Goal: Task Accomplishment & Management: Complete application form

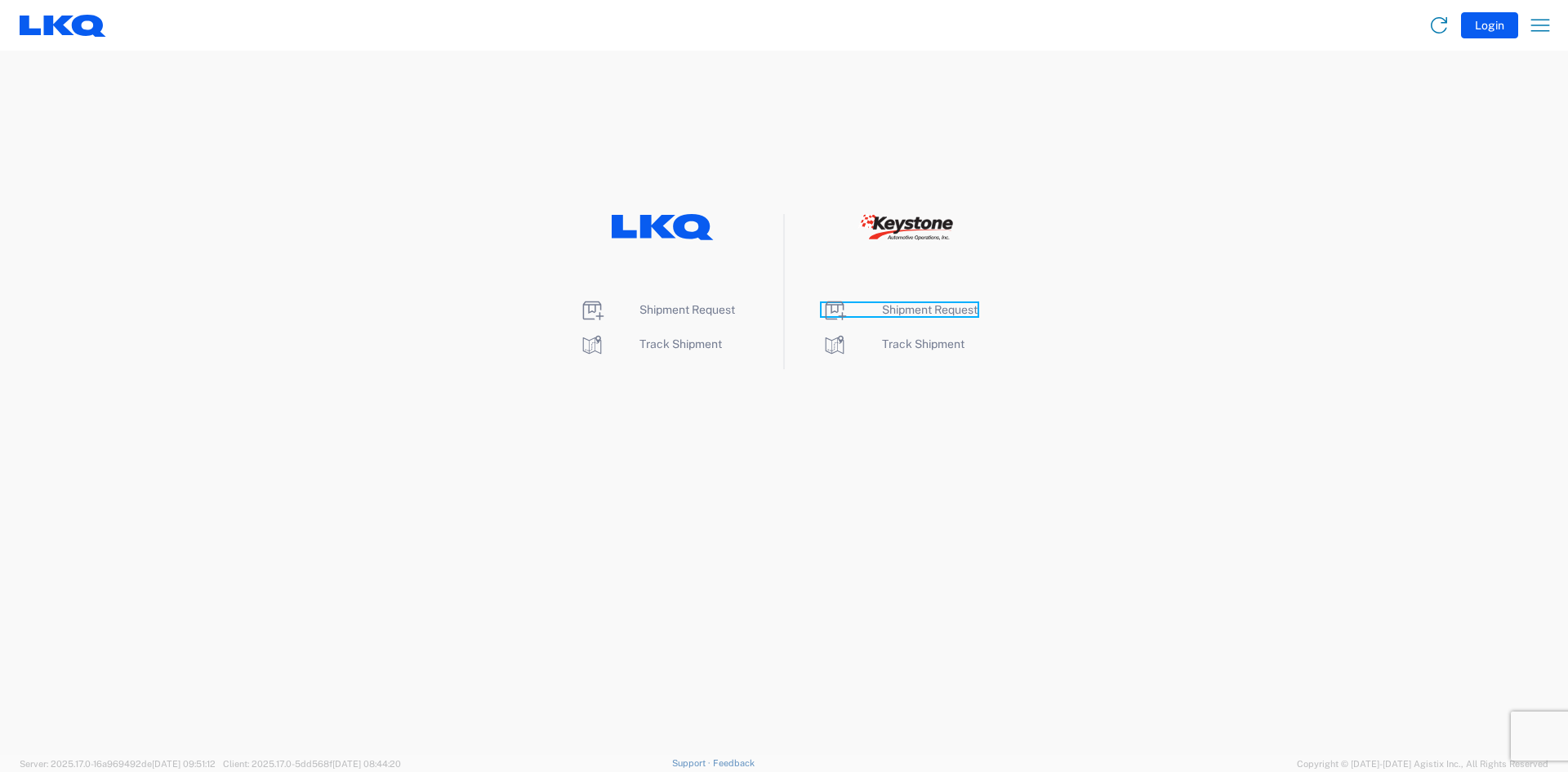
click at [955, 306] on span "Shipment Request" at bounding box center [929, 309] width 96 height 13
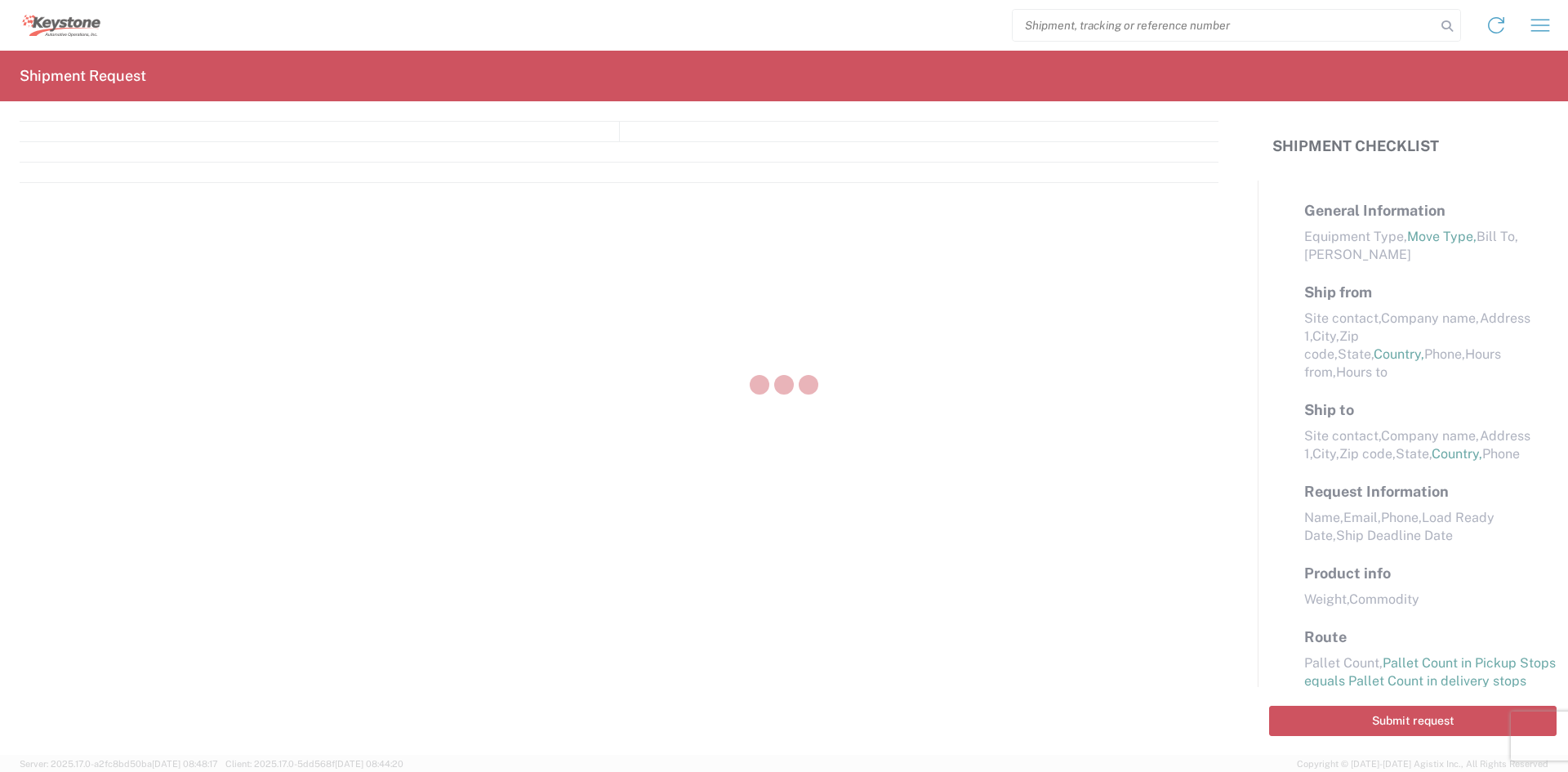
select select "FULL"
select select "LBS"
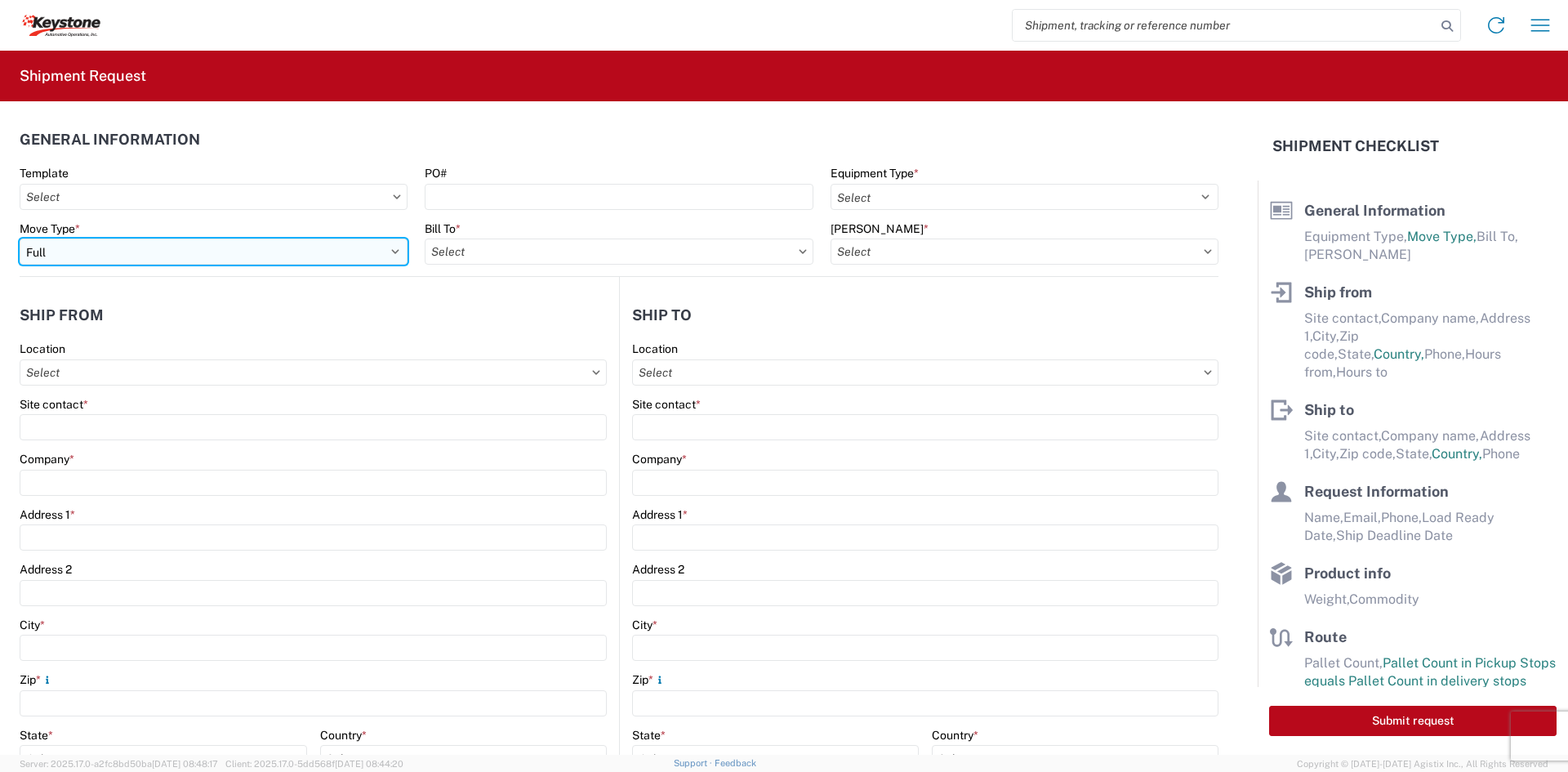
drag, startPoint x: 232, startPoint y: 243, endPoint x: 225, endPoint y: 249, distance: 9.2
click at [232, 243] on select "Select Full Partial TL" at bounding box center [213, 251] width 388 height 26
select select "PARTIAL_TL"
click at [20, 238] on select "Select Full Partial TL" at bounding box center [213, 251] width 388 height 26
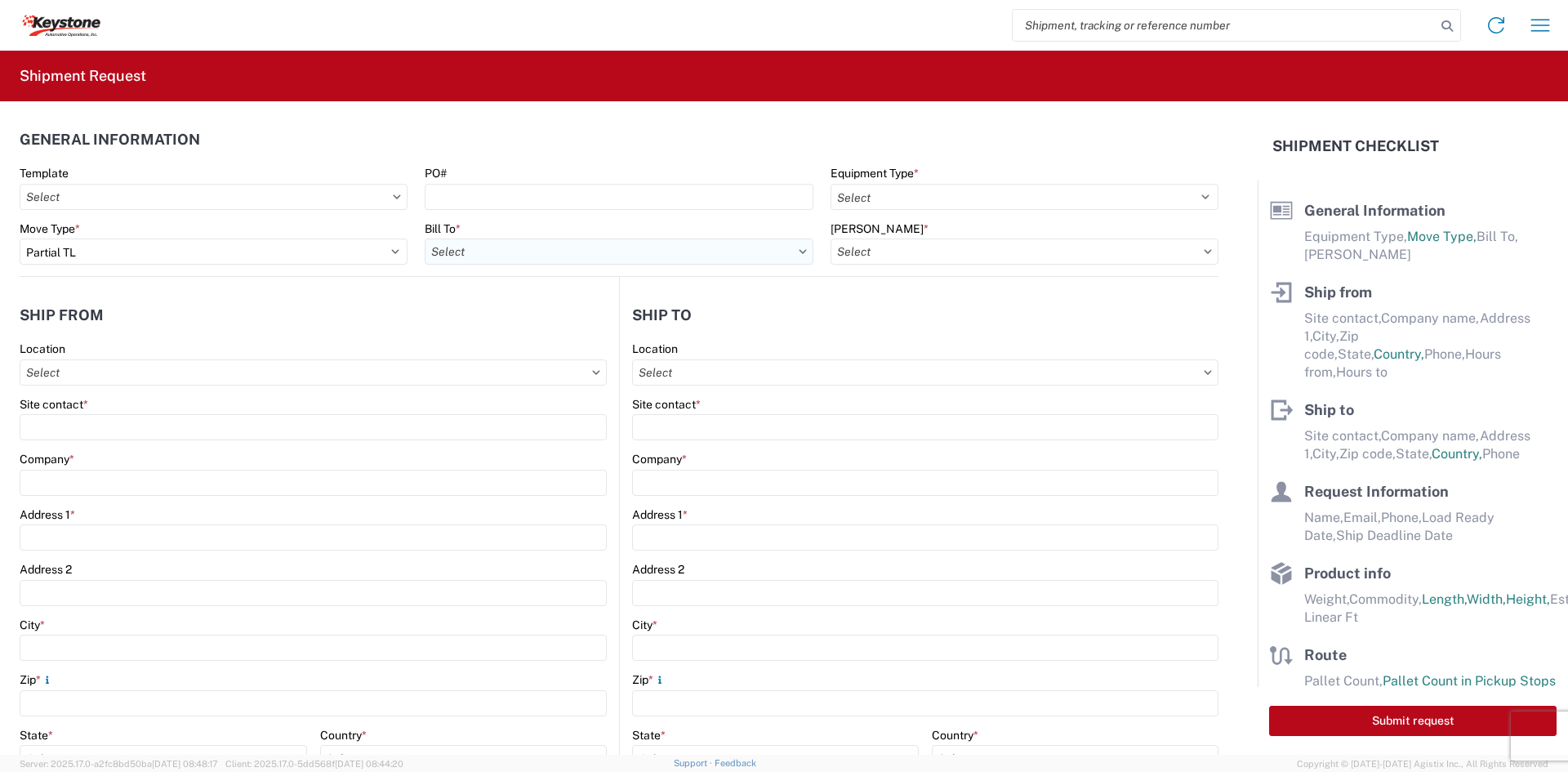
click at [531, 242] on input "Bill To *" at bounding box center [618, 251] width 388 height 26
type input "8401"
click at [491, 325] on div "8401 - [GEOGRAPHIC_DATA] - KAO Warehouse" at bounding box center [567, 324] width 286 height 26
type input "8401 - [GEOGRAPHIC_DATA] - KAO Warehouse"
click at [869, 249] on input "[PERSON_NAME] *" at bounding box center [1024, 251] width 388 height 26
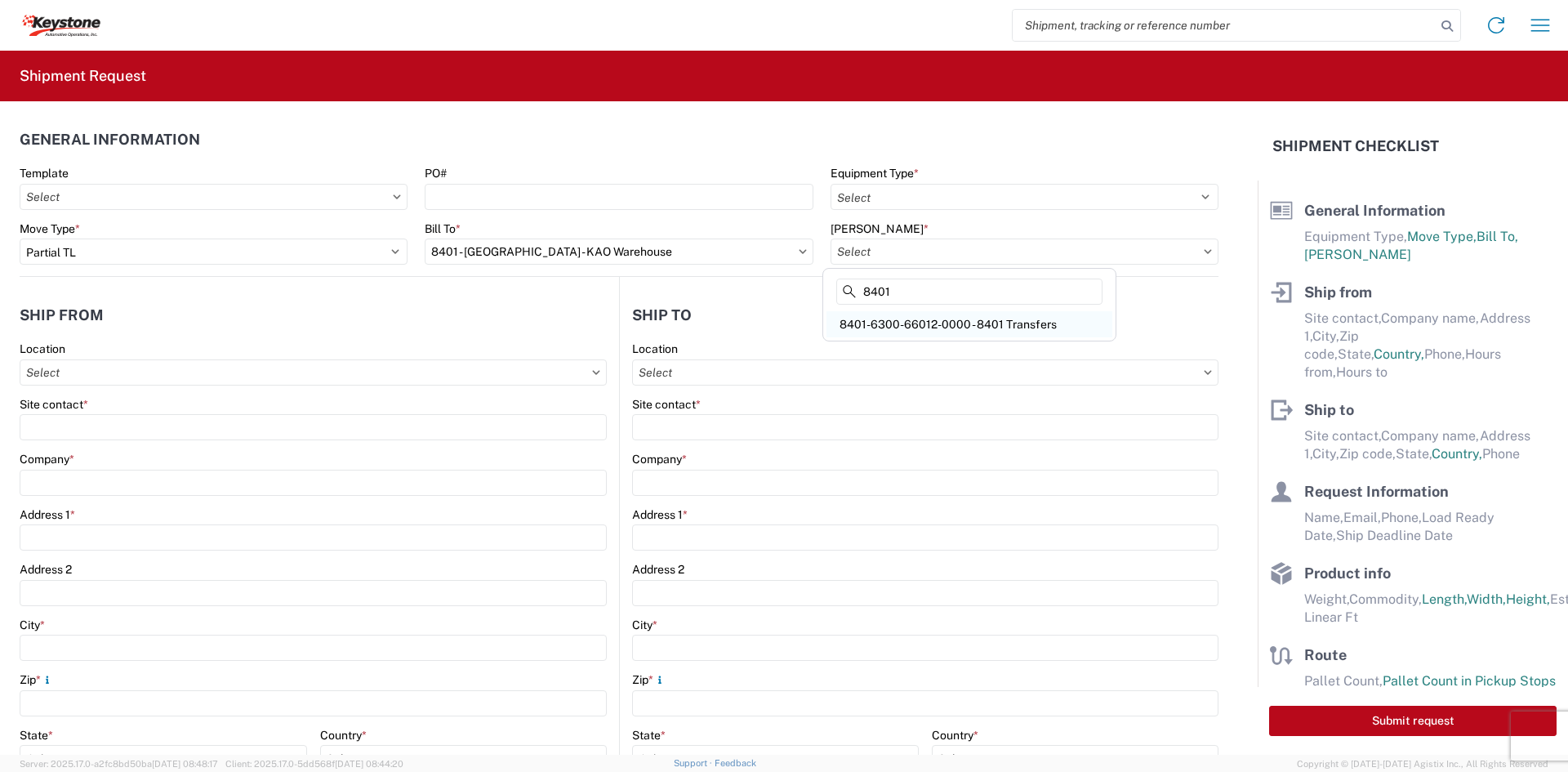
type input "8401"
click at [879, 323] on div "8401-6300-66012-0000 - 8401 Transfers" at bounding box center [969, 324] width 286 height 26
type input "8401-6300-66012-0000 - 8401 Transfers, 8401-6300-66012-0000 - 8401 Transfers"
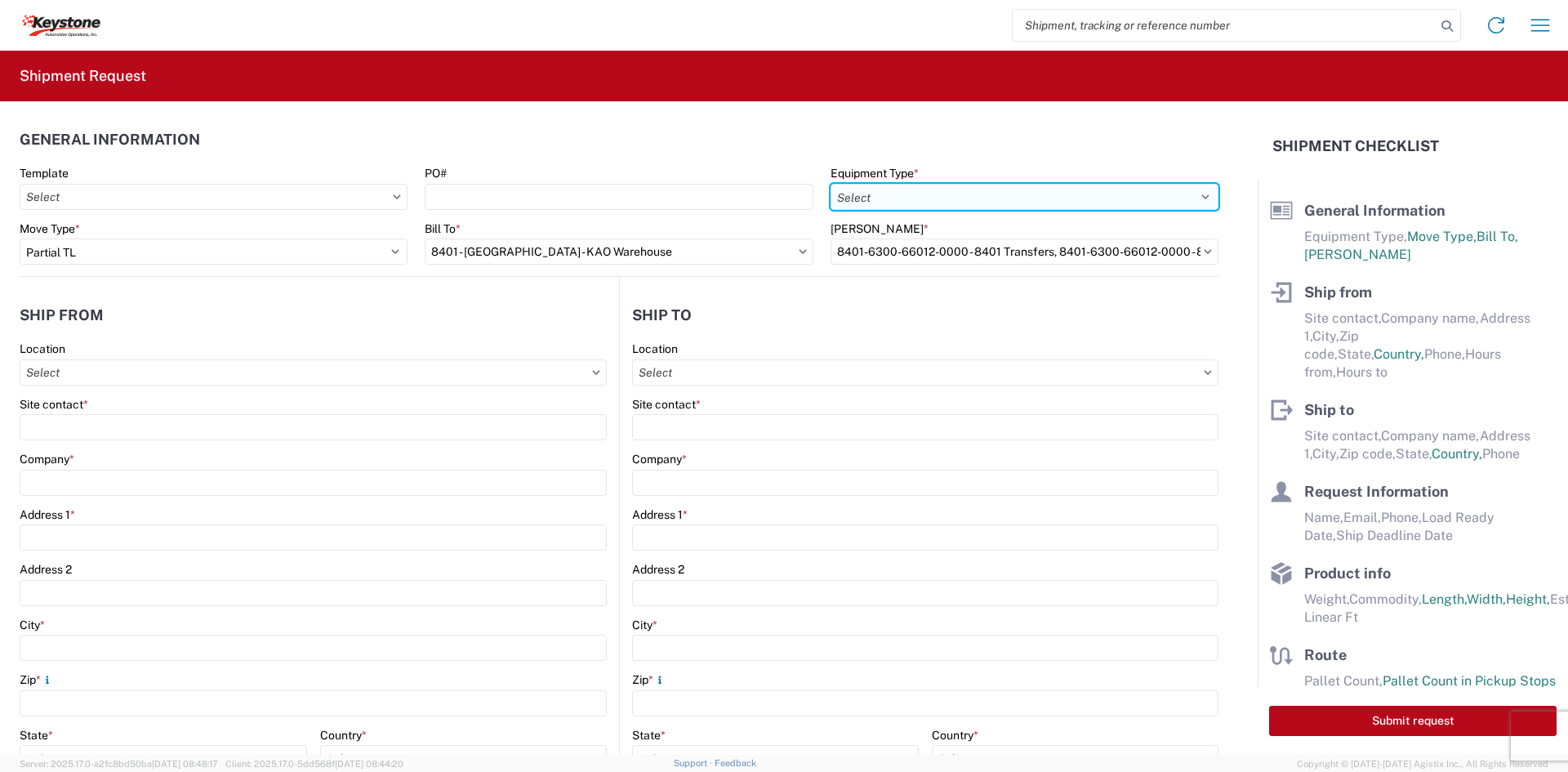
click at [904, 183] on select "Select 53’ Dry Van Flatbed Dropdeck (van) Lowboy (flatbed) Rail" at bounding box center [1024, 196] width 388 height 26
select select "STDV"
click at [831, 183] on select "Select 53’ Dry Van Flatbed Dropdeck (van) Lowboy (flatbed) Rail" at bounding box center [1024, 196] width 388 height 26
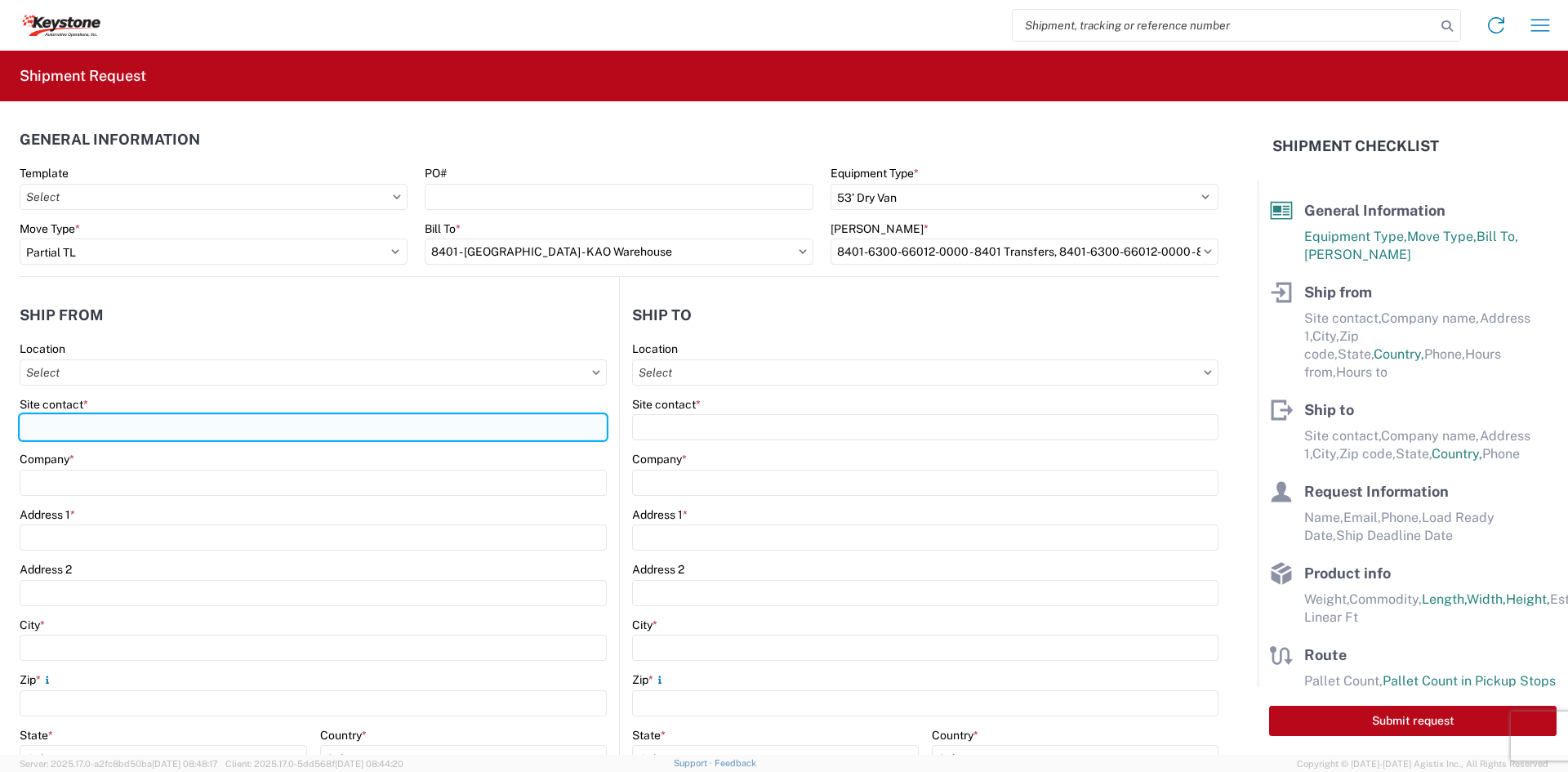
click at [342, 416] on input "Site contact *" at bounding box center [313, 427] width 587 height 26
type input "[PERSON_NAME]"
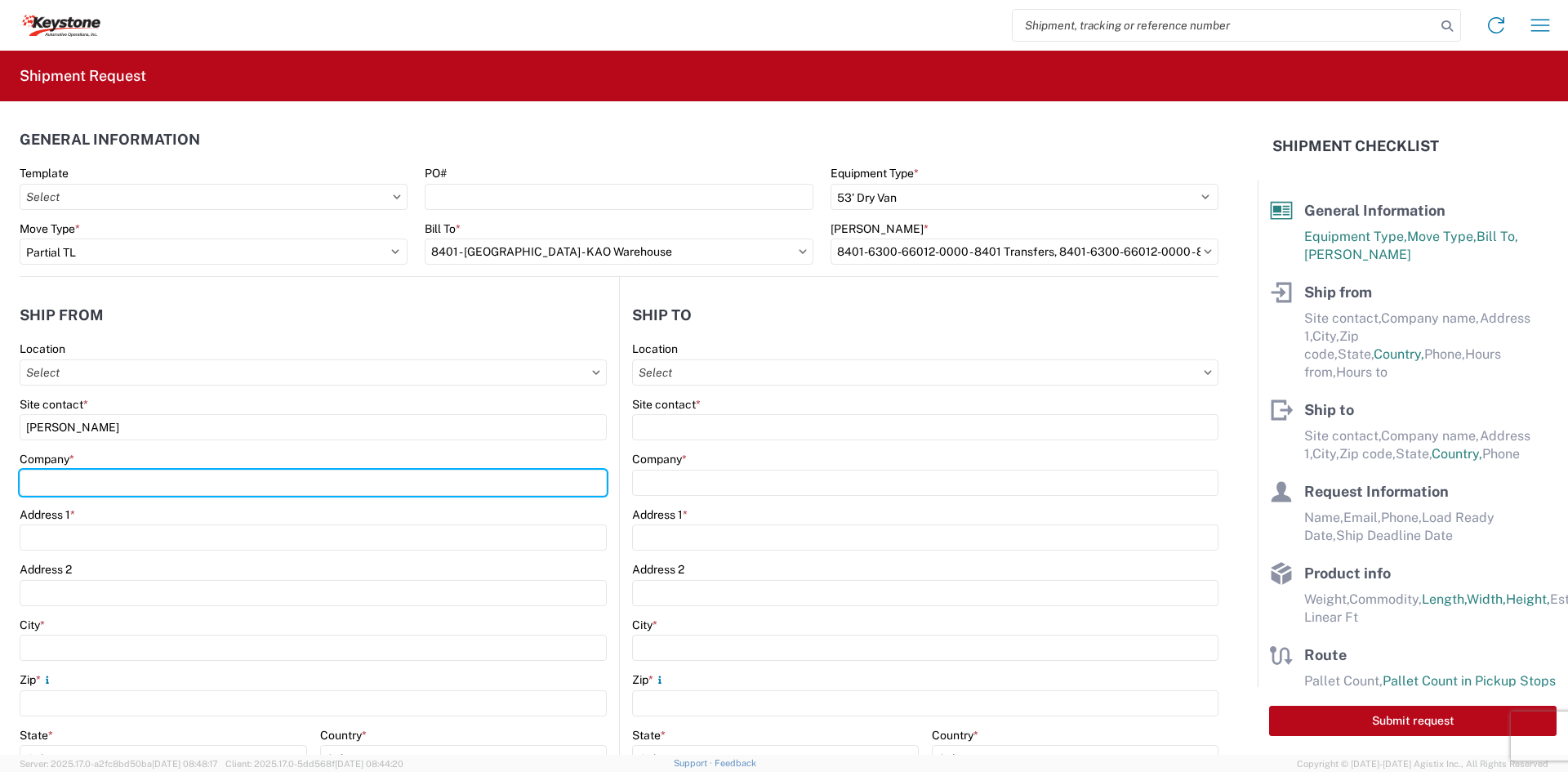
type input "Velarium Awnings"
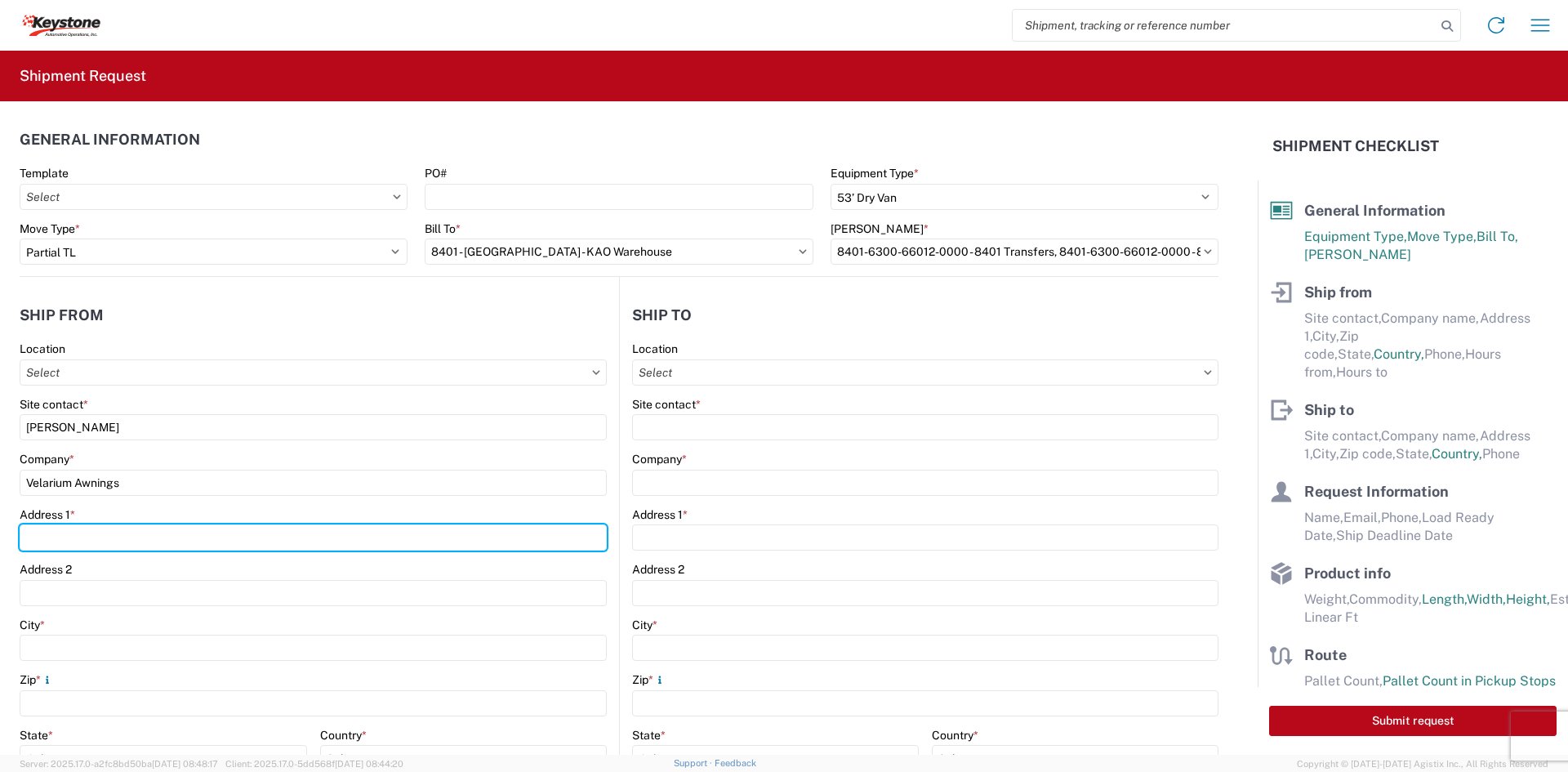
type input "[STREET_ADDRESS][PERSON_NAME]"
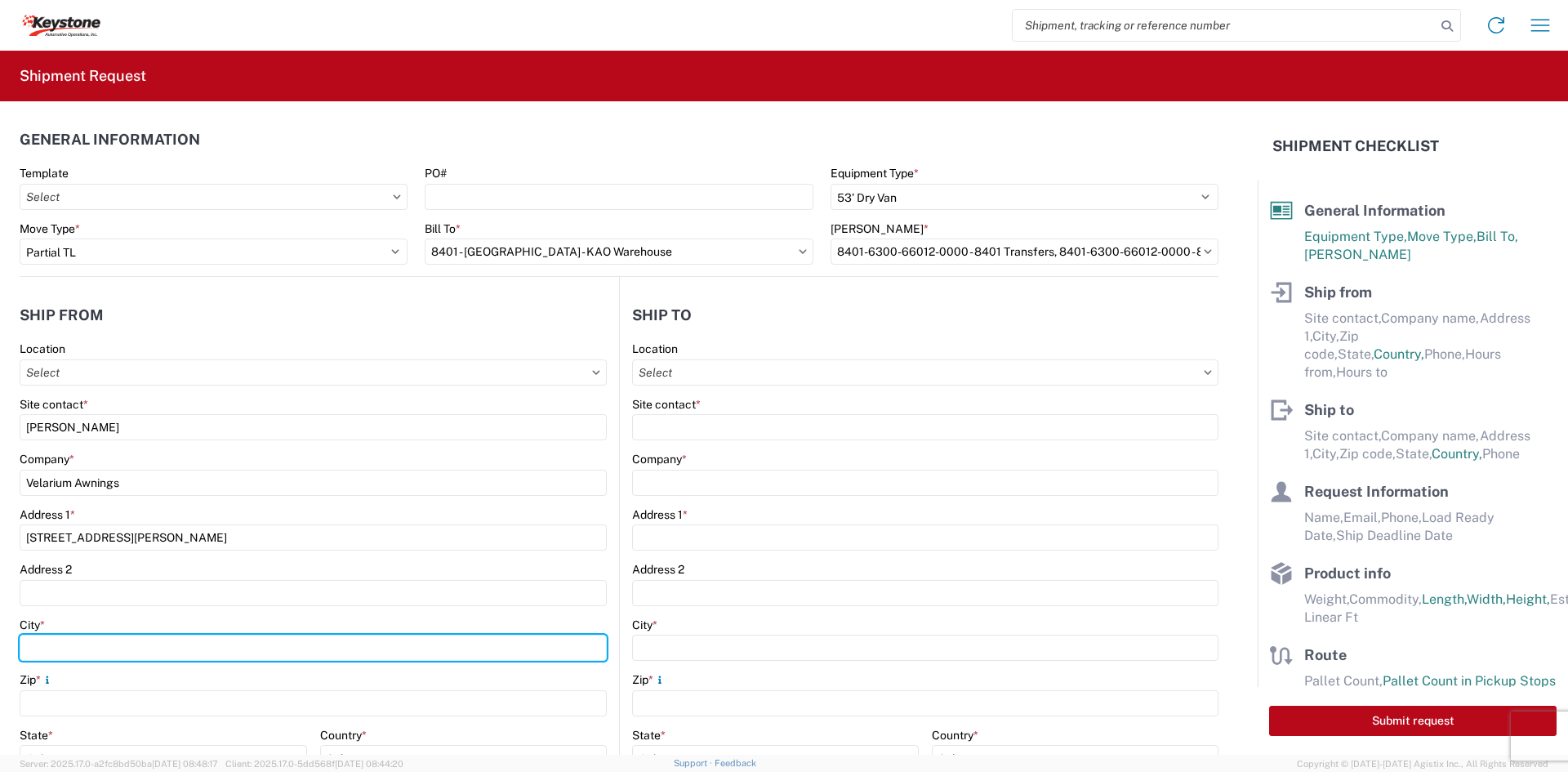
type input "Elkhart"
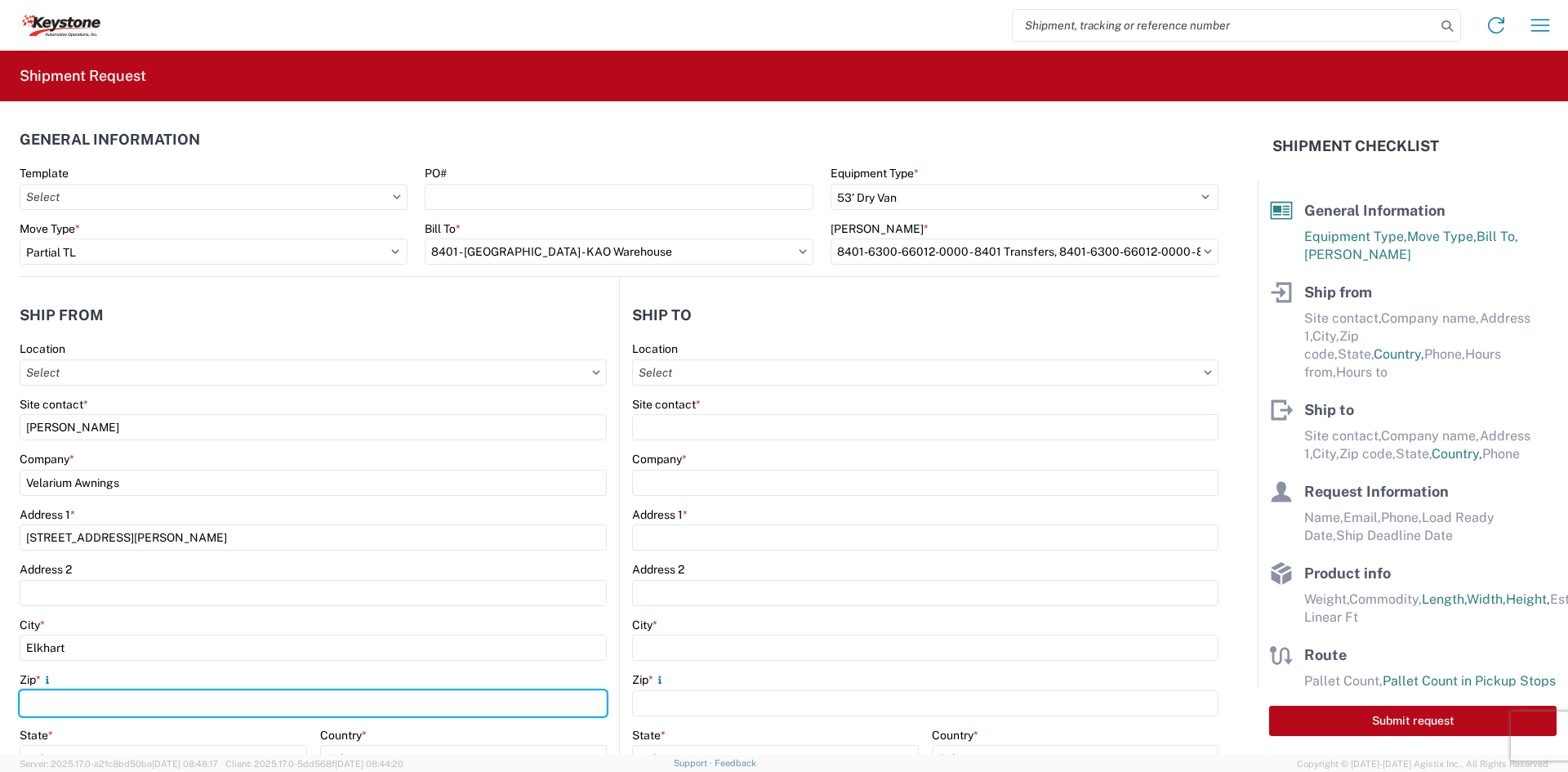
type input "46514"
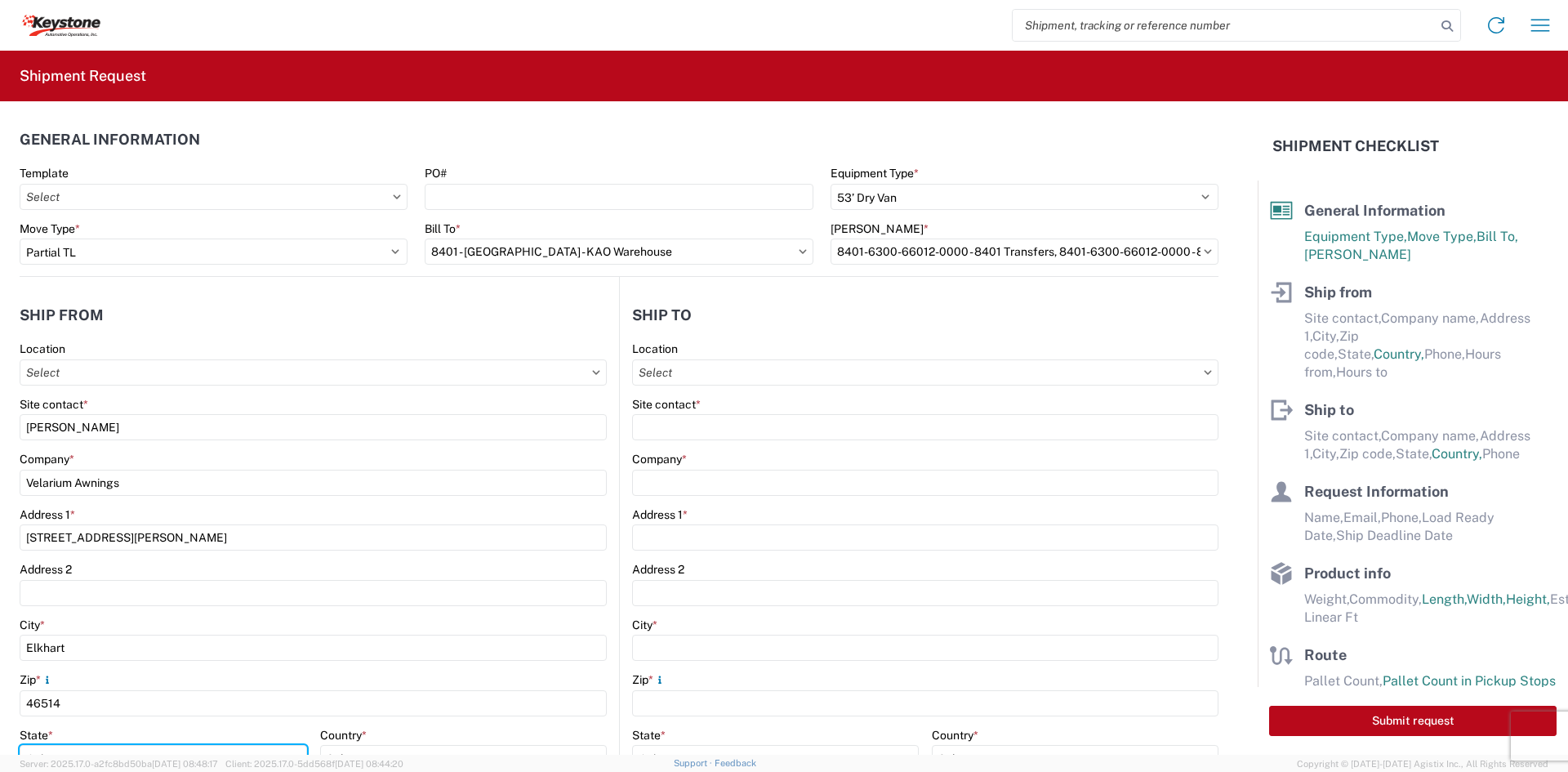
select select "IN"
type input "[EMAIL_ADDRESS][DOMAIN_NAME]"
type input "5745969410"
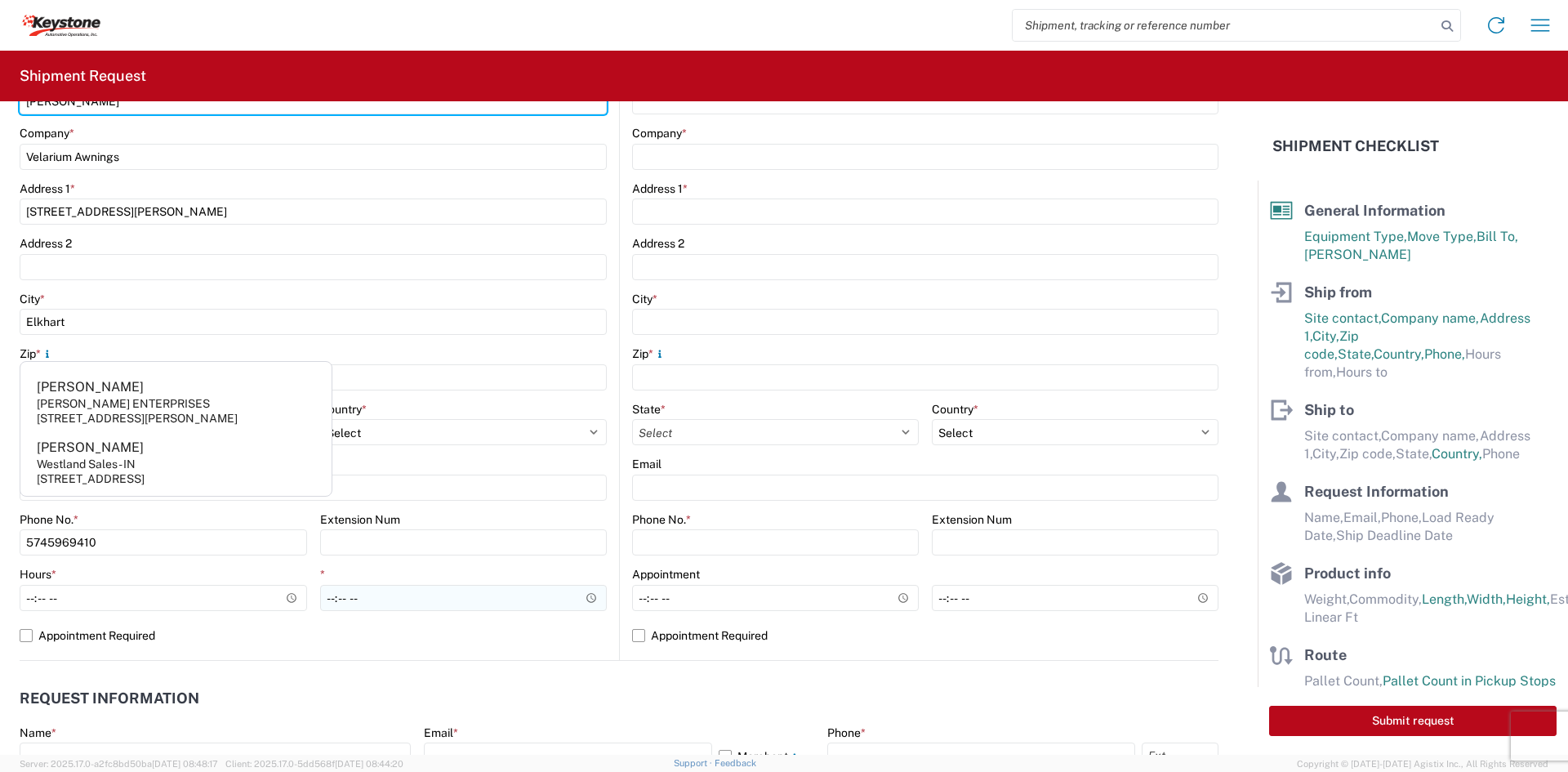
scroll to position [327, 0]
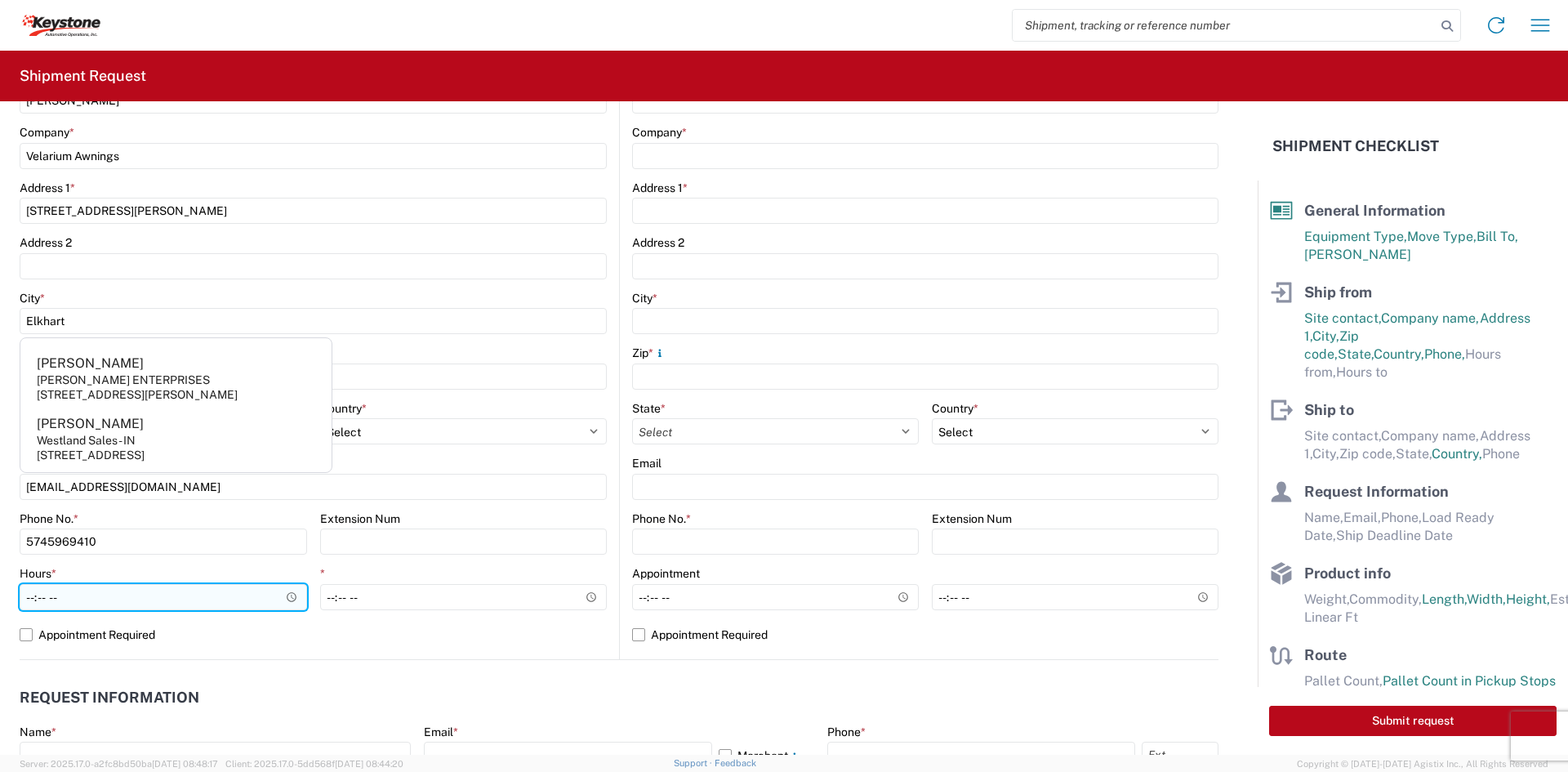
click at [215, 597] on input "Hours *" at bounding box center [163, 597] width 288 height 26
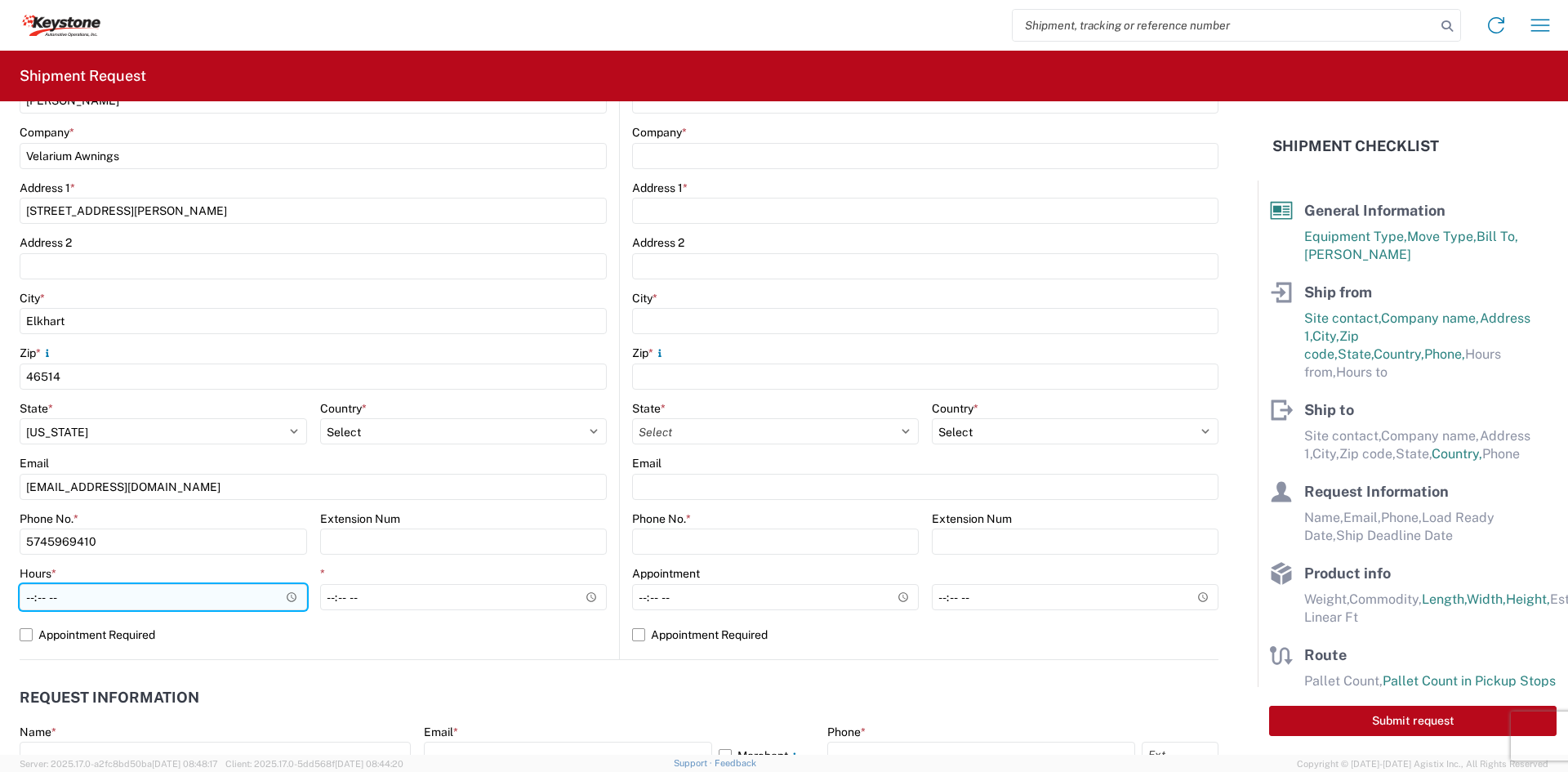
type input "05:00"
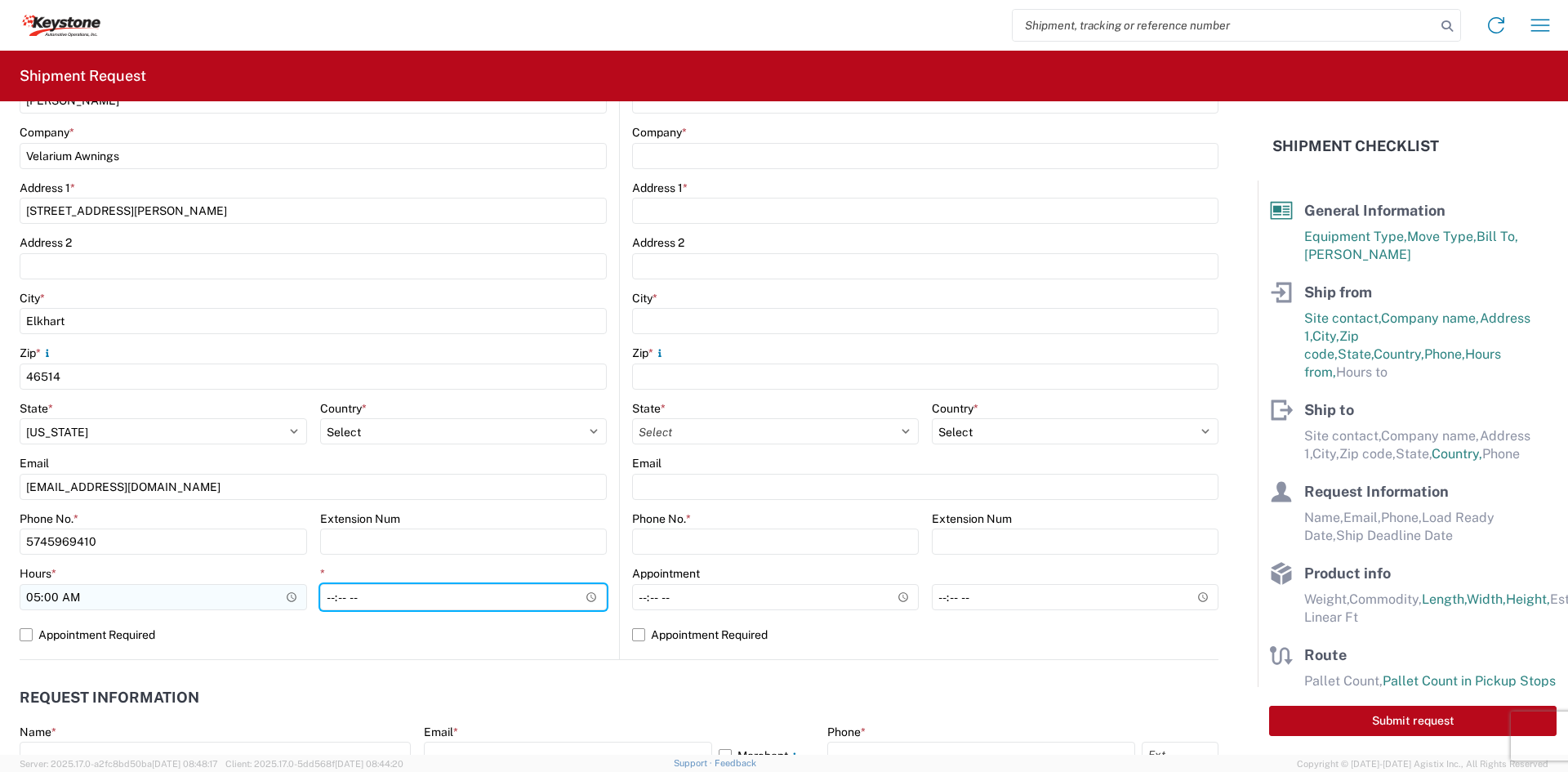
type input "14:00"
click at [379, 672] on agx-request-info "Request Information Name * Email * Merchant Phone * Load Ready Date * Ship Dead…" at bounding box center [620, 747] width 1199 height 175
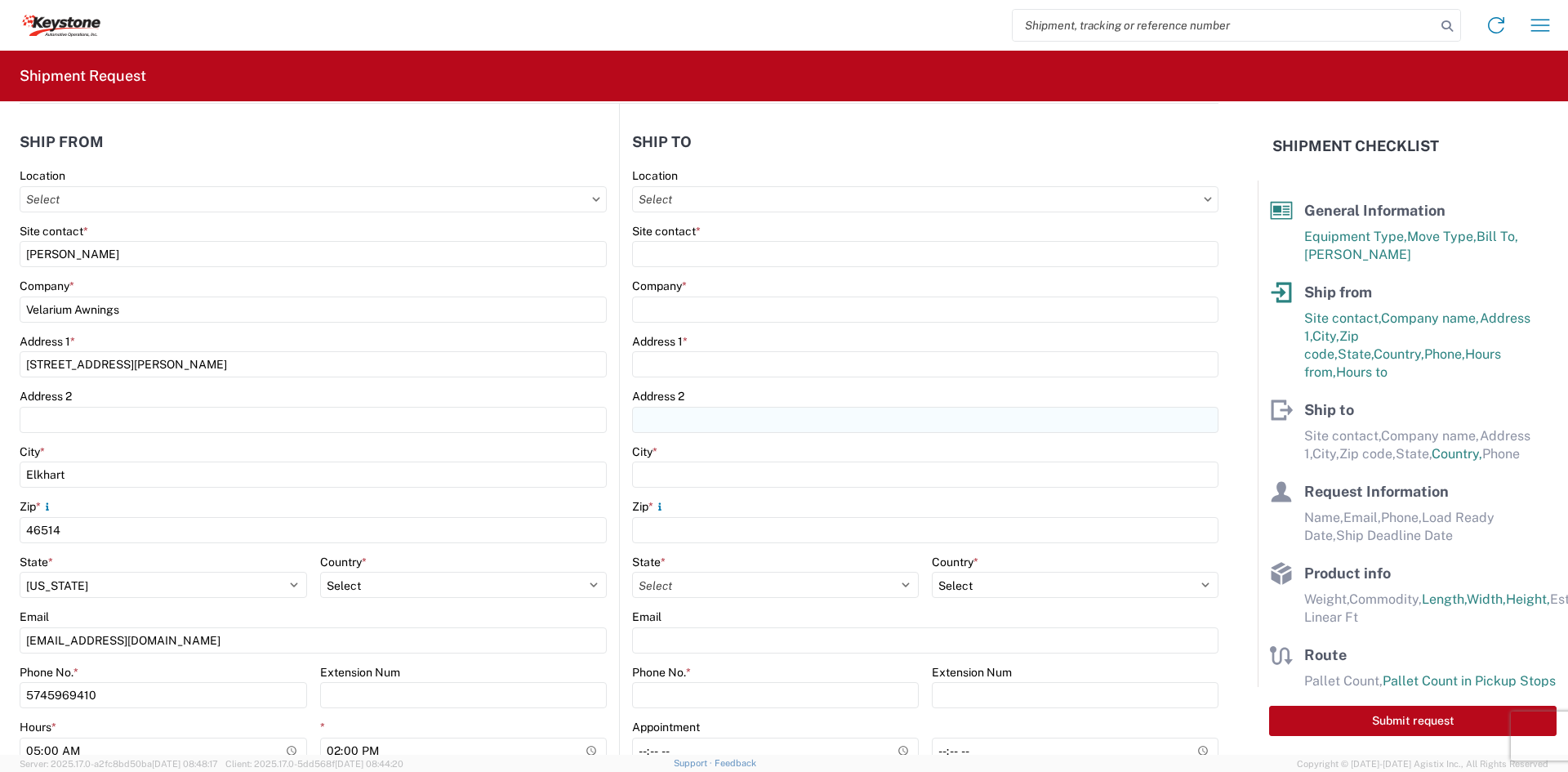
scroll to position [163, 0]
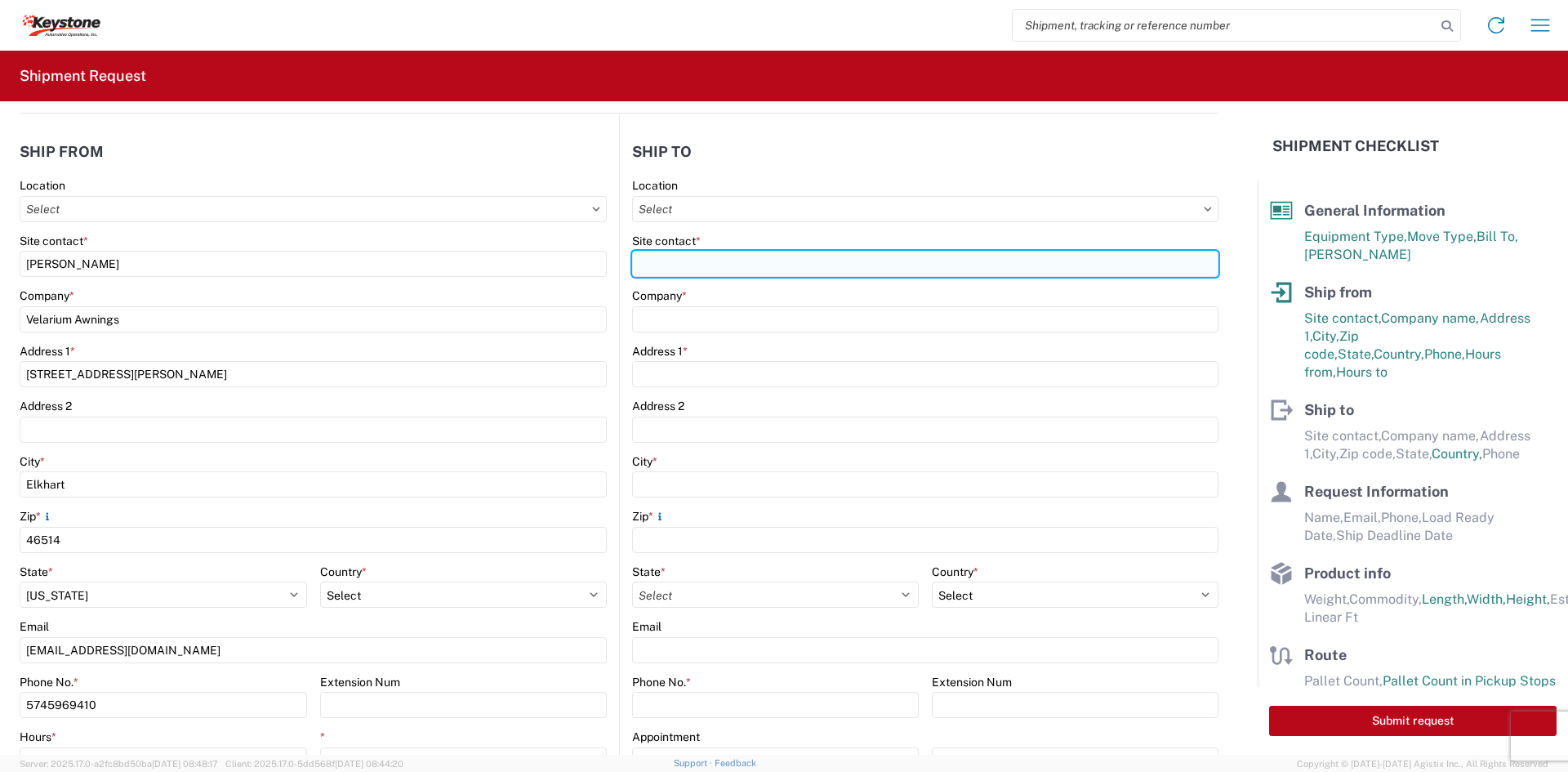
click at [888, 265] on input "Site contact *" at bounding box center [925, 264] width 587 height 26
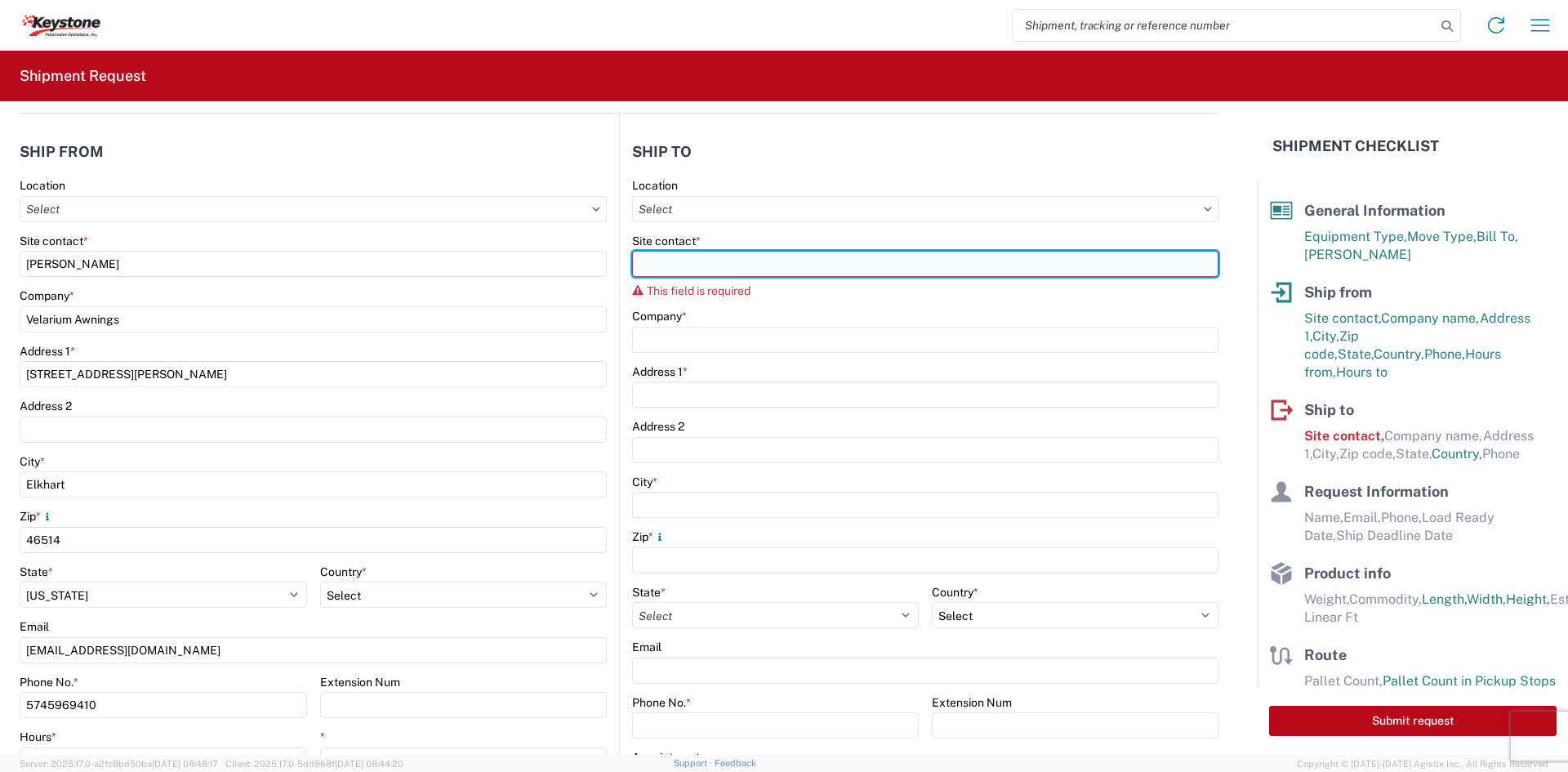
click at [733, 265] on input "Site contact *" at bounding box center [925, 264] width 587 height 26
click at [903, 274] on input "Site contact *" at bounding box center [925, 264] width 587 height 26
paste input "[PERSON_NAME]"
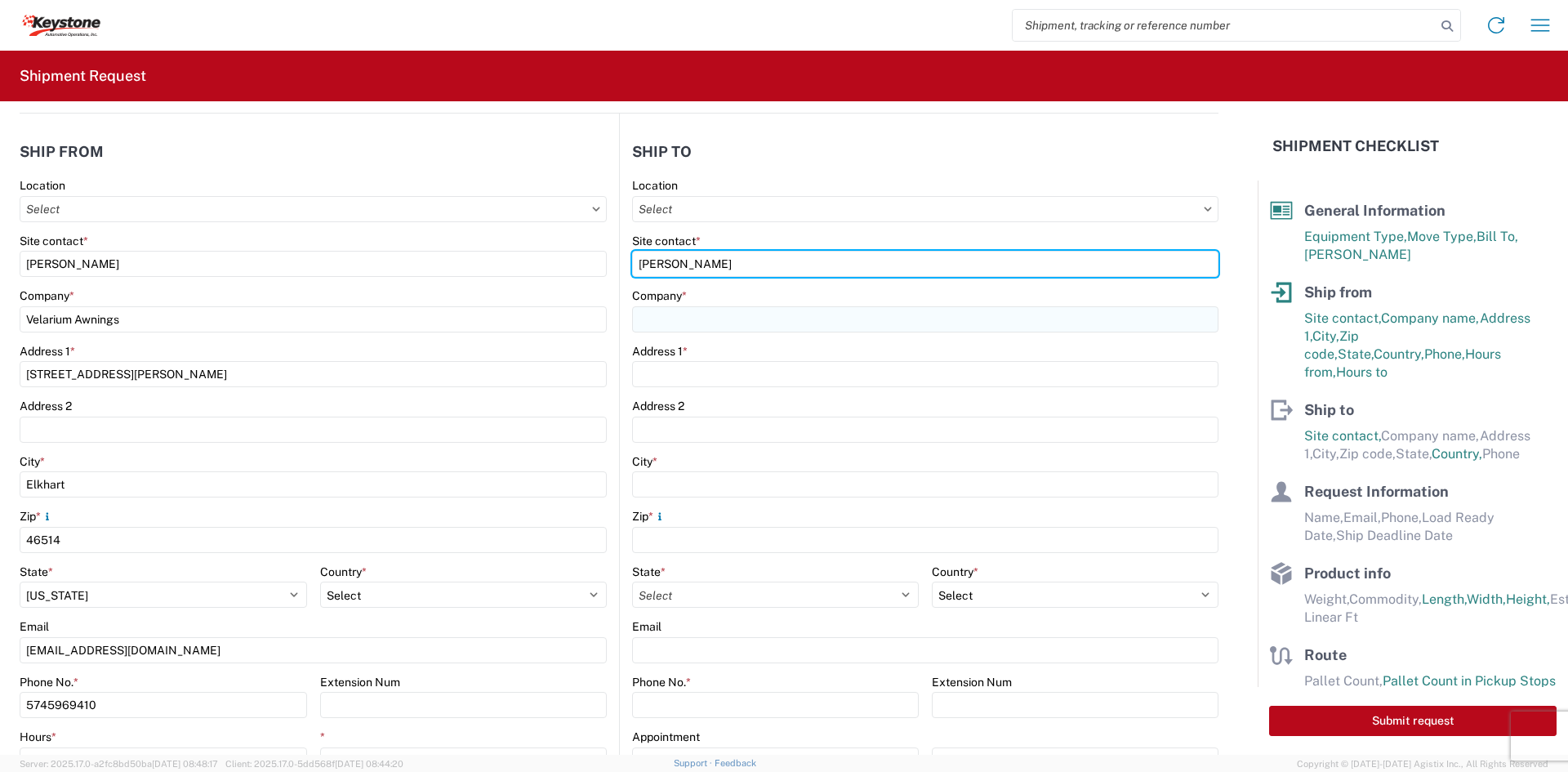
type input "[PERSON_NAME]"
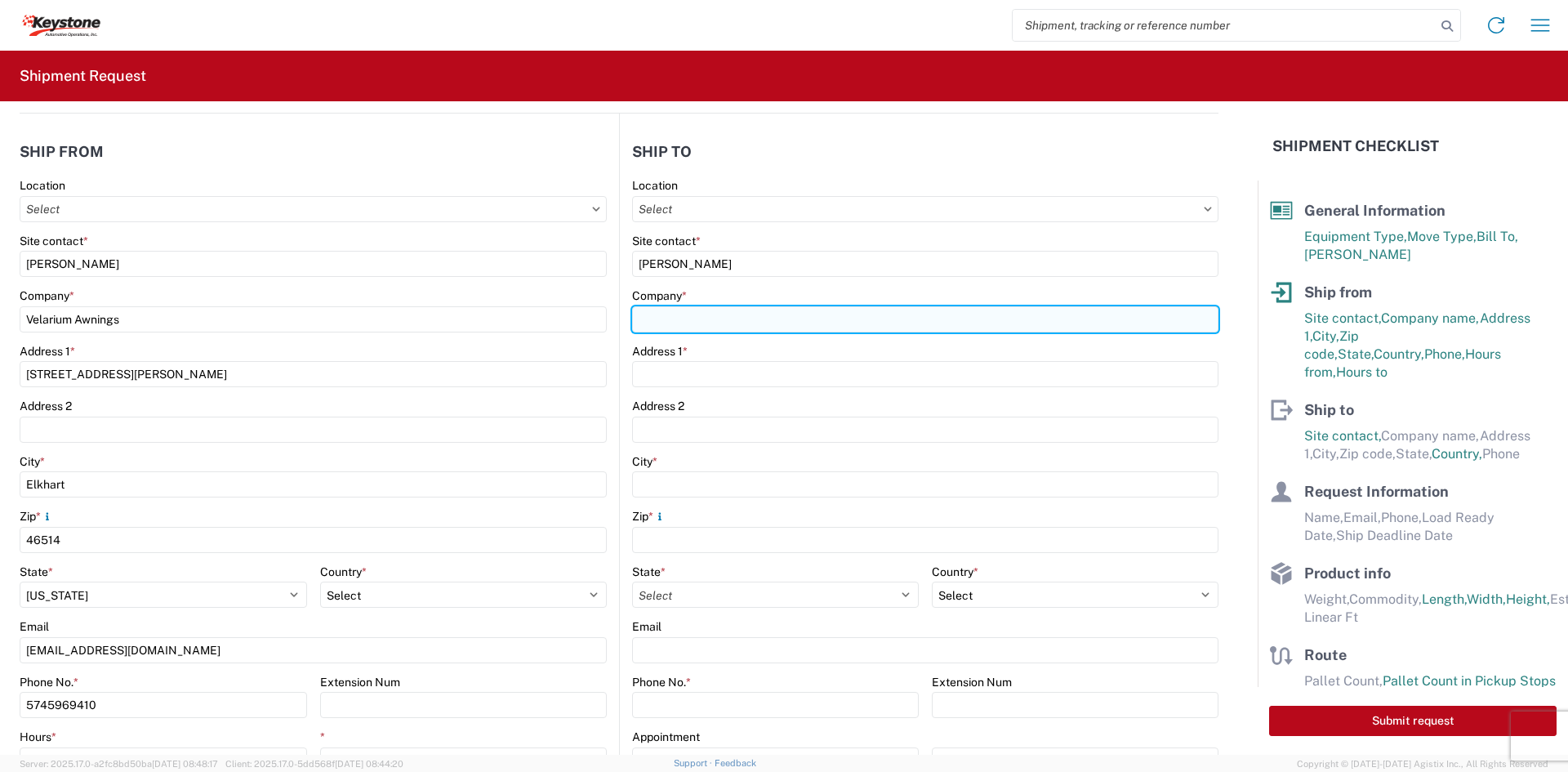
click at [826, 325] on input "Company *" at bounding box center [925, 319] width 587 height 26
type input "Keystone Automotive operations"
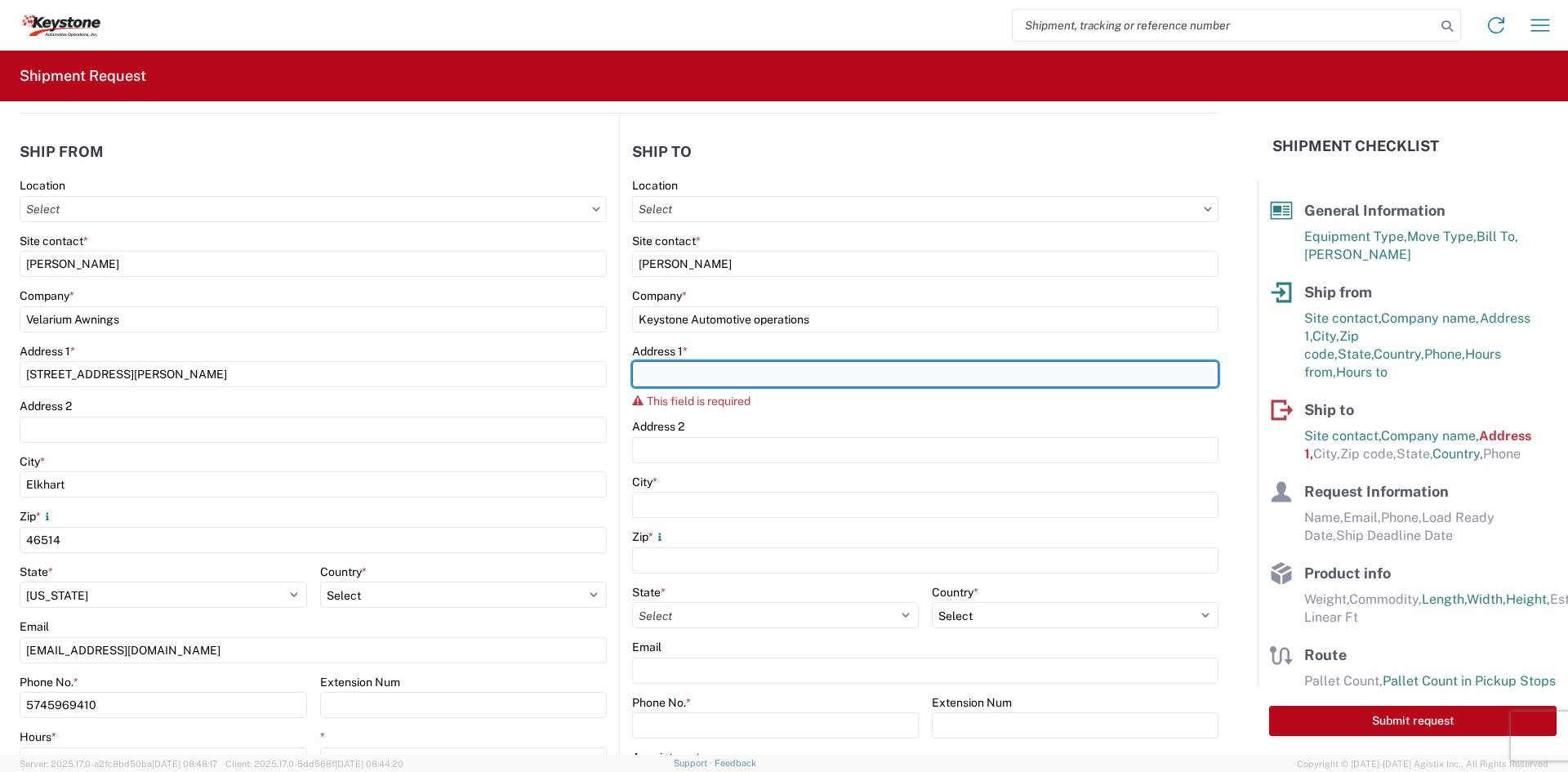
click at [688, 383] on input "Address 1 *" at bounding box center [925, 374] width 587 height 26
paste input "[STREET_ADDRESS][PERSON_NAME]"
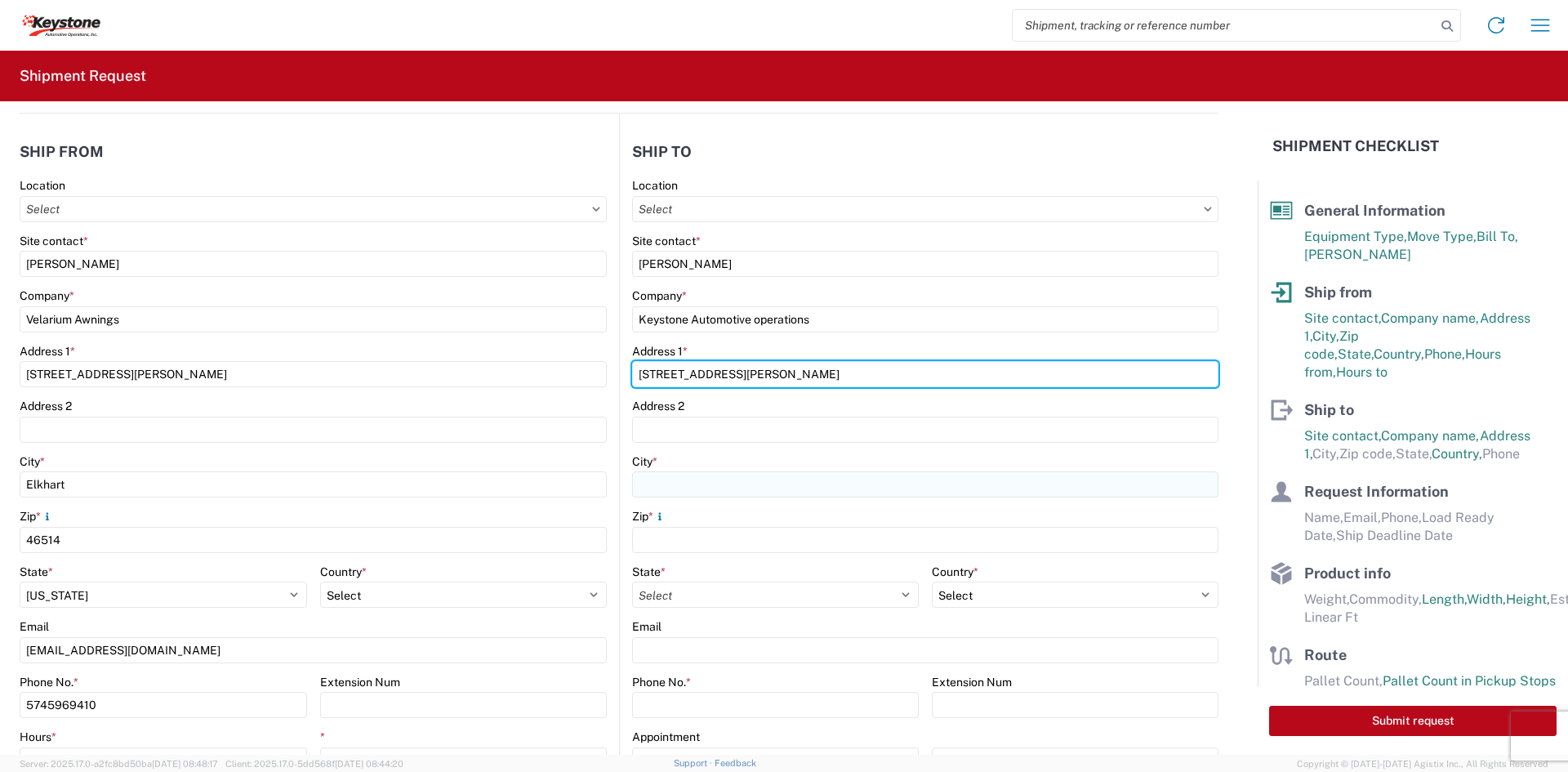
type input "[STREET_ADDRESS][PERSON_NAME]"
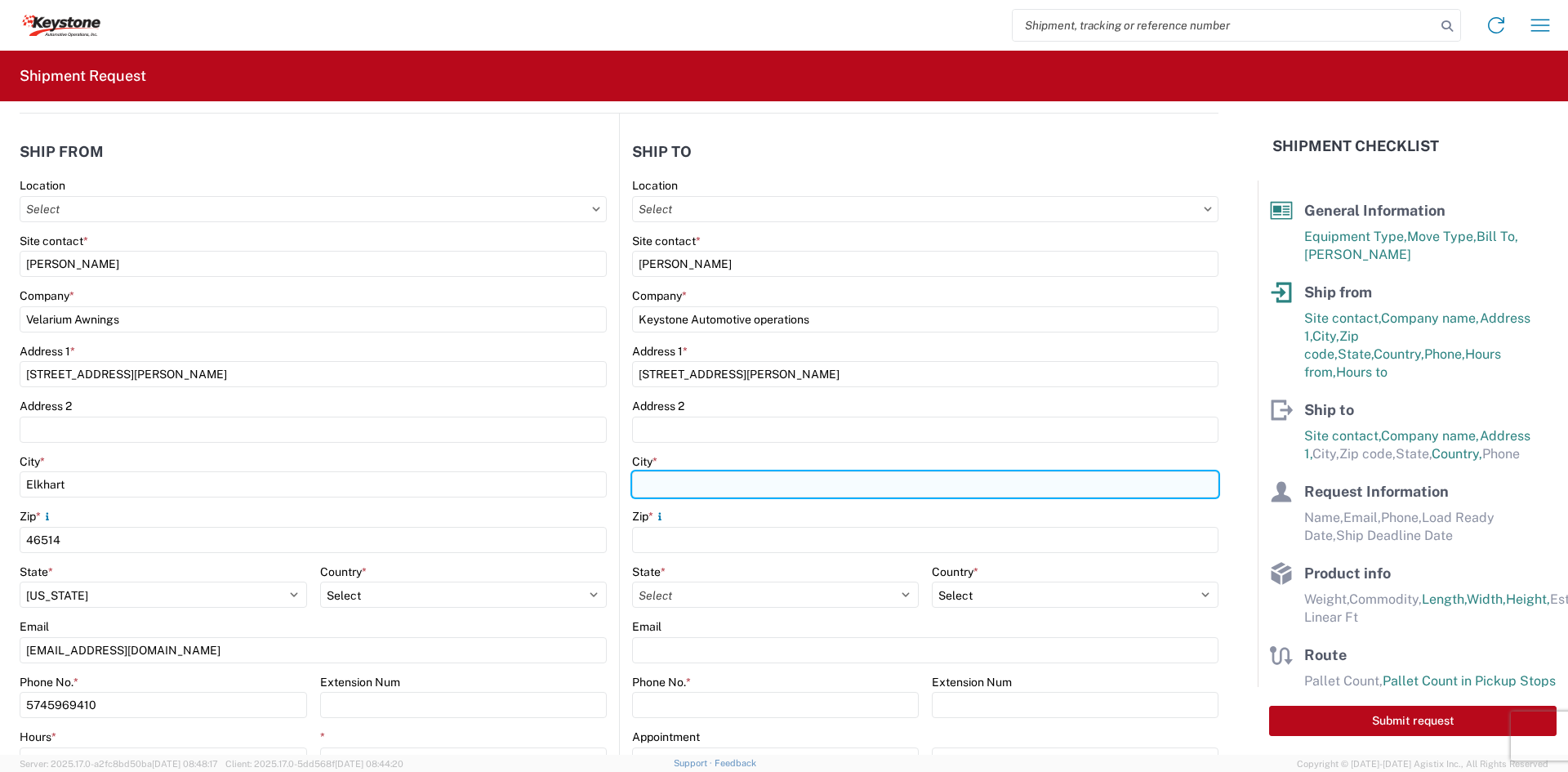
click at [701, 484] on input "City *" at bounding box center [925, 484] width 587 height 26
type input "[GEOGRAPHIC_DATA]"
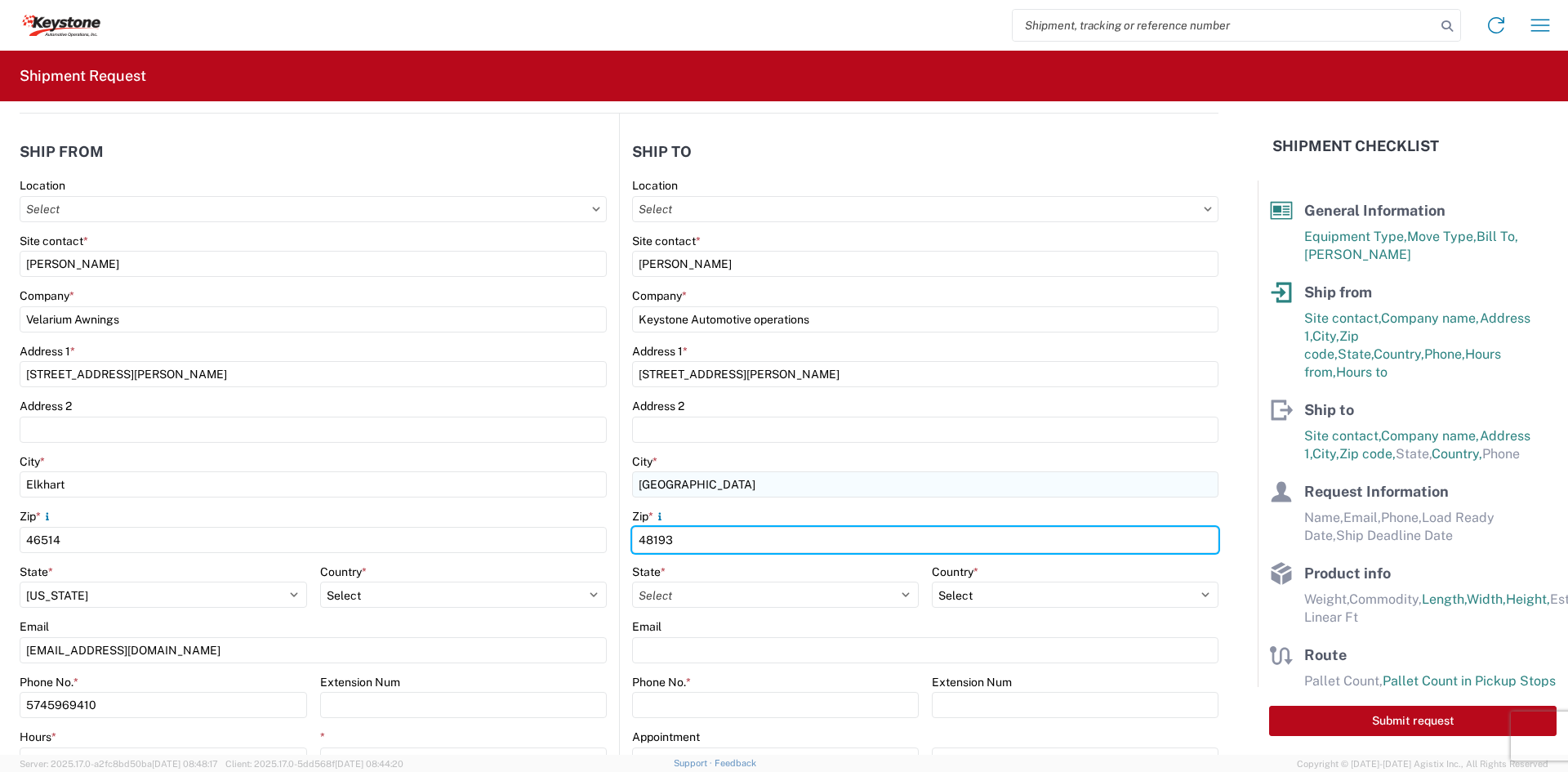
type input "48193"
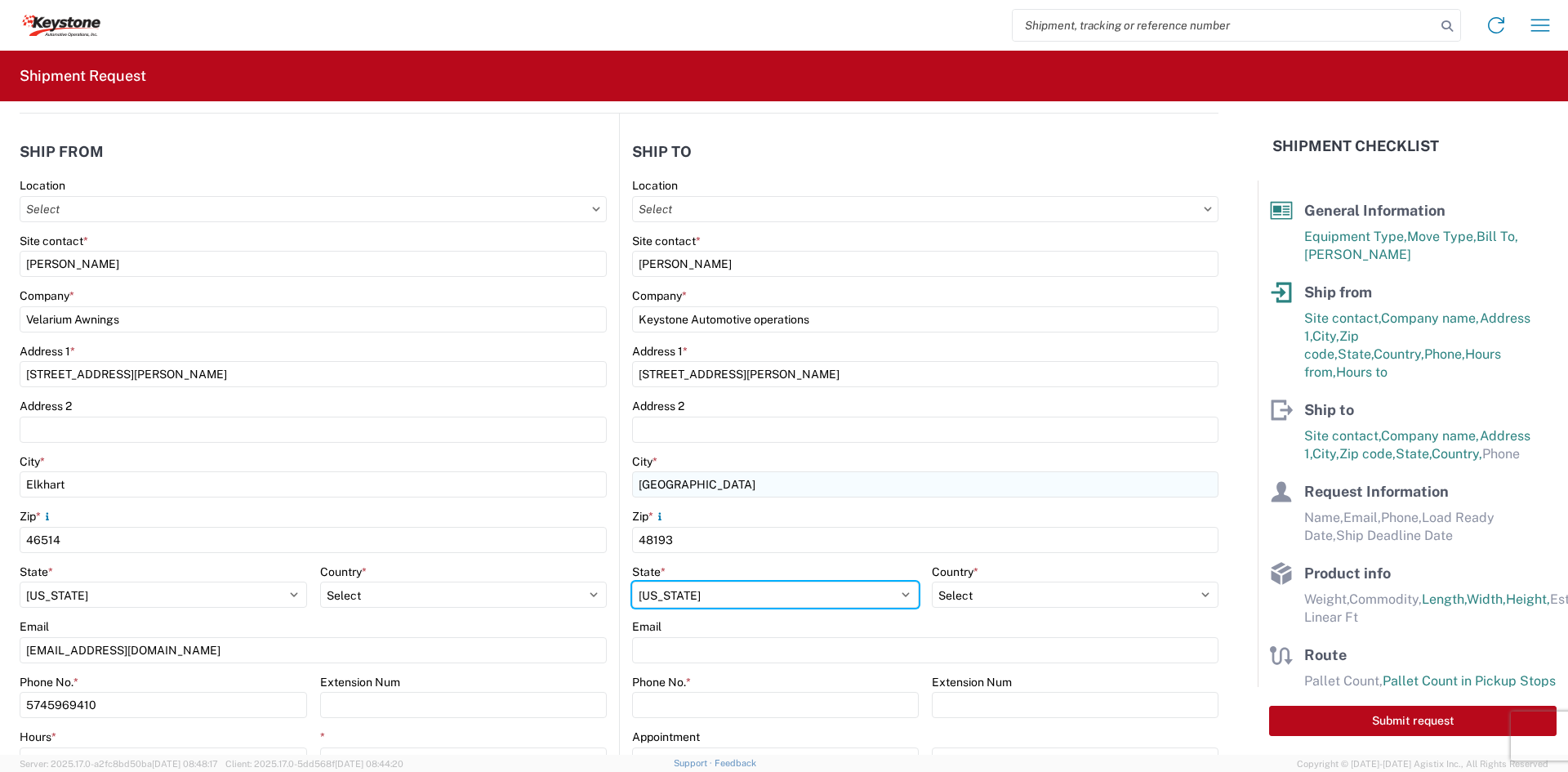
select select "MI"
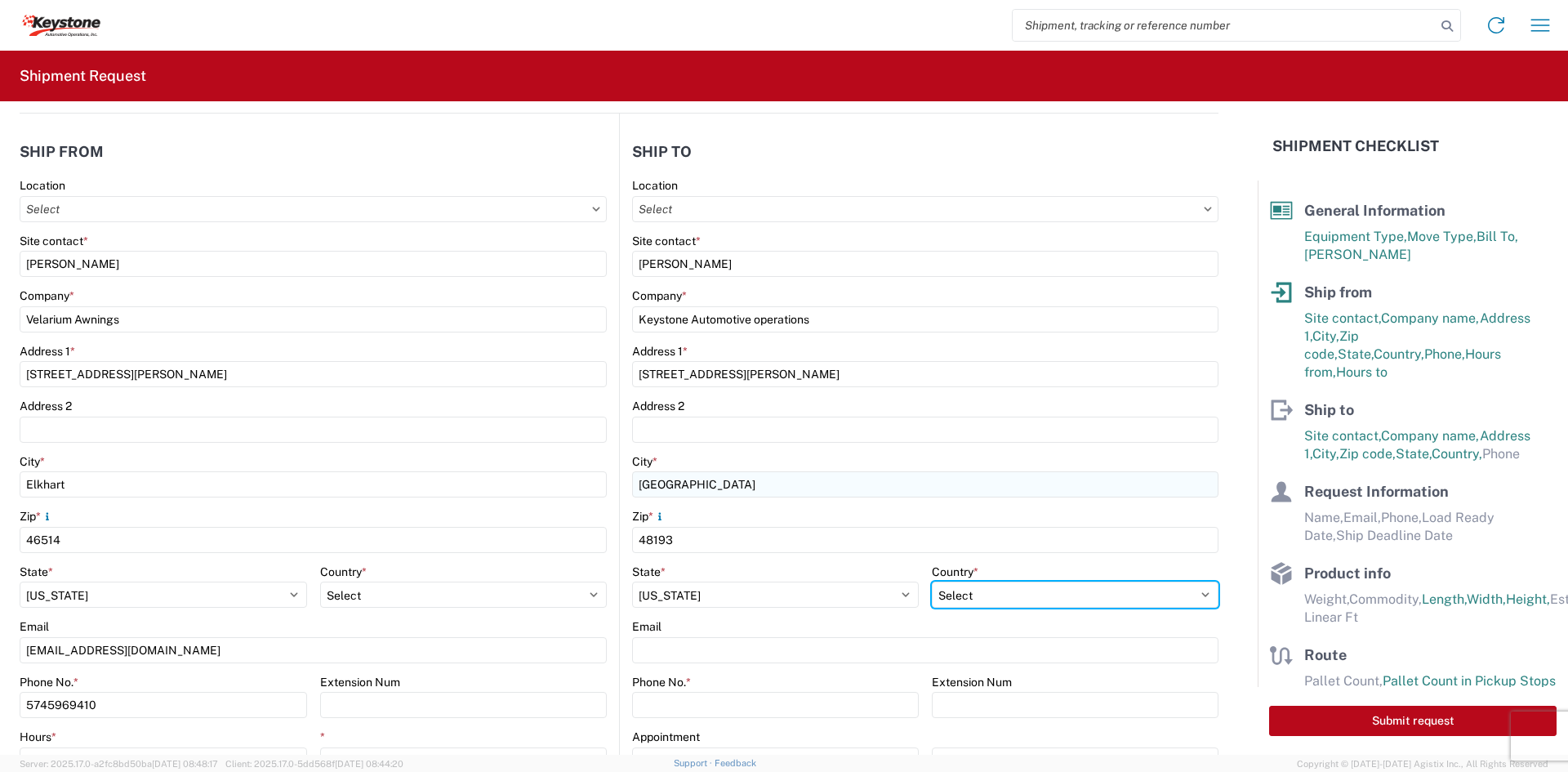
select select "US"
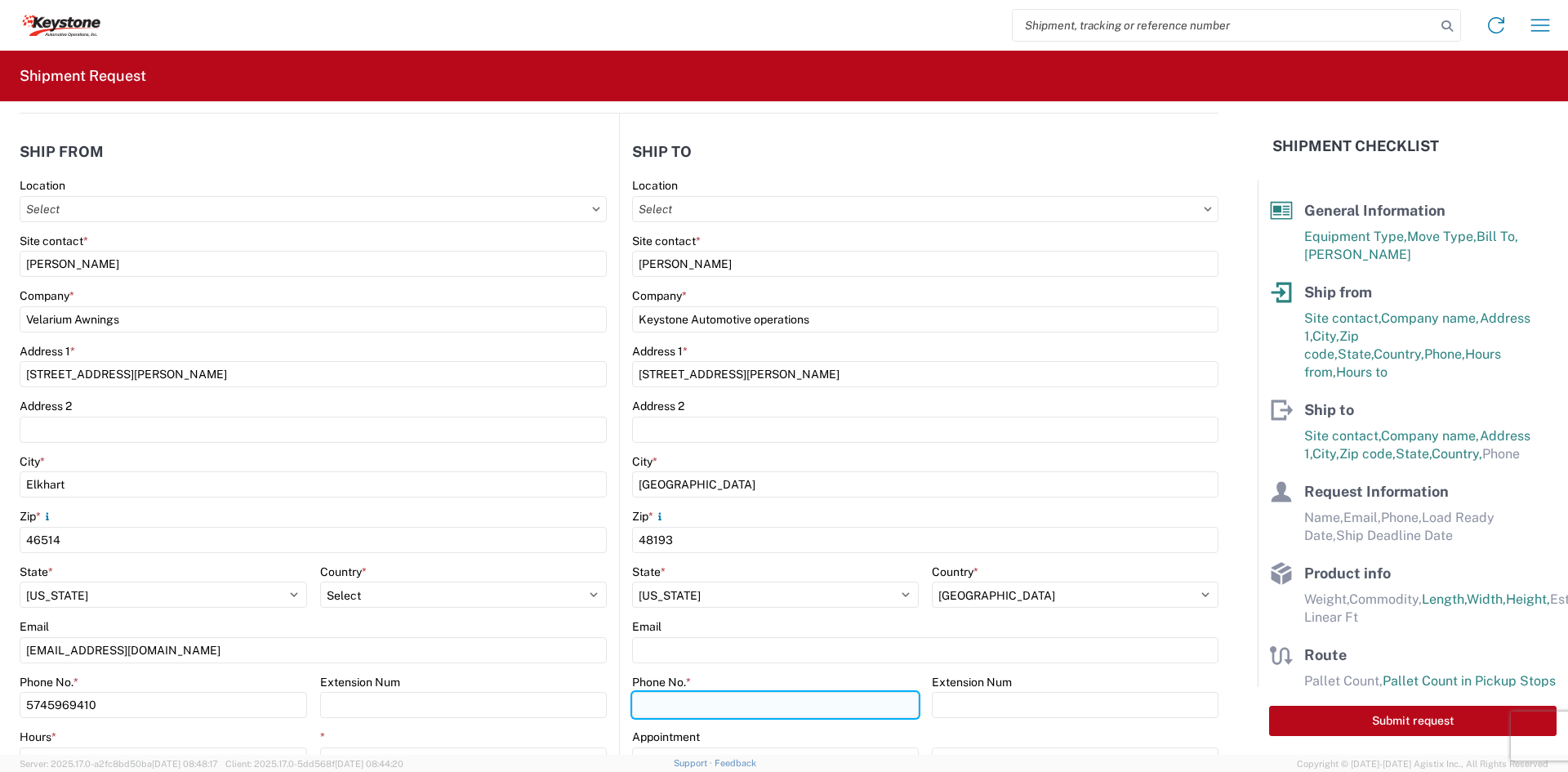
click at [746, 715] on input "Phone No. *" at bounding box center [776, 704] width 287 height 26
type input "5706554514"
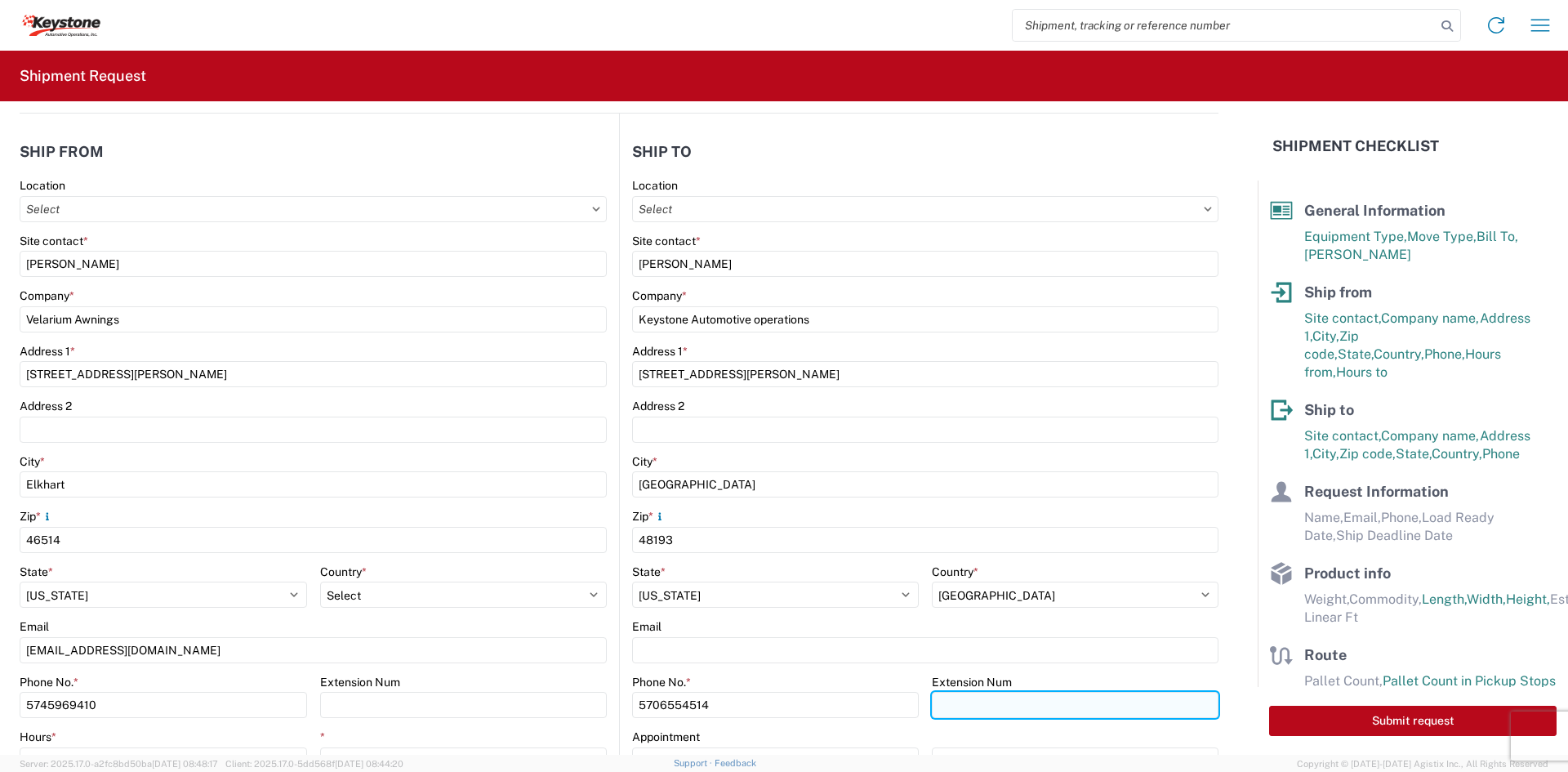
click at [608, 706] on input "Extension Num" at bounding box center [463, 704] width 288 height 26
type input "7340"
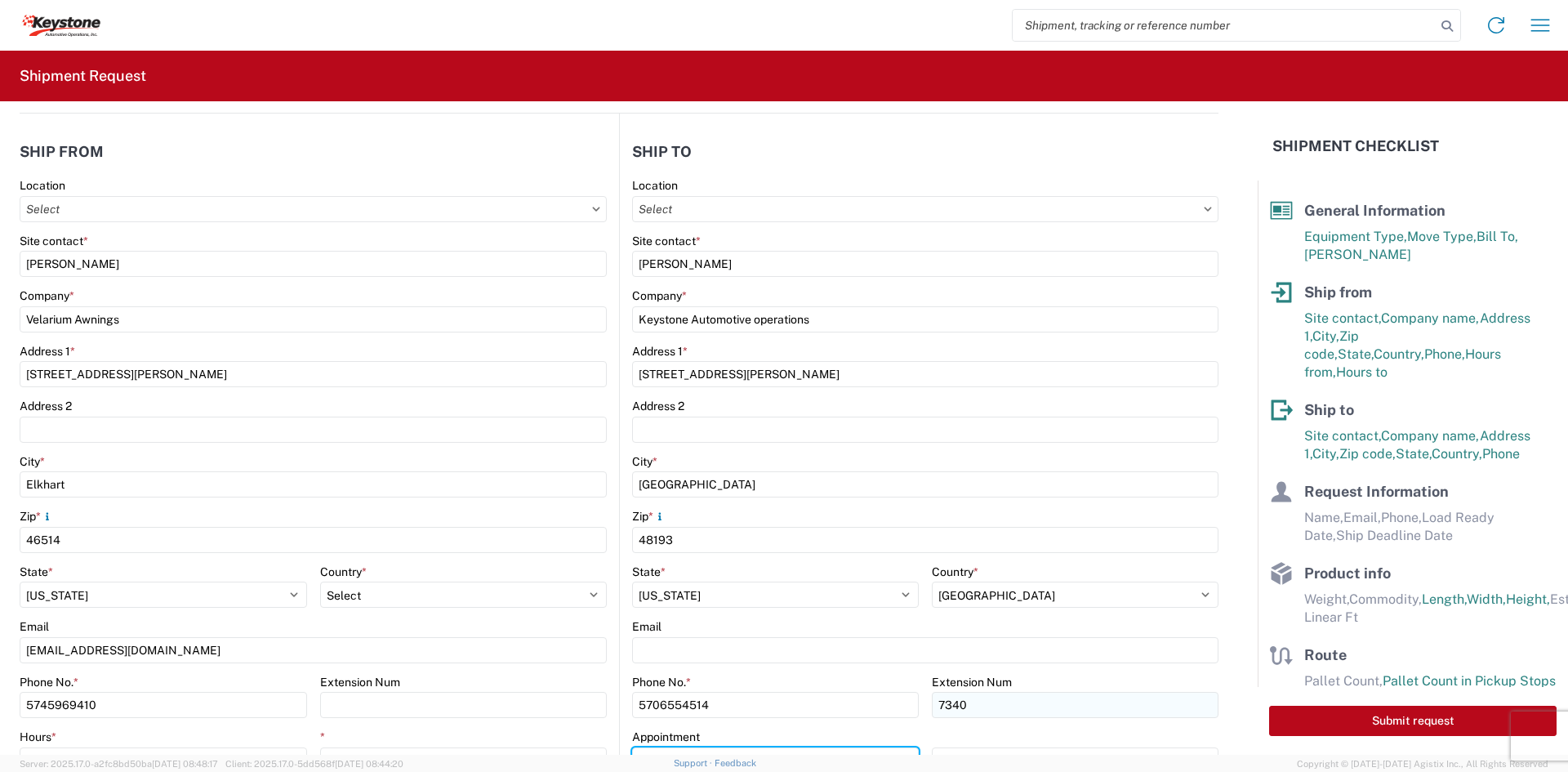
scroll to position [182, 0]
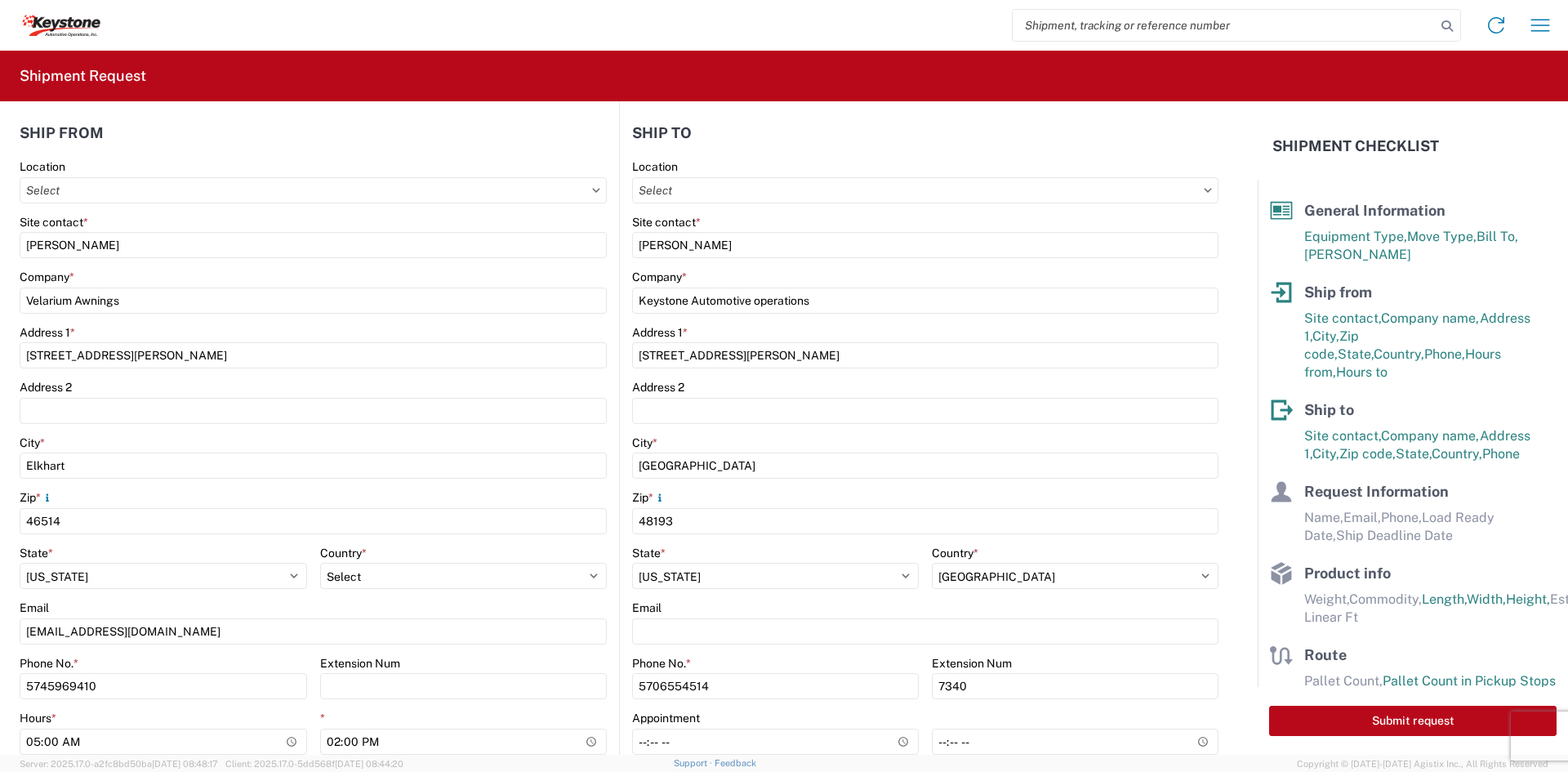
click at [863, 709] on agx-form-control-wrapper-v2 "Phone No. * [PHONE_NUMBER]" at bounding box center [776, 683] width 287 height 56
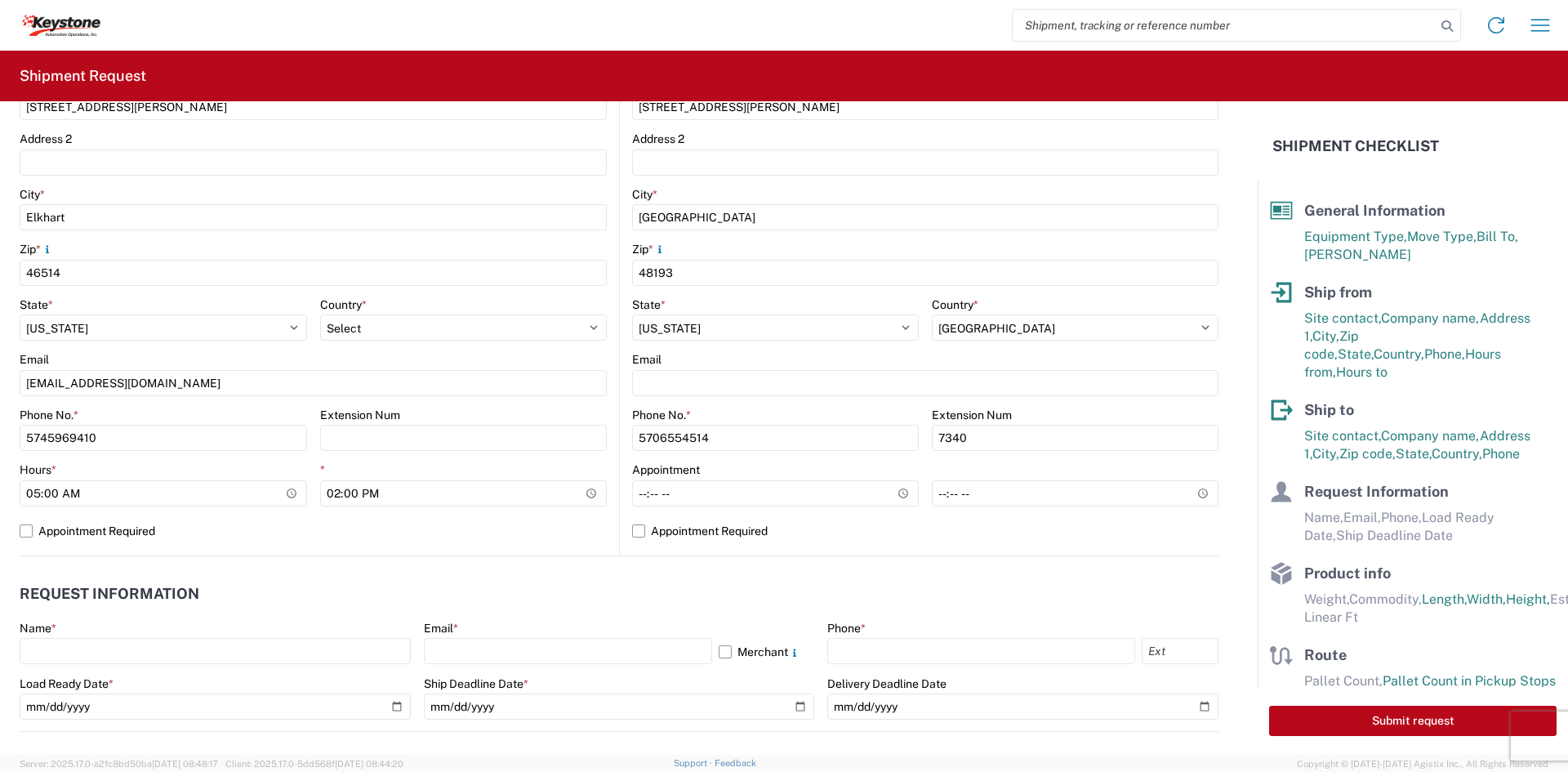
scroll to position [509, 0]
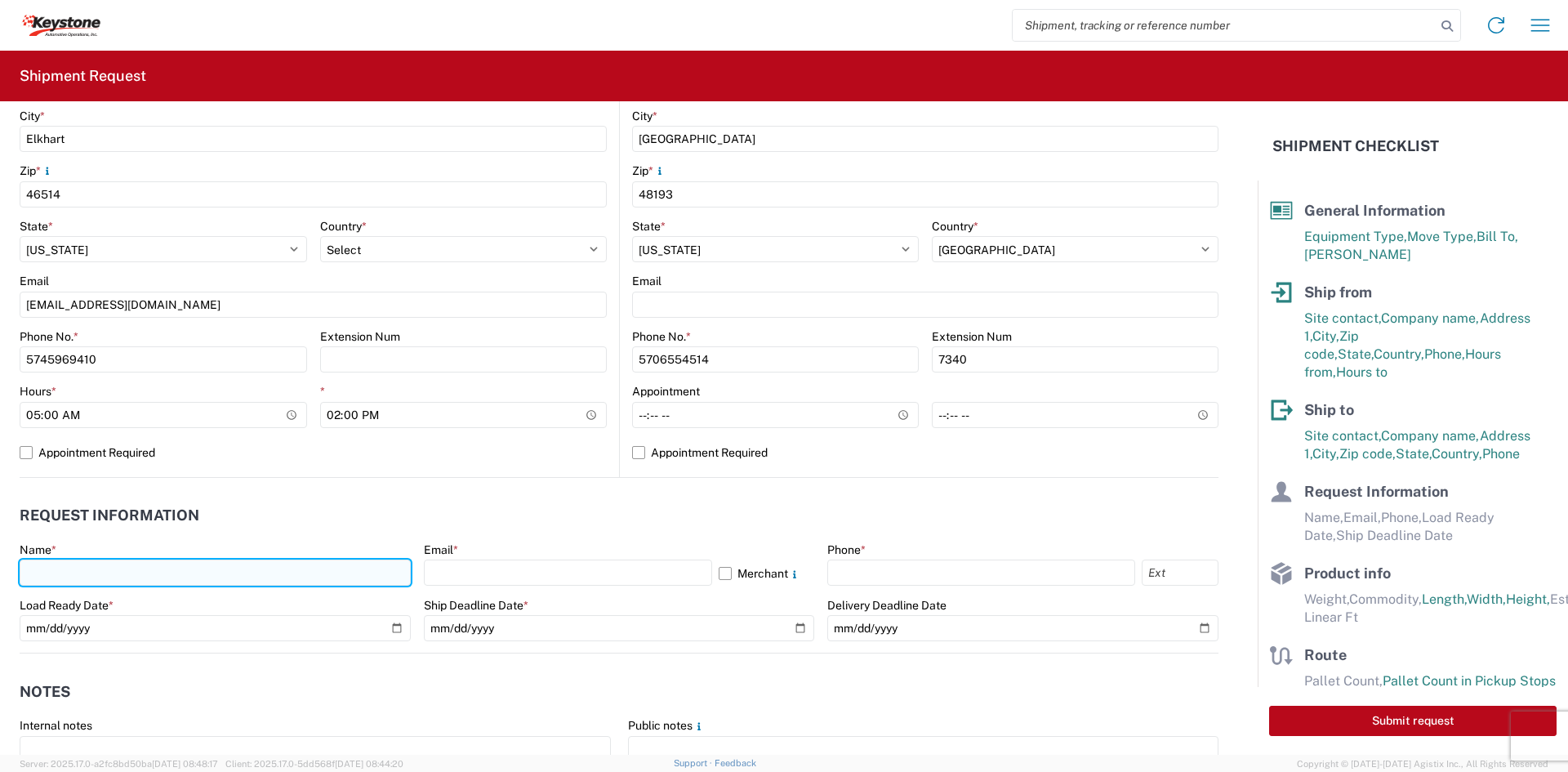
click at [280, 574] on input "text" at bounding box center [215, 573] width 392 height 26
paste input "[STREET_ADDRESS][PERSON_NAME]"
type input "[STREET_ADDRESS][PERSON_NAME]"
drag, startPoint x: 280, startPoint y: 574, endPoint x: -233, endPoint y: 601, distance: 513.7
click at [0, 601] on html "Home Shipment request Shipment tracking Shipment Request General Information Te…" at bounding box center [784, 386] width 1568 height 772
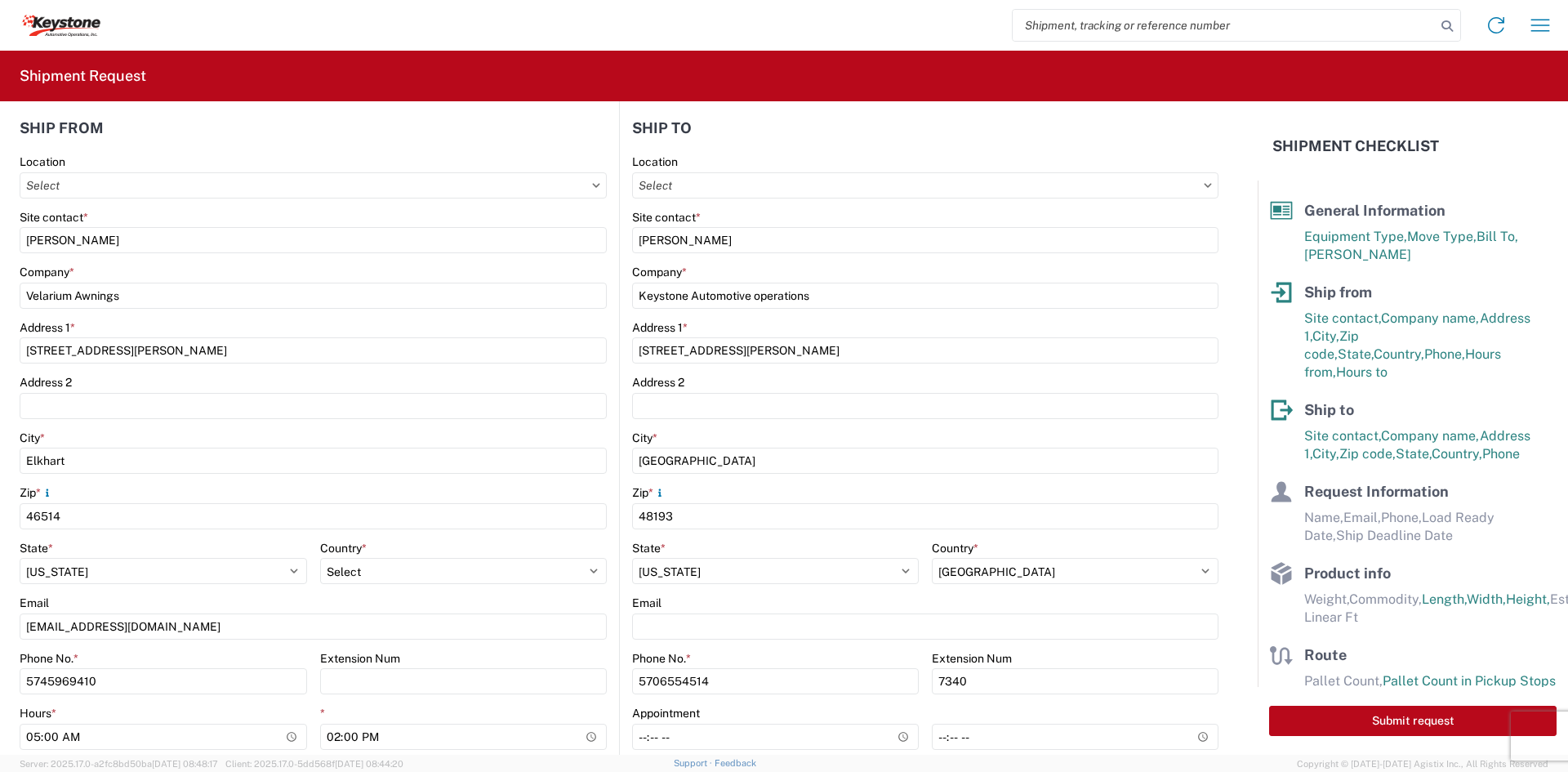
scroll to position [182, 0]
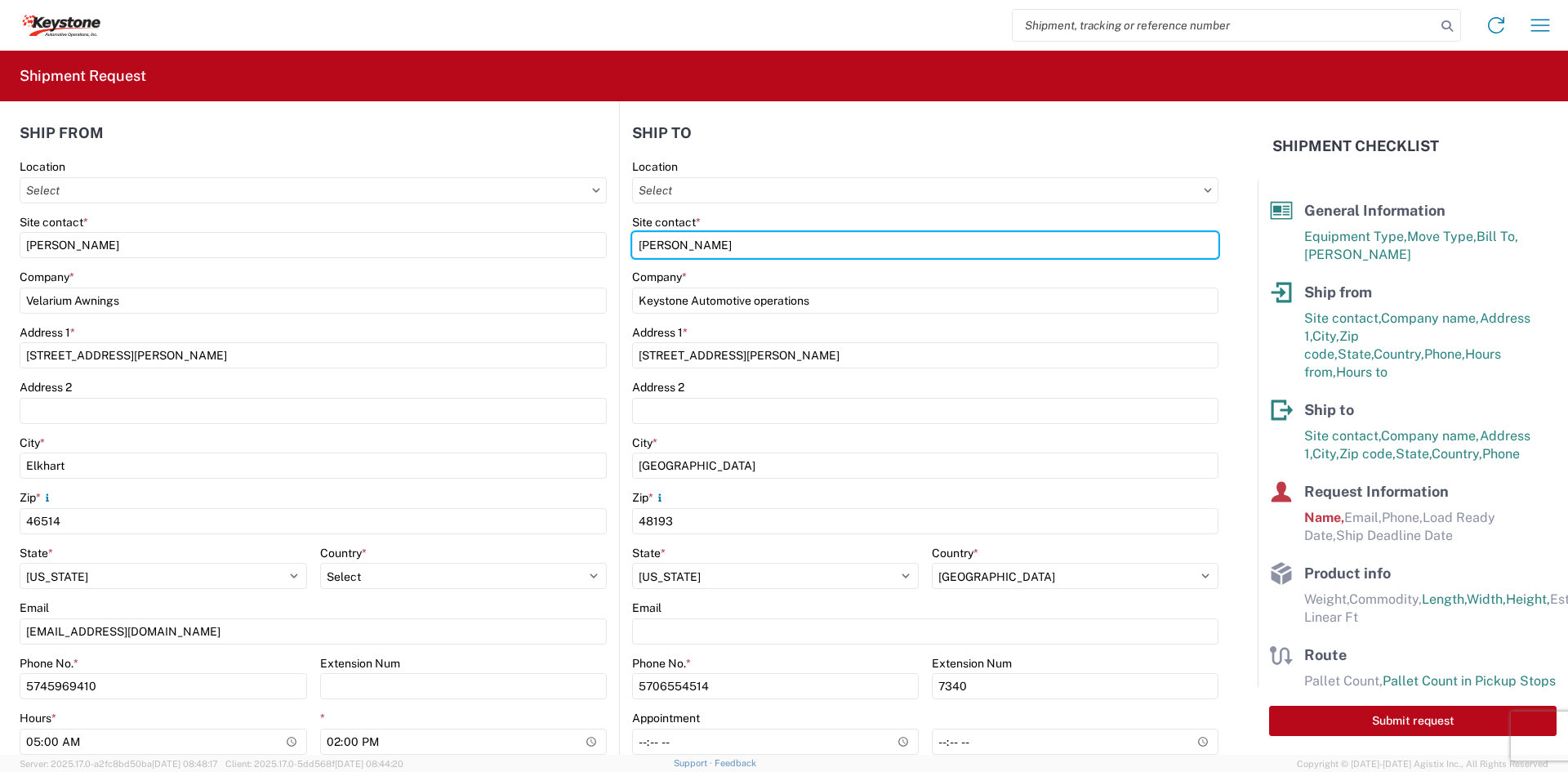
drag, startPoint x: 751, startPoint y: 241, endPoint x: 545, endPoint y: 263, distance: 207.2
click at [545, 263] on div "Ship from Location Site contact * [PERSON_NAME] Company * Velarium Awnings Addr…" at bounding box center [620, 449] width 1199 height 709
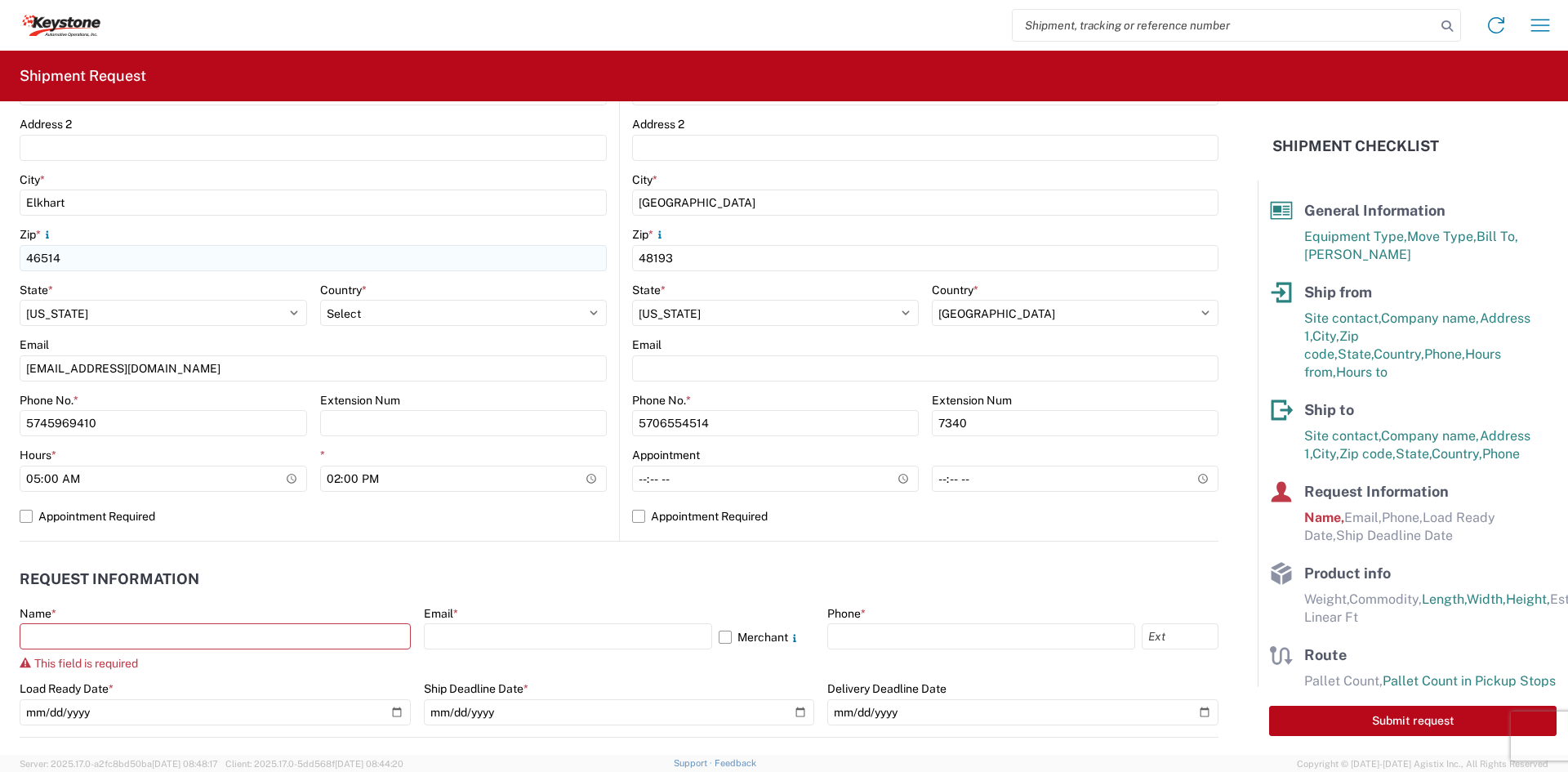
scroll to position [509, 0]
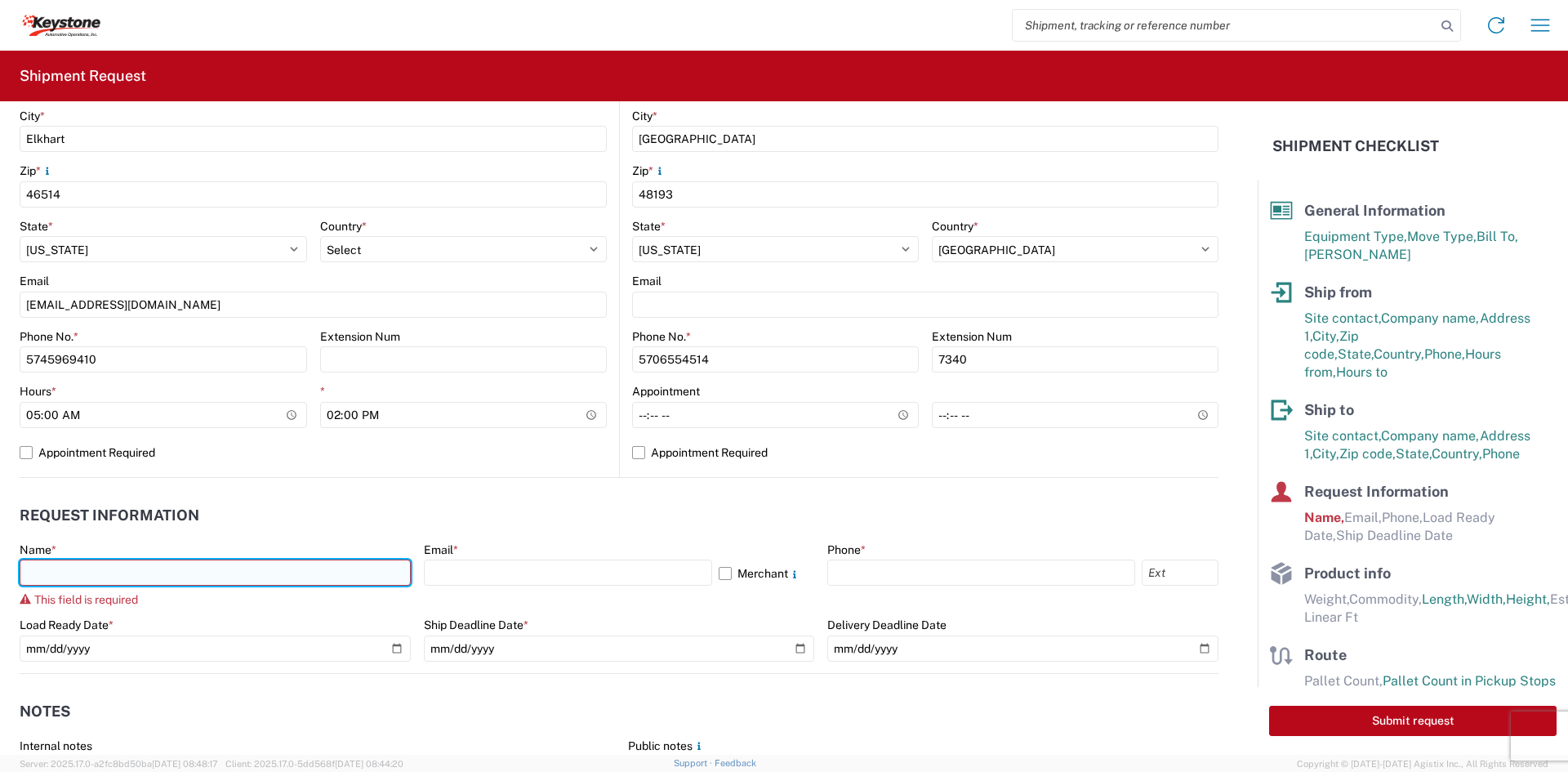
click at [320, 583] on input "text" at bounding box center [215, 573] width 392 height 26
paste input "[PERSON_NAME]"
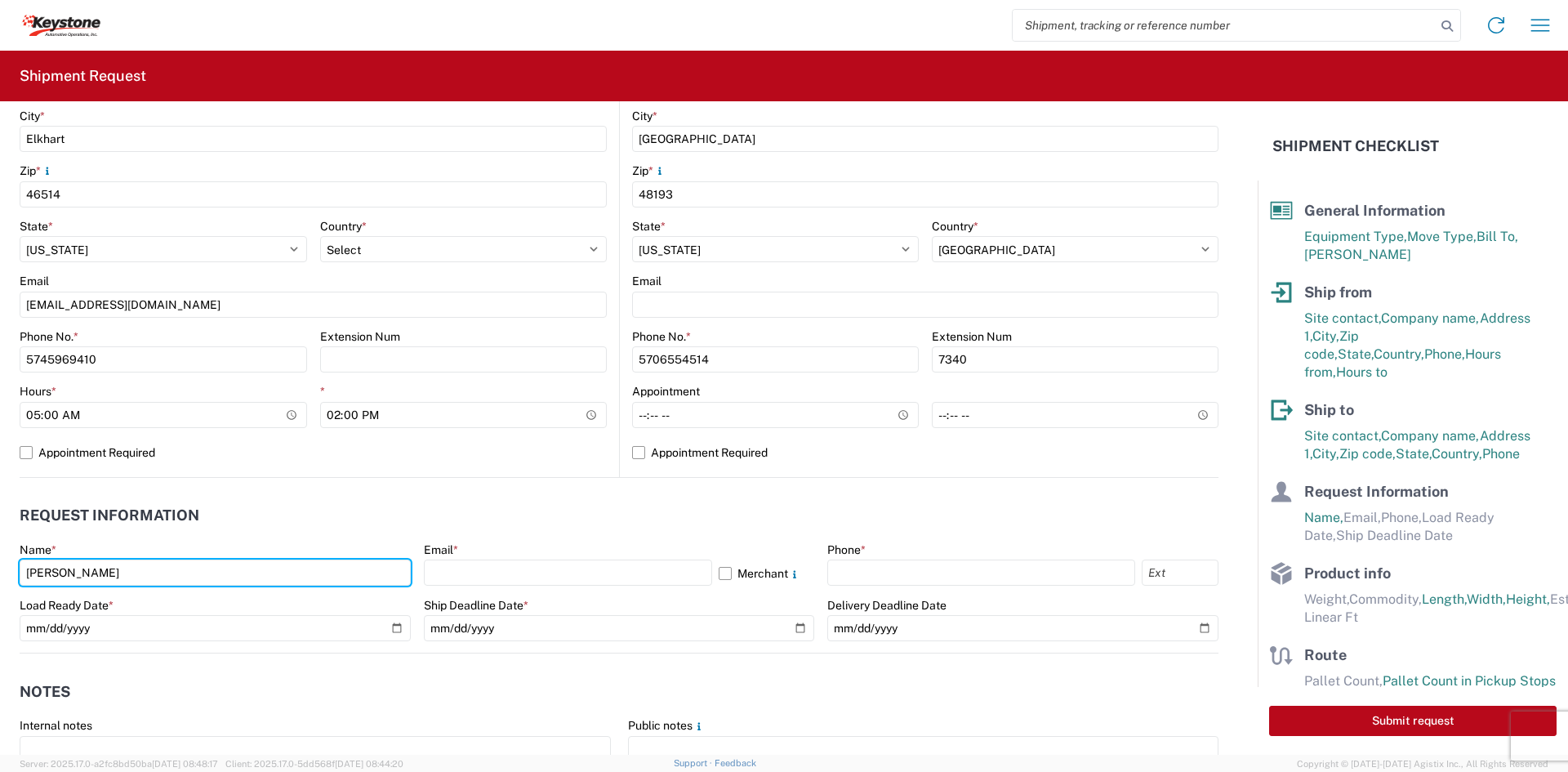
type input "[PERSON_NAME]"
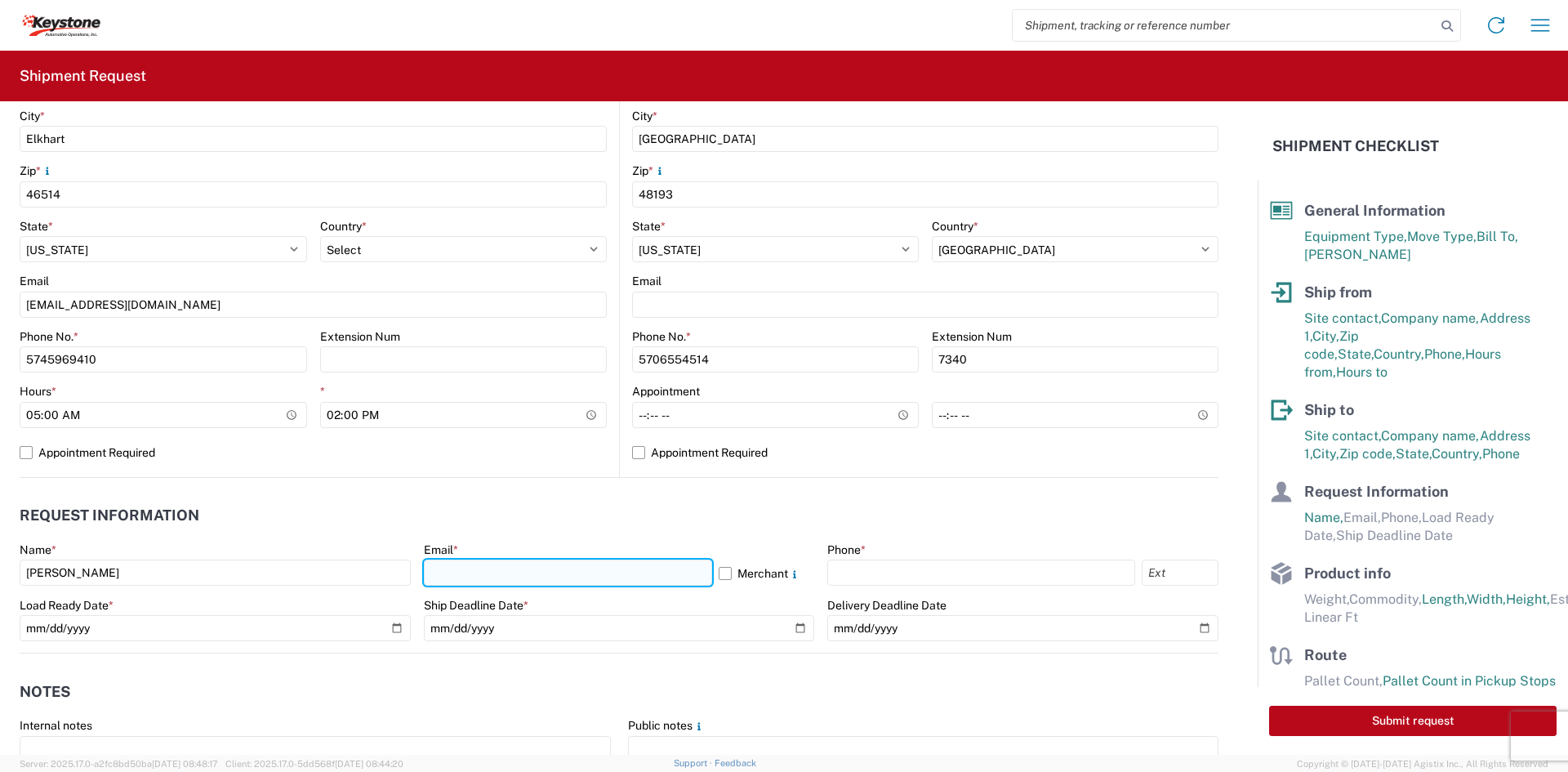
click at [490, 578] on input "text" at bounding box center [568, 573] width 288 height 26
paste input "[EMAIL_ADDRESS][DOMAIN_NAME]"
type input "[EMAIL_ADDRESS][DOMAIN_NAME]"
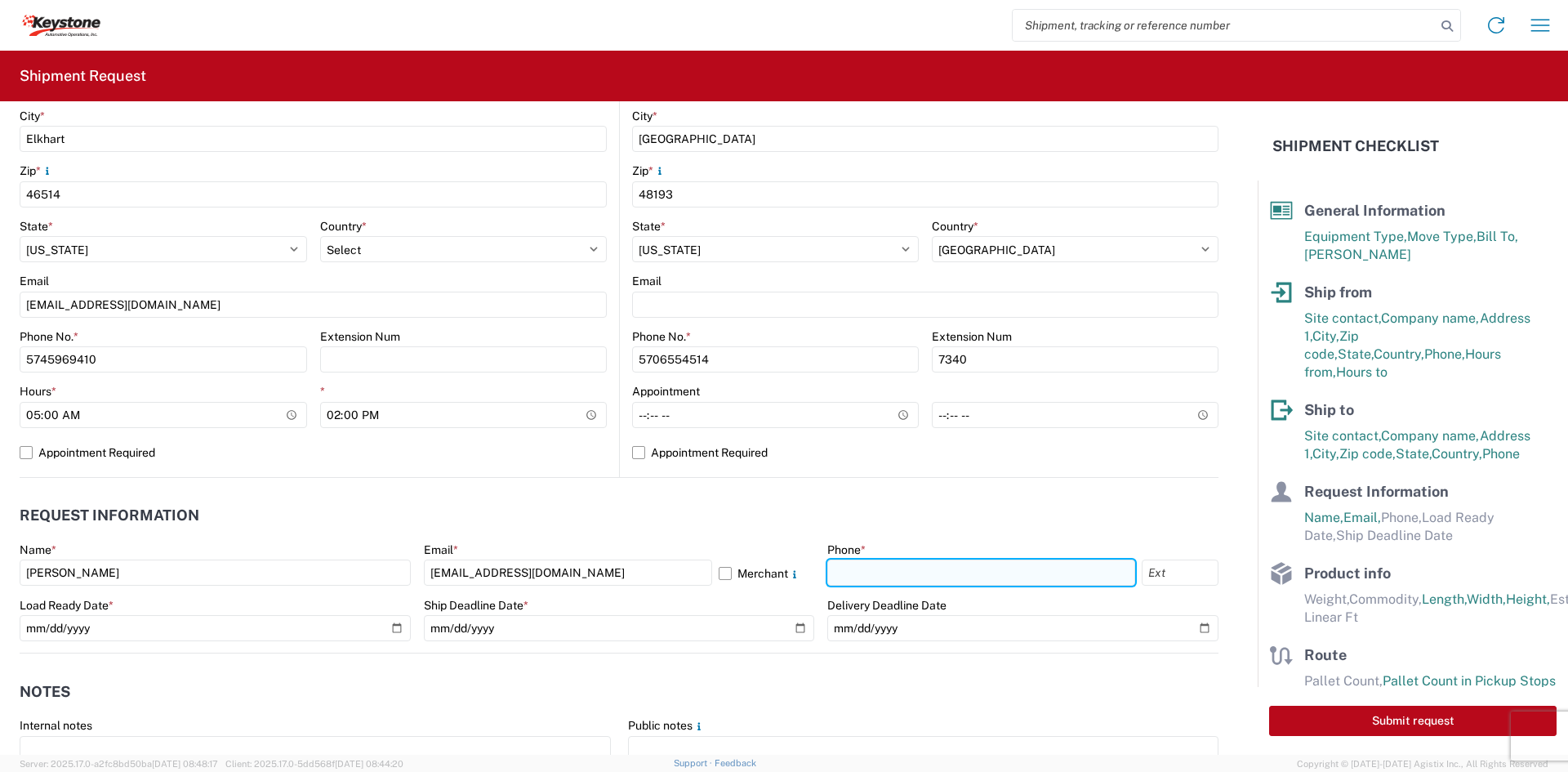
click at [845, 575] on input "text" at bounding box center [981, 573] width 308 height 26
type input "5706554514"
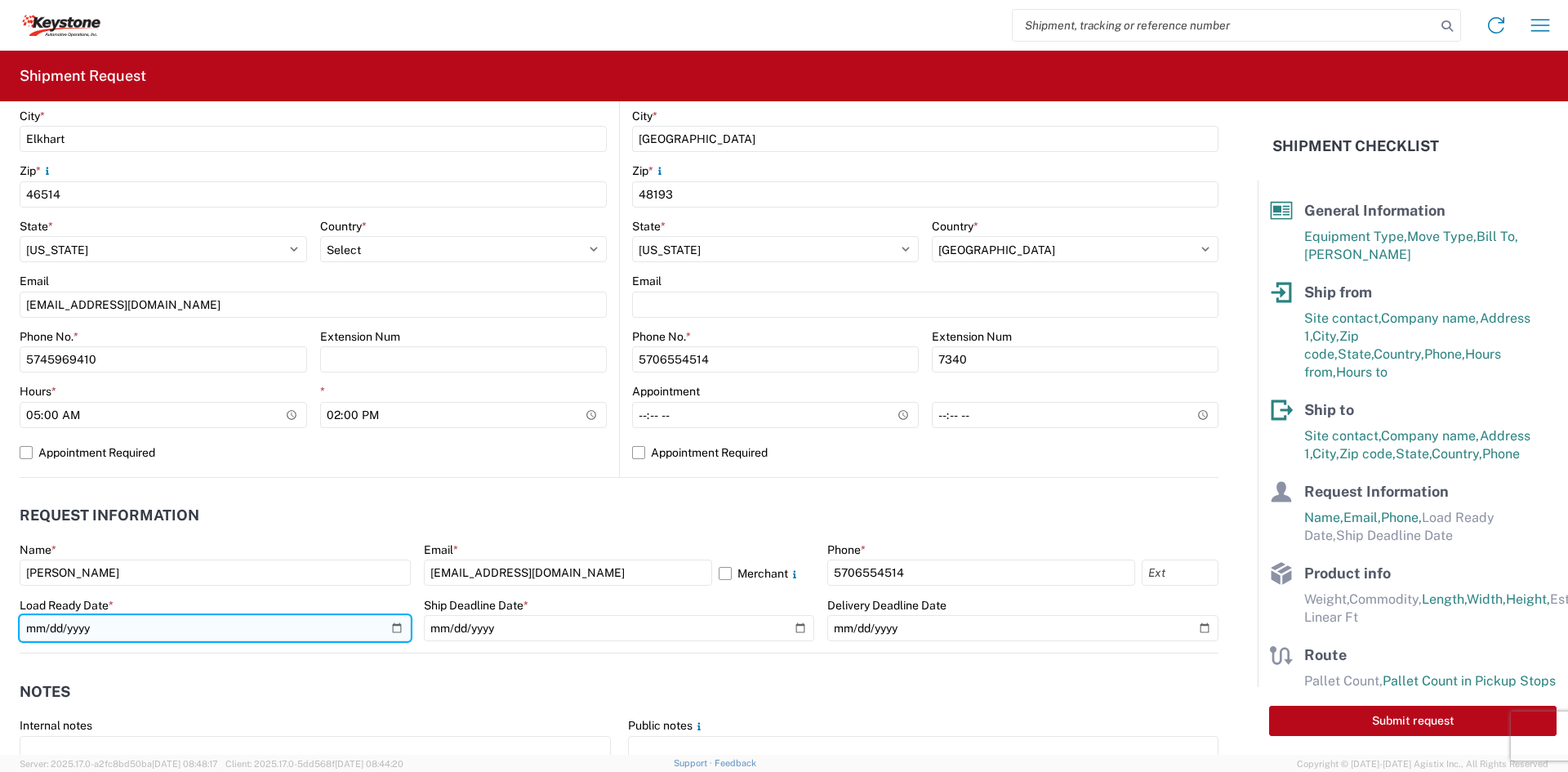
click at [390, 629] on input "date" at bounding box center [215, 628] width 392 height 26
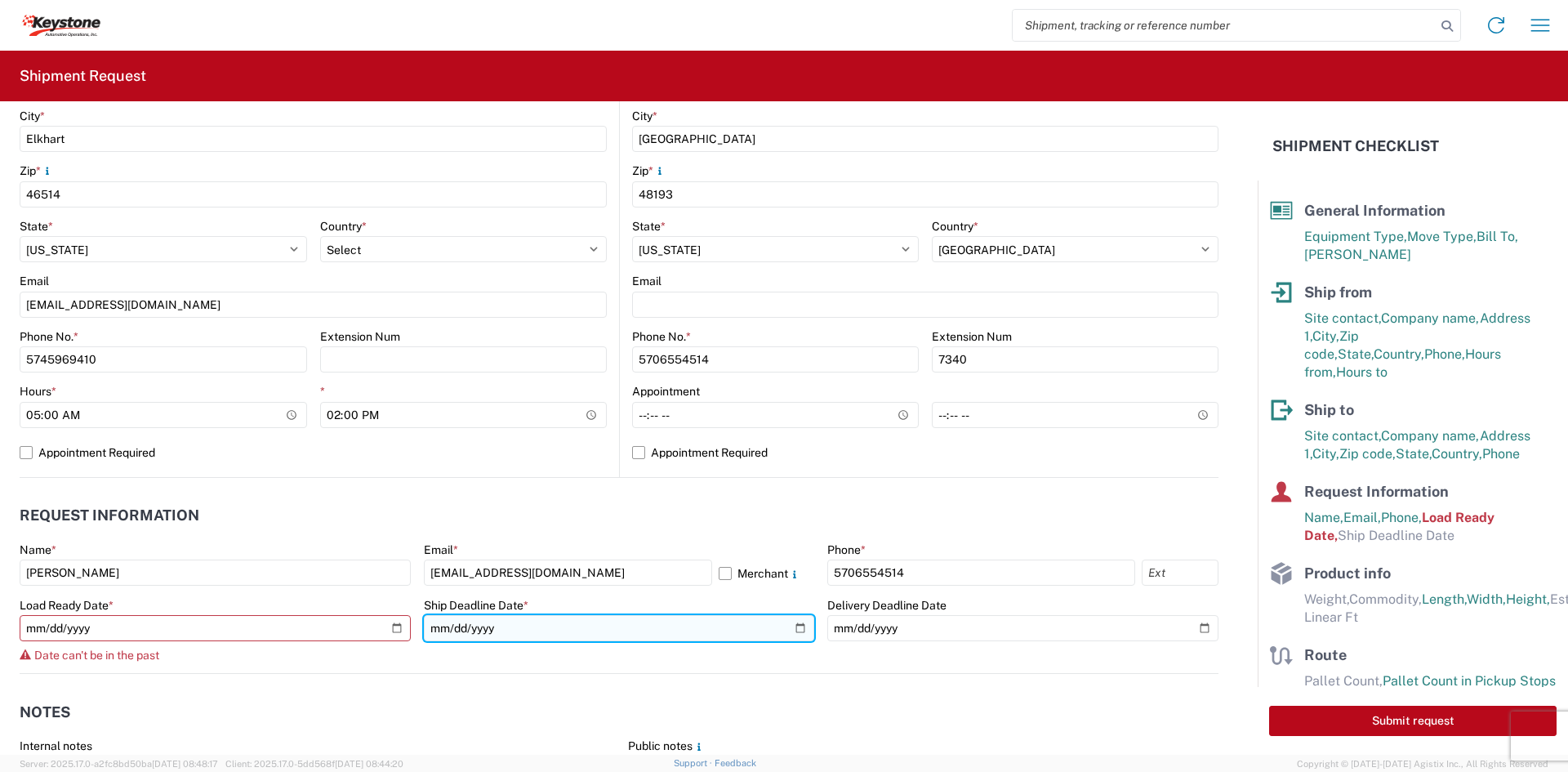
click at [791, 629] on input "date" at bounding box center [620, 628] width 392 height 26
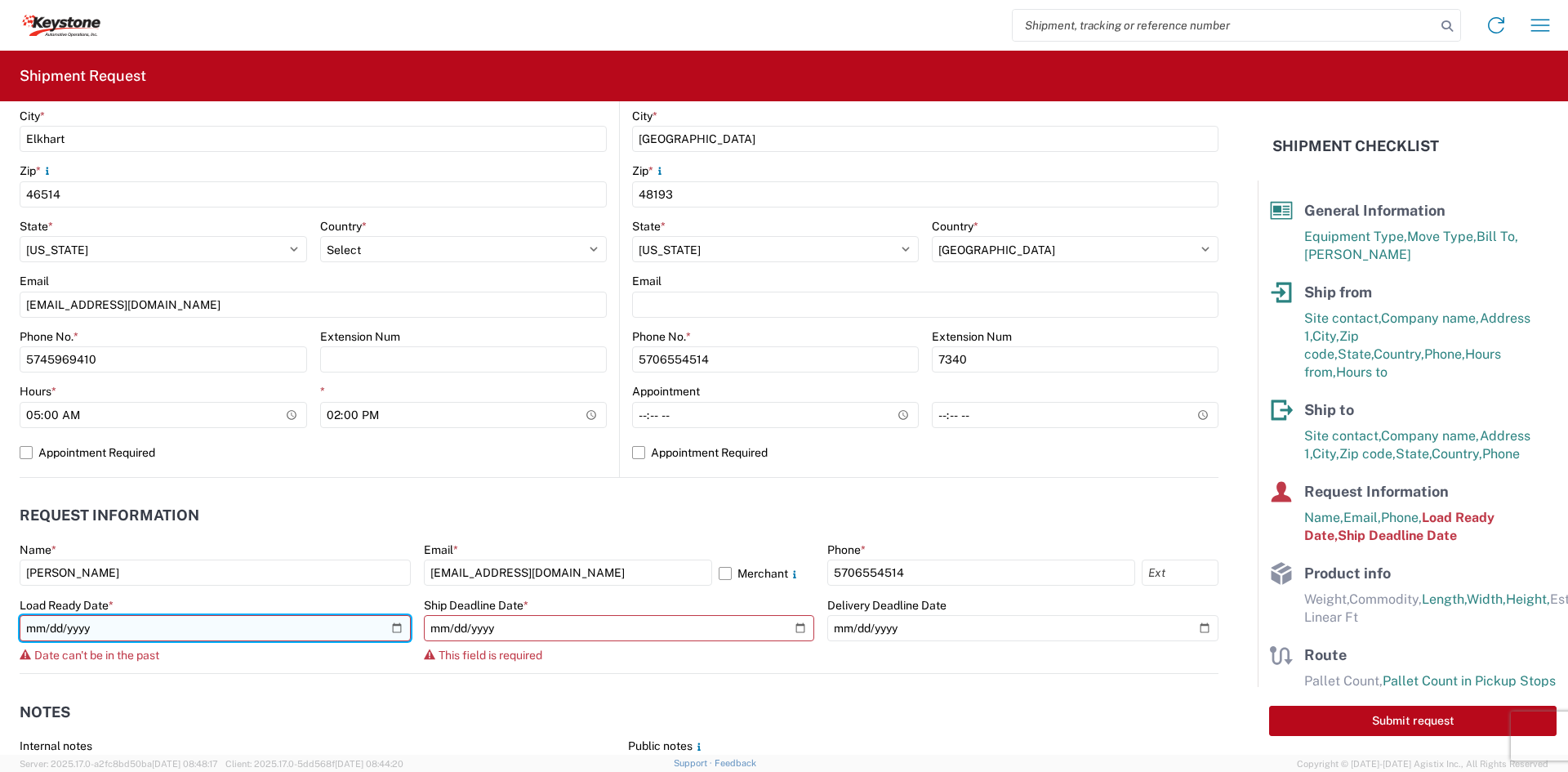
drag, startPoint x: 393, startPoint y: 628, endPoint x: 261, endPoint y: 622, distance: 132.1
click at [393, 628] on input "[DATE]" at bounding box center [215, 628] width 392 height 26
type input "[DATE]"
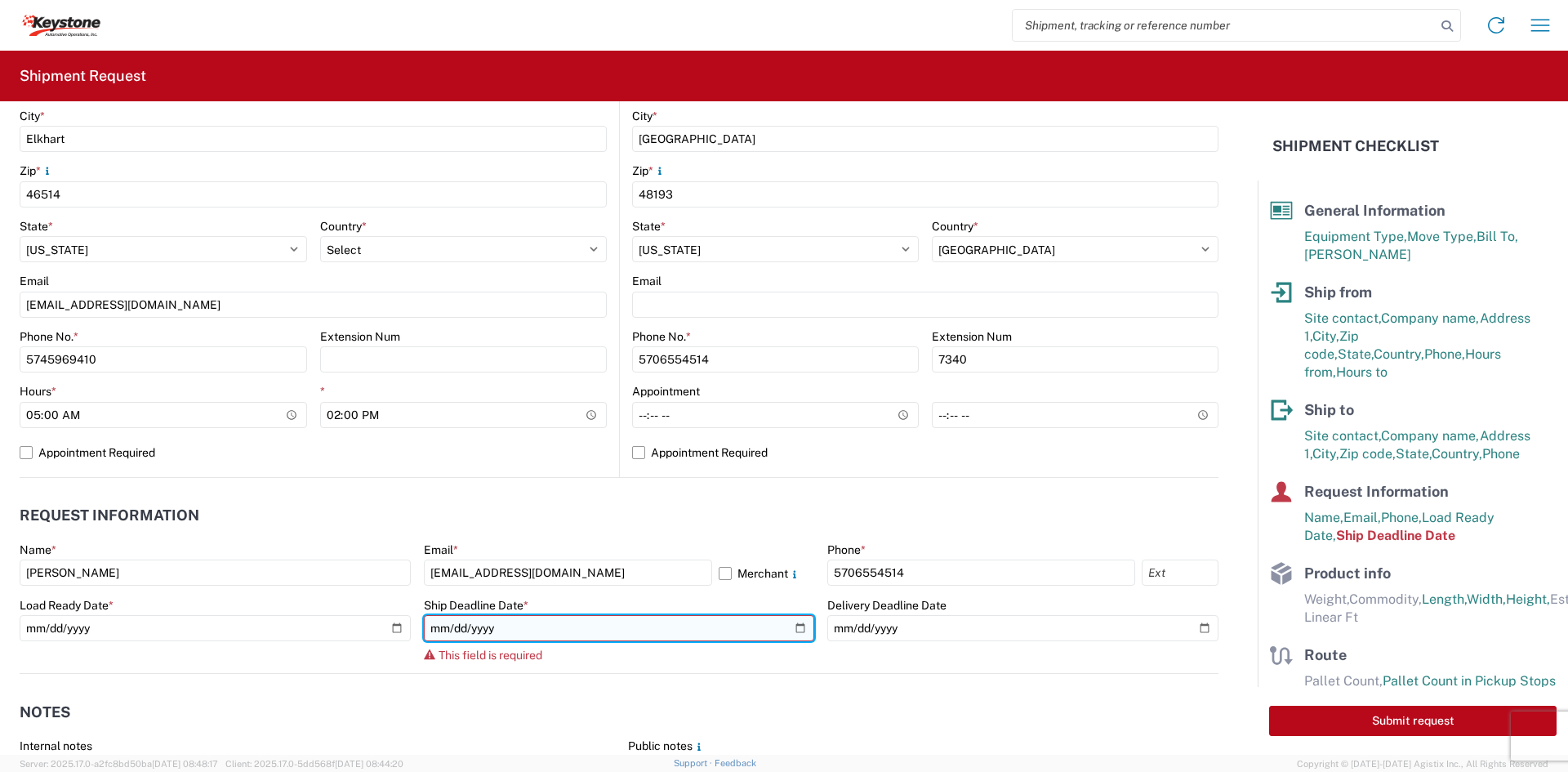
click at [795, 628] on input "date" at bounding box center [620, 628] width 392 height 26
type input "[DATE]"
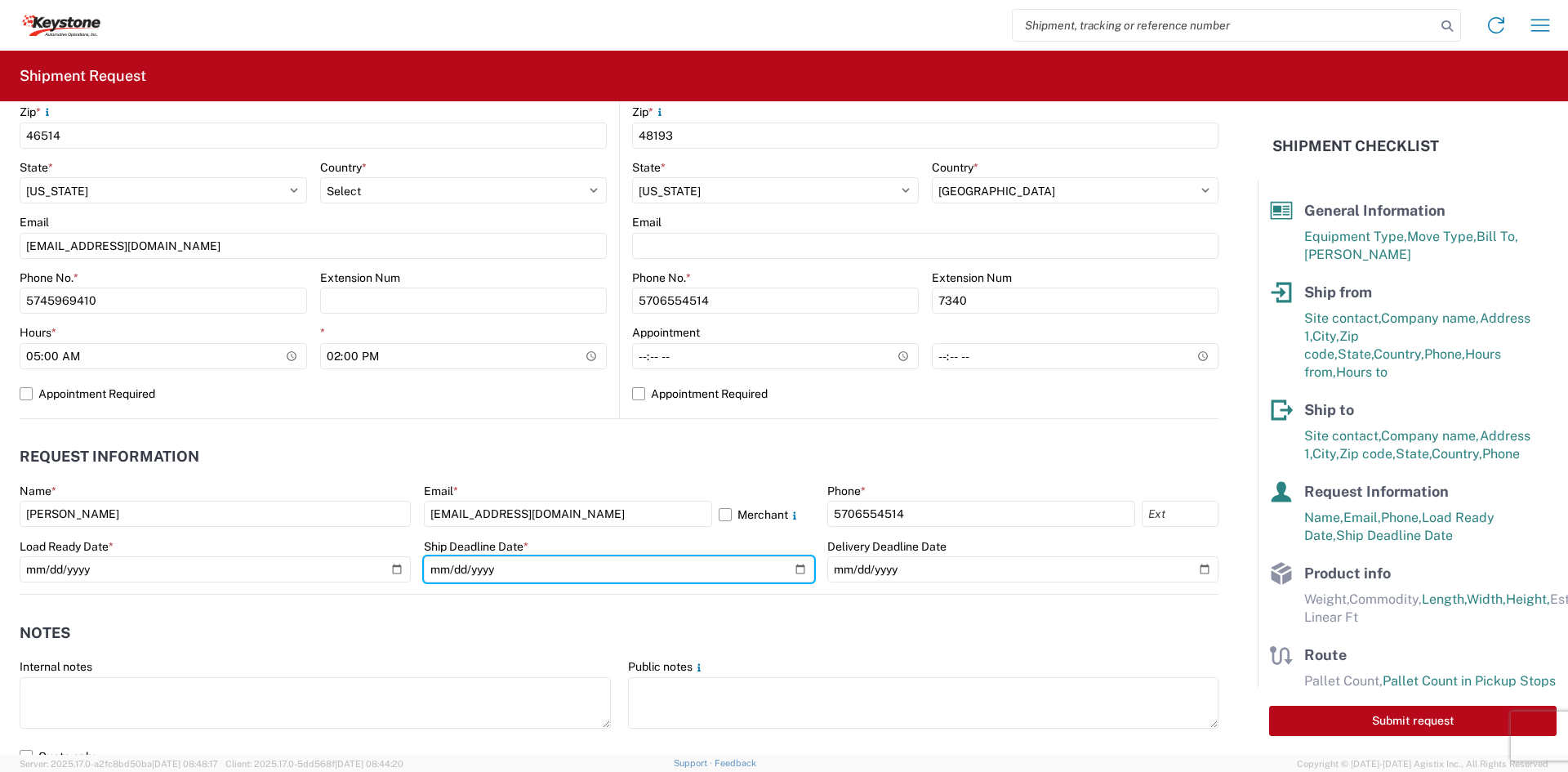
scroll to position [754, 0]
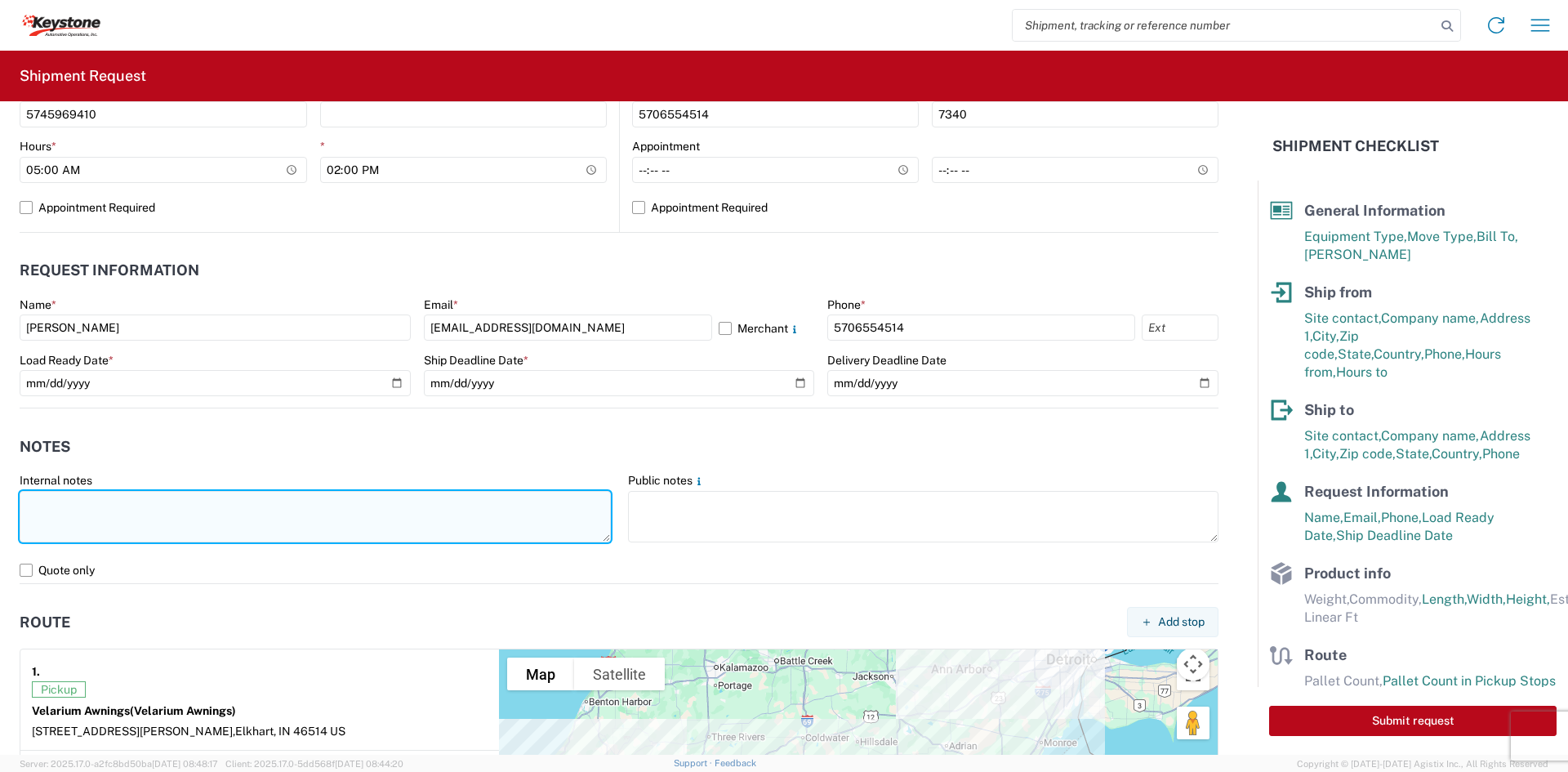
click at [194, 518] on textarea at bounding box center [316, 517] width 592 height 52
drag, startPoint x: 91, startPoint y: 531, endPoint x: 14, endPoint y: 489, distance: 87.7
click at [14, 489] on agx-form-control-wrapper-v2 "Internal notes DIMENSIONS: 108" X 44" X 12" 260LBS" at bounding box center [315, 515] width 609 height 84
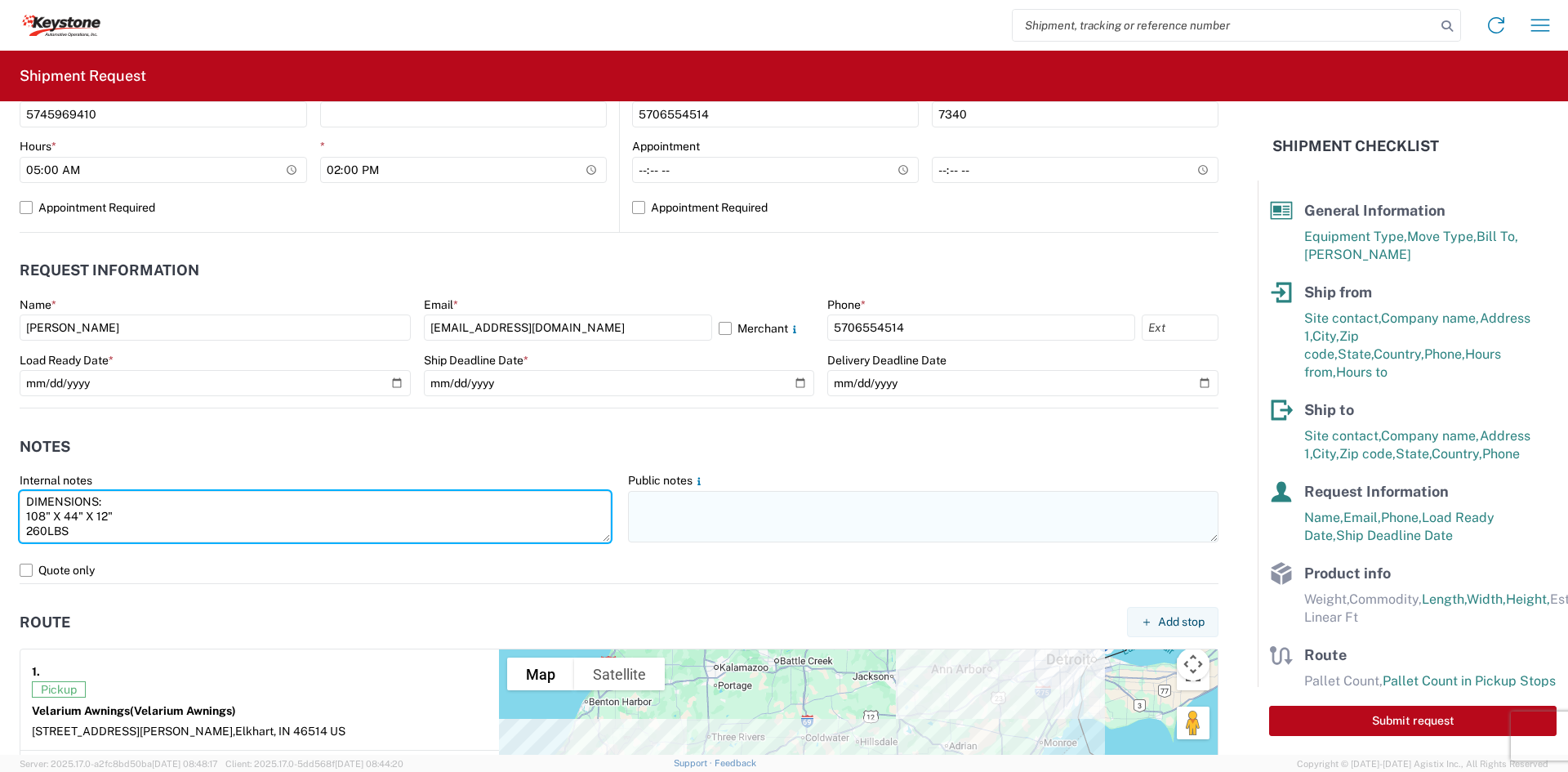
type textarea "DIMENSIONS: 108" X 44" X 12" 260LBS"
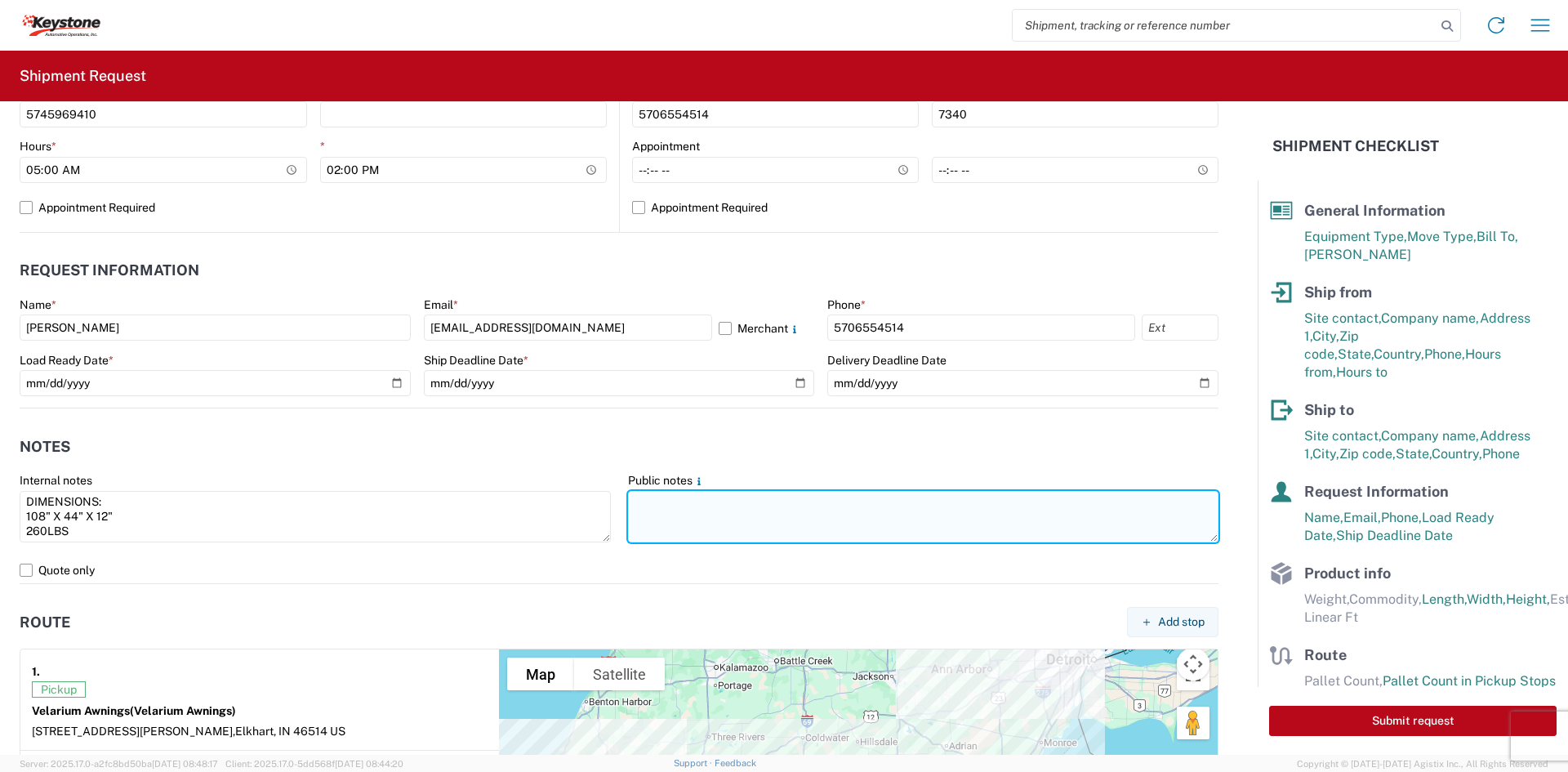
click at [845, 519] on textarea at bounding box center [923, 517] width 592 height 52
paste textarea "DIMENSIONS: 108" X 44" X 12" 260LBS"
type textarea "DIMENSIONS: 108" X 44" X 12" 260LBS"
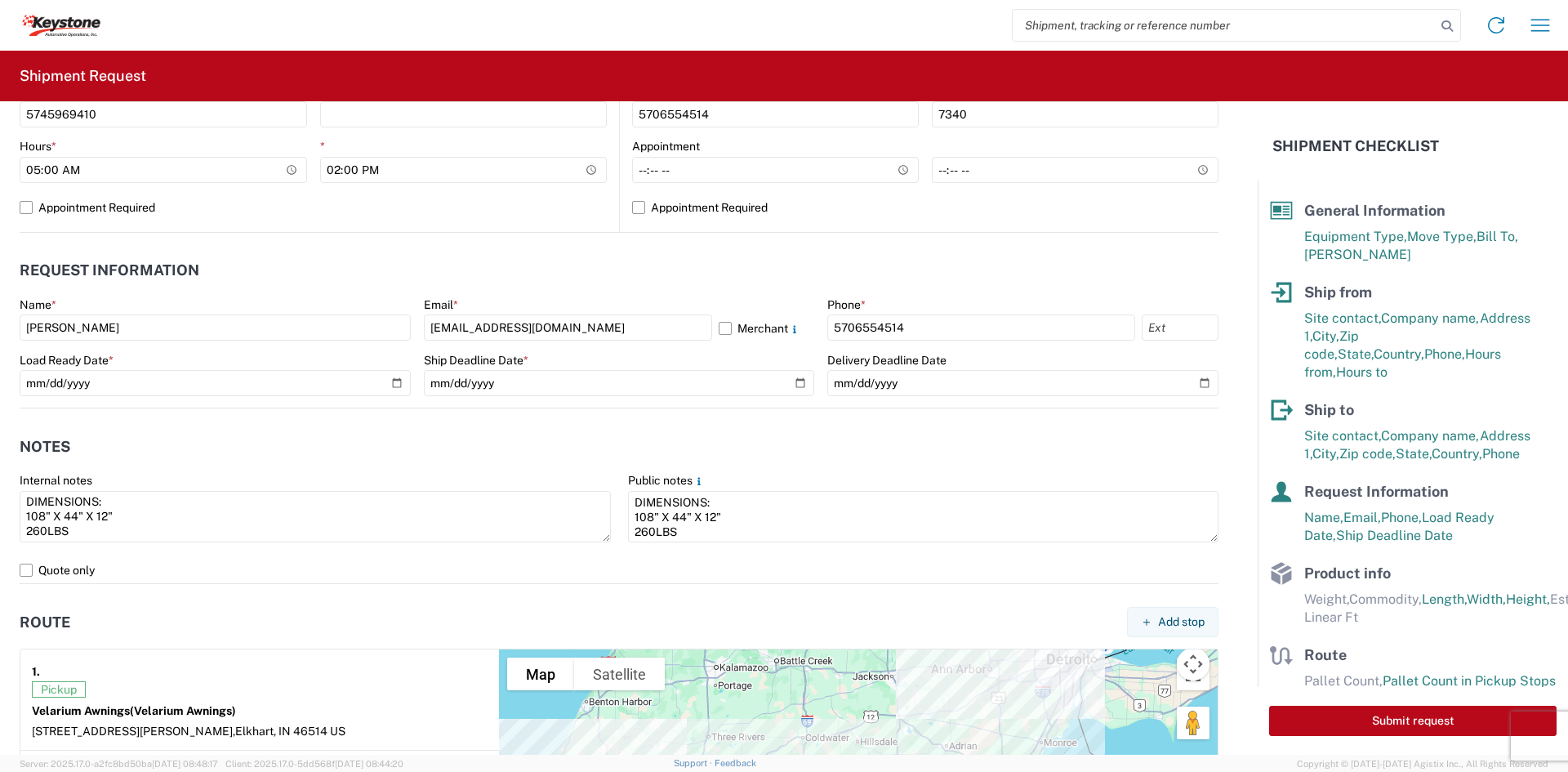
click at [791, 446] on header "Notes" at bounding box center [620, 446] width 1199 height 37
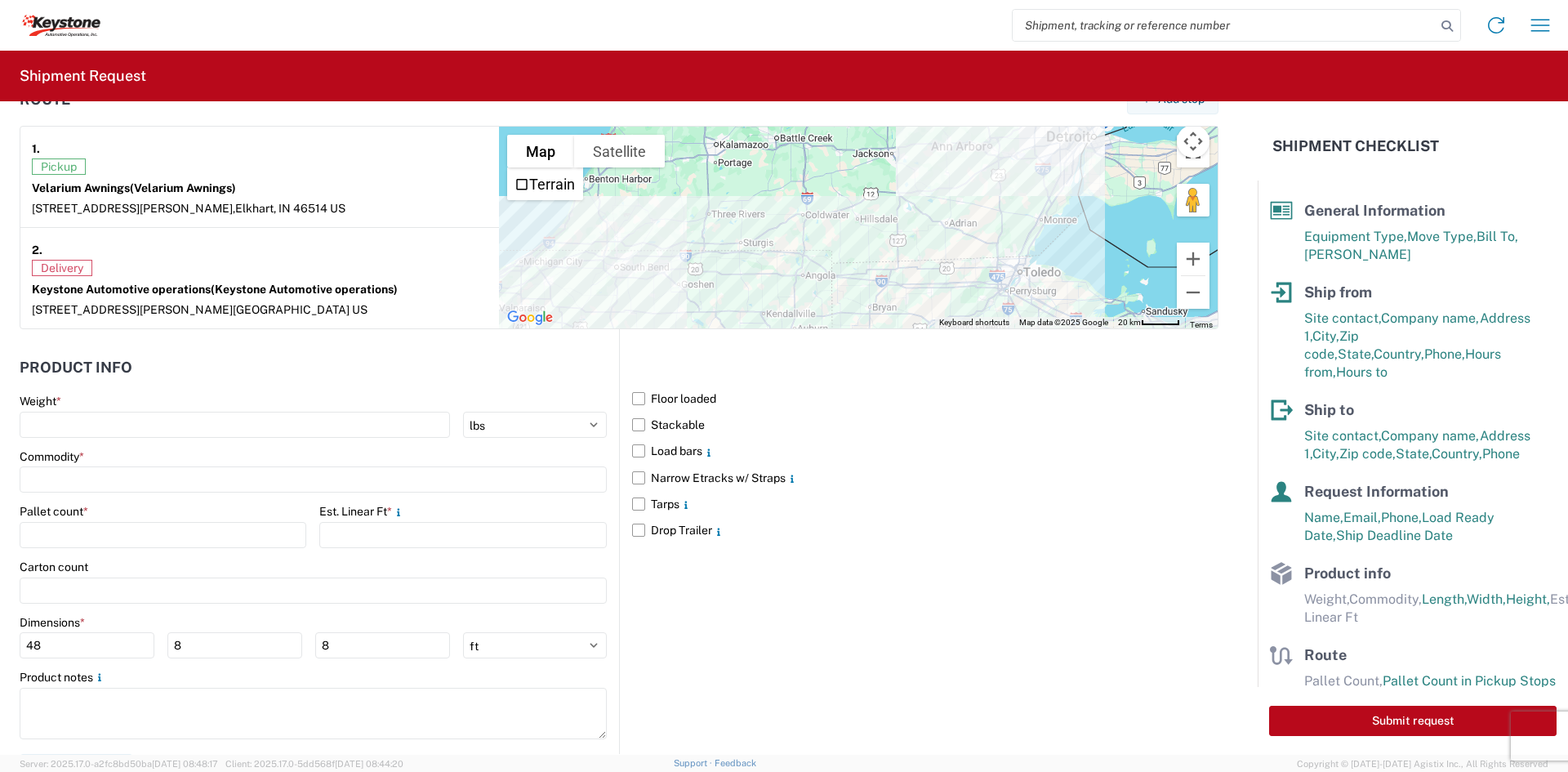
scroll to position [1306, 0]
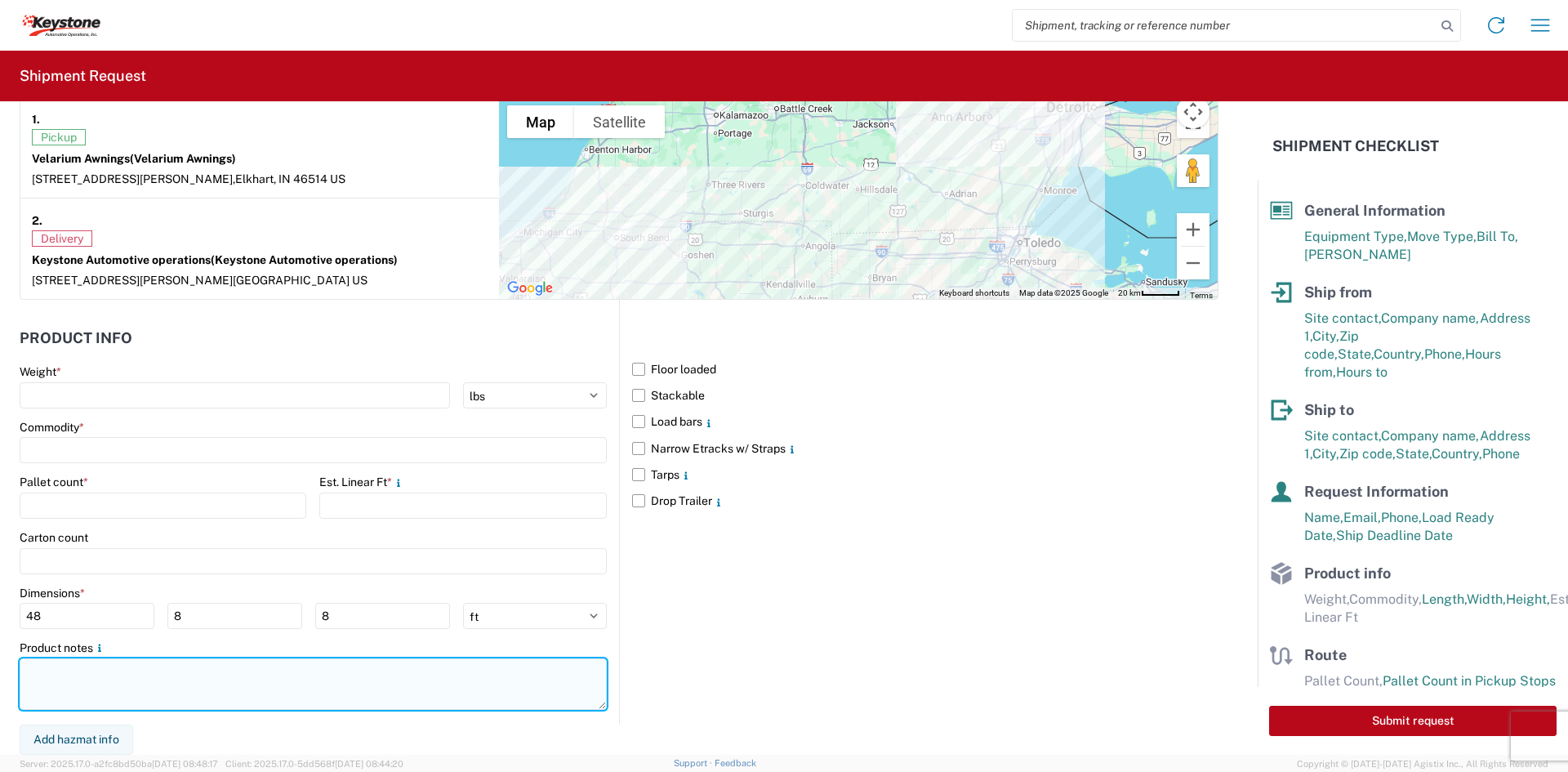
click at [211, 683] on textarea at bounding box center [313, 684] width 587 height 52
paste textarea "DIMENSIONS: 108" X 44" X 12" 260LBS"
type textarea "DIMENSIONS: 108" X 44" X 12" 260LBS"
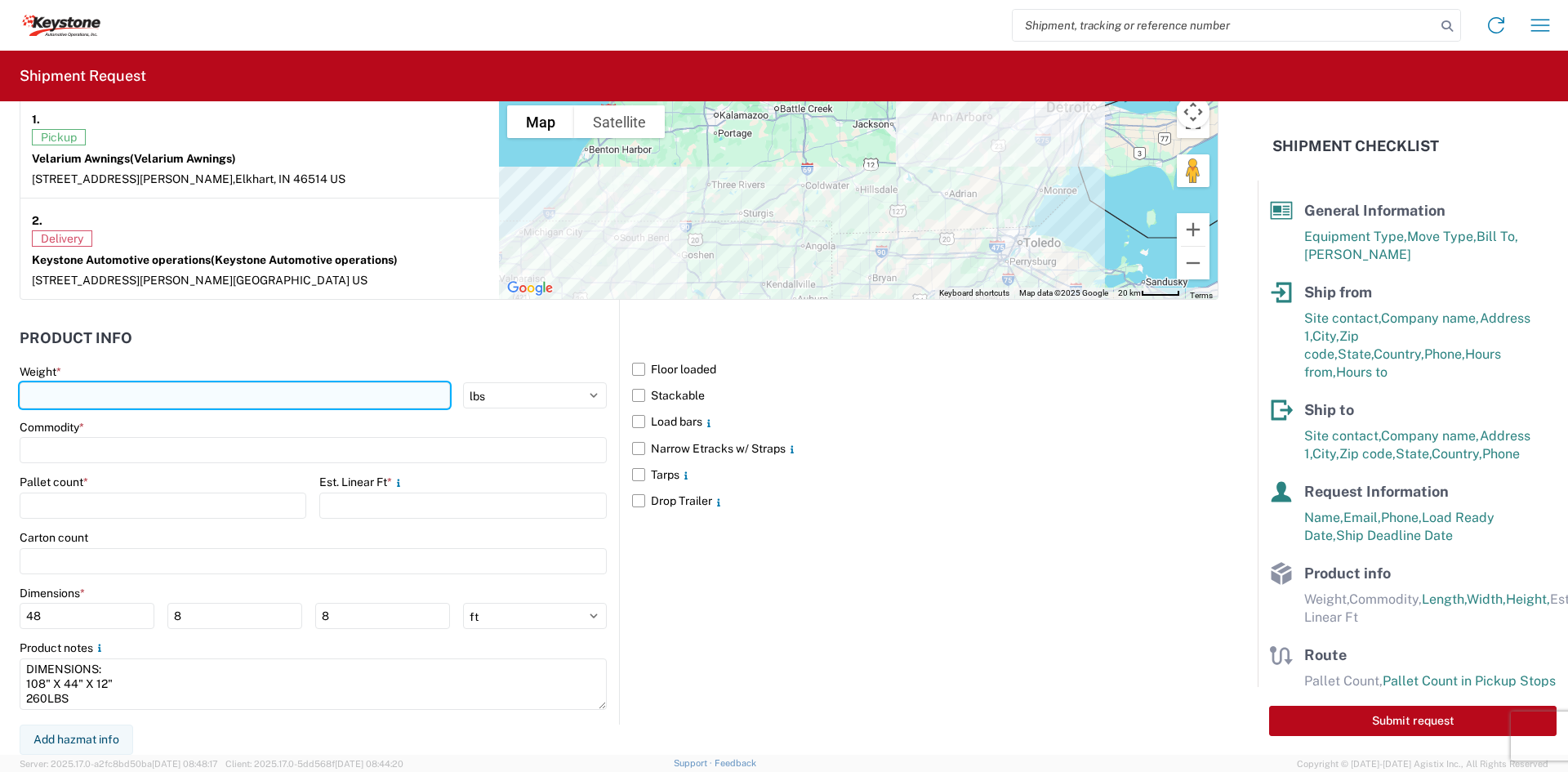
click at [147, 392] on input "number" at bounding box center [235, 395] width 430 height 26
type input "260"
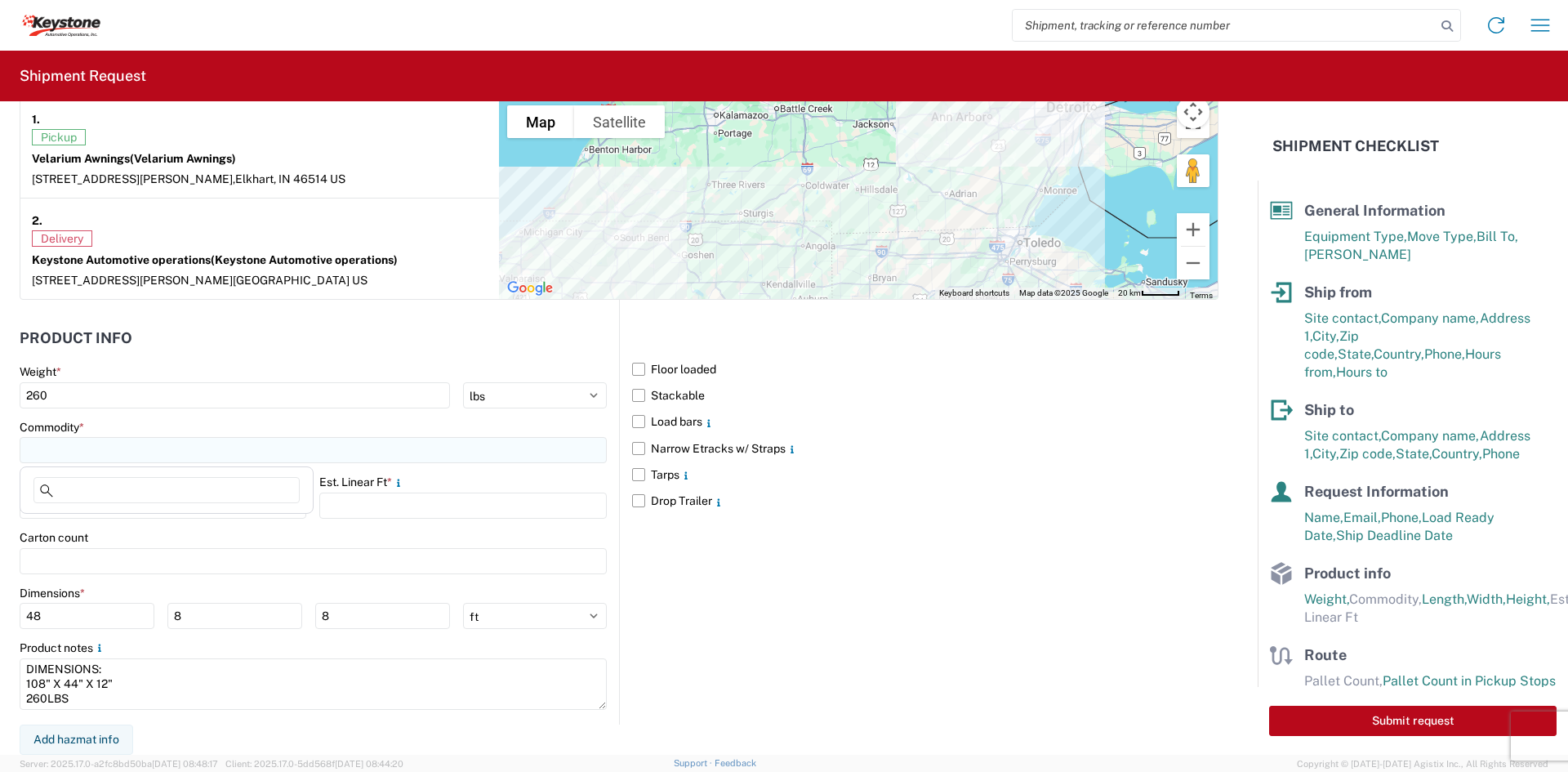
click at [105, 450] on input at bounding box center [313, 450] width 587 height 26
type input "AWNINGS"
click at [137, 567] on span "Add new "AWNINGS"..." at bounding box center [112, 561] width 121 height 15
type input "AWNINGS"
click at [237, 503] on input "number" at bounding box center [163, 505] width 287 height 26
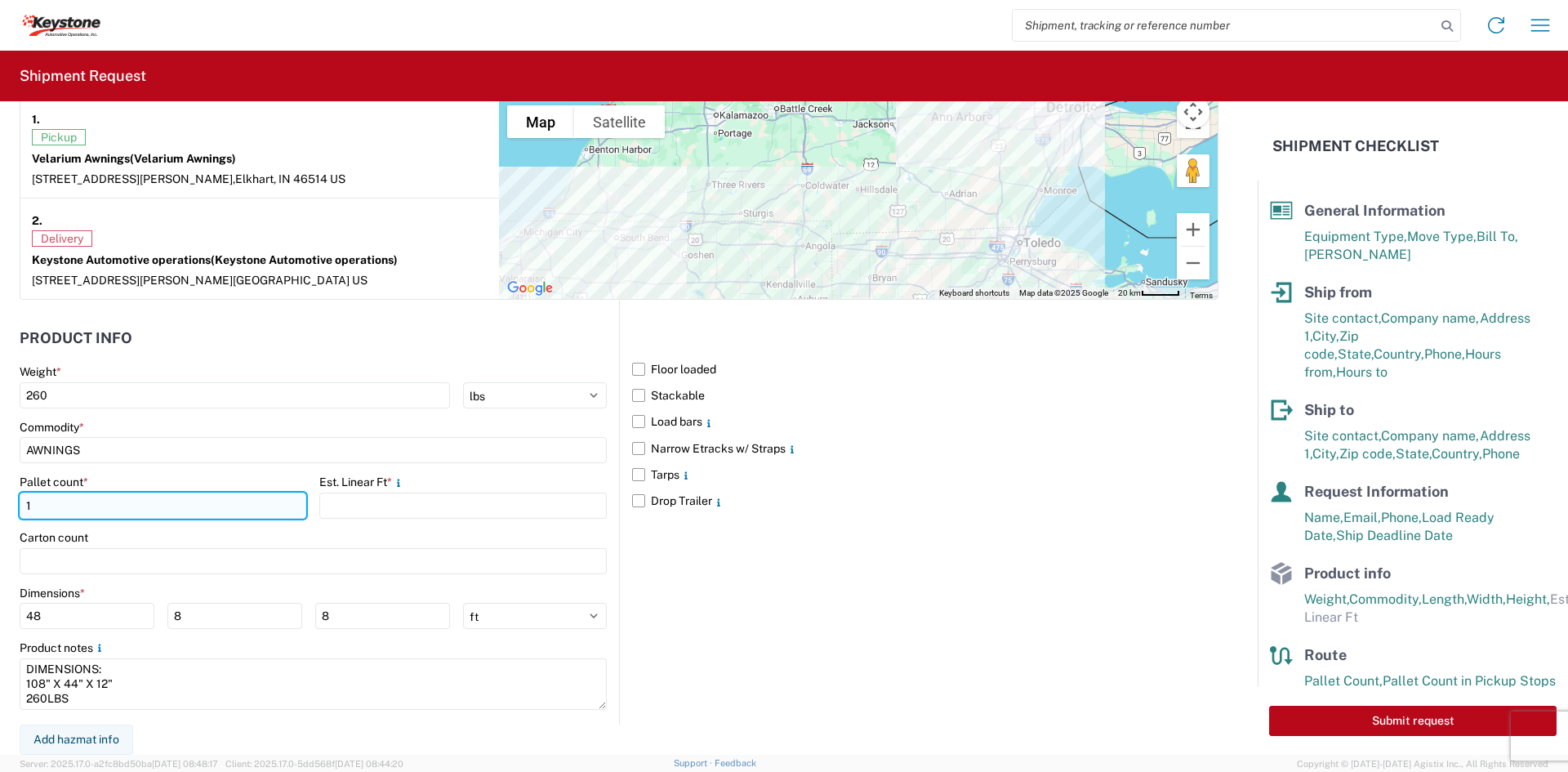
type input "1"
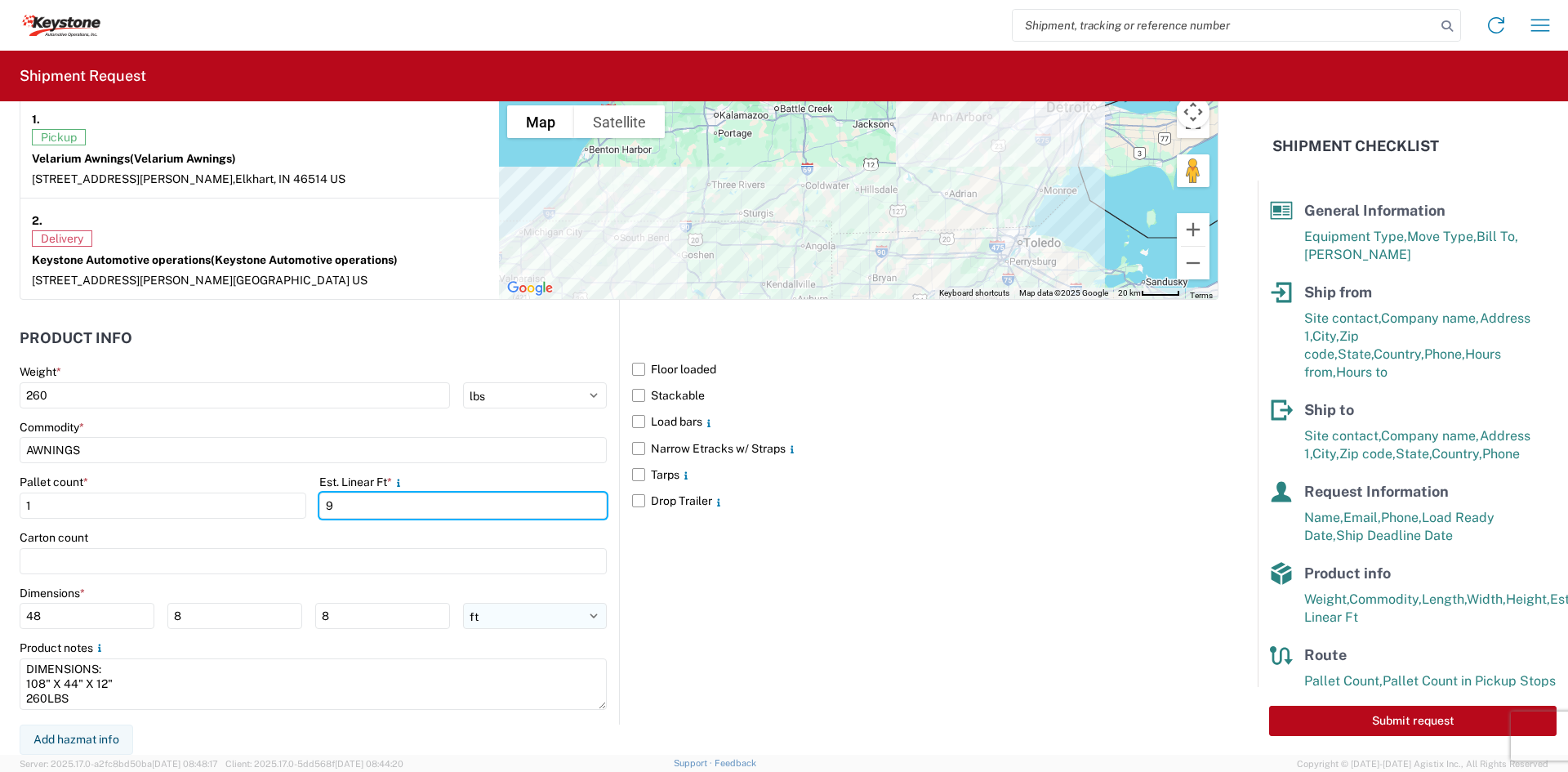
type input "9"
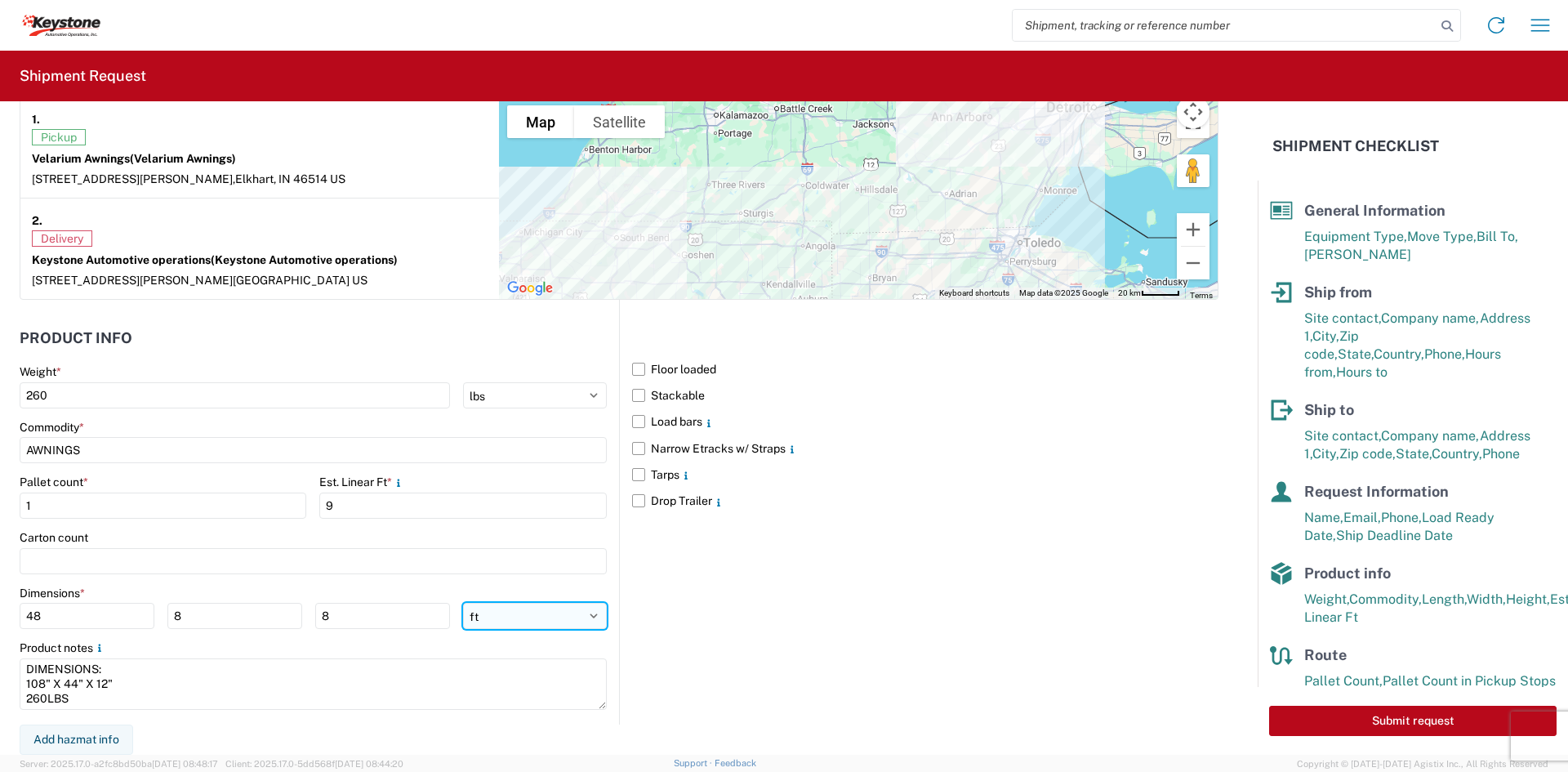
click at [506, 613] on select "ft in cm" at bounding box center [535, 616] width 143 height 26
select select "IN"
click at [463, 603] on select "ft in cm" at bounding box center [535, 616] width 143 height 26
type input "576"
type input "96"
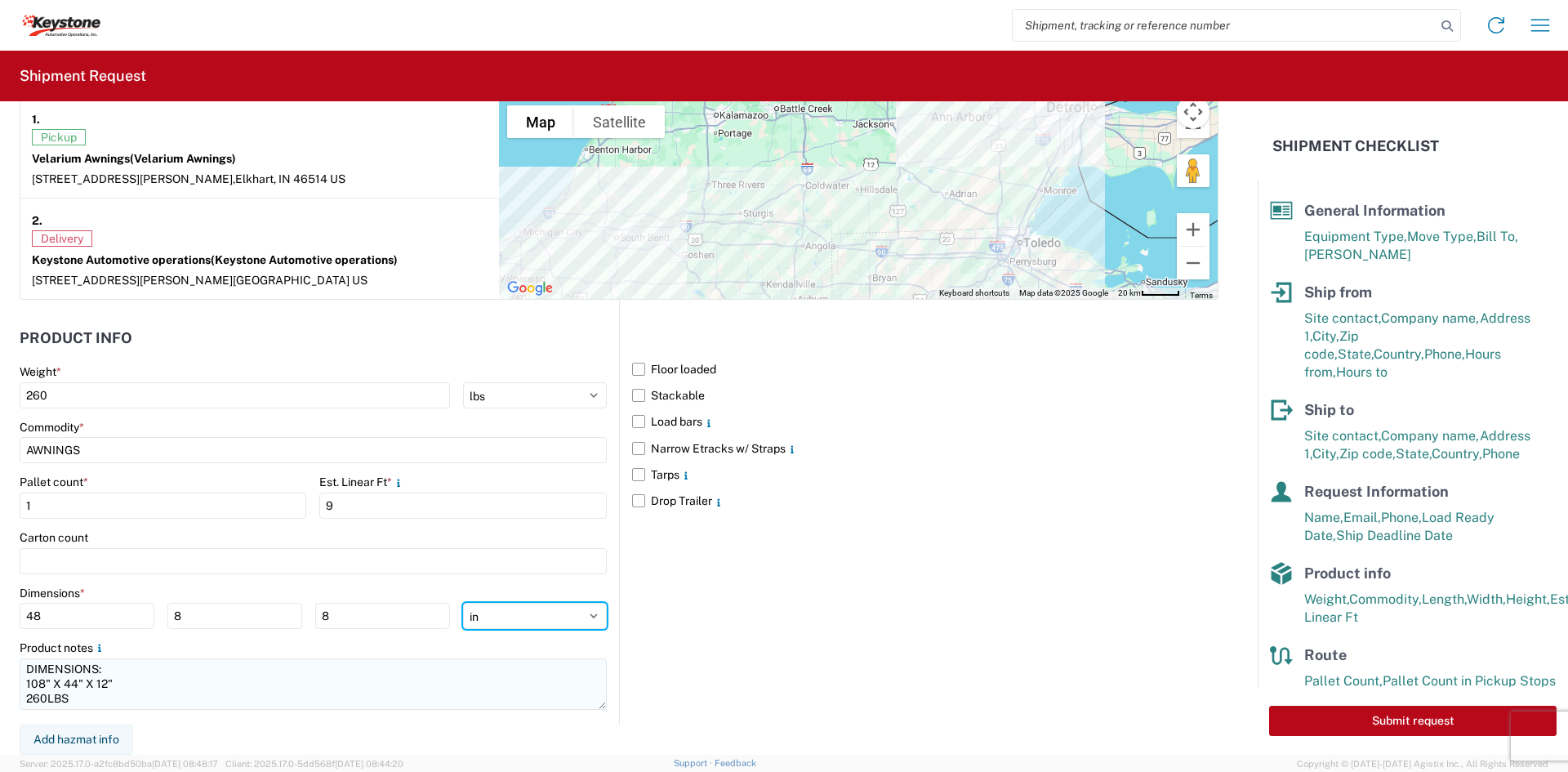
type input "96"
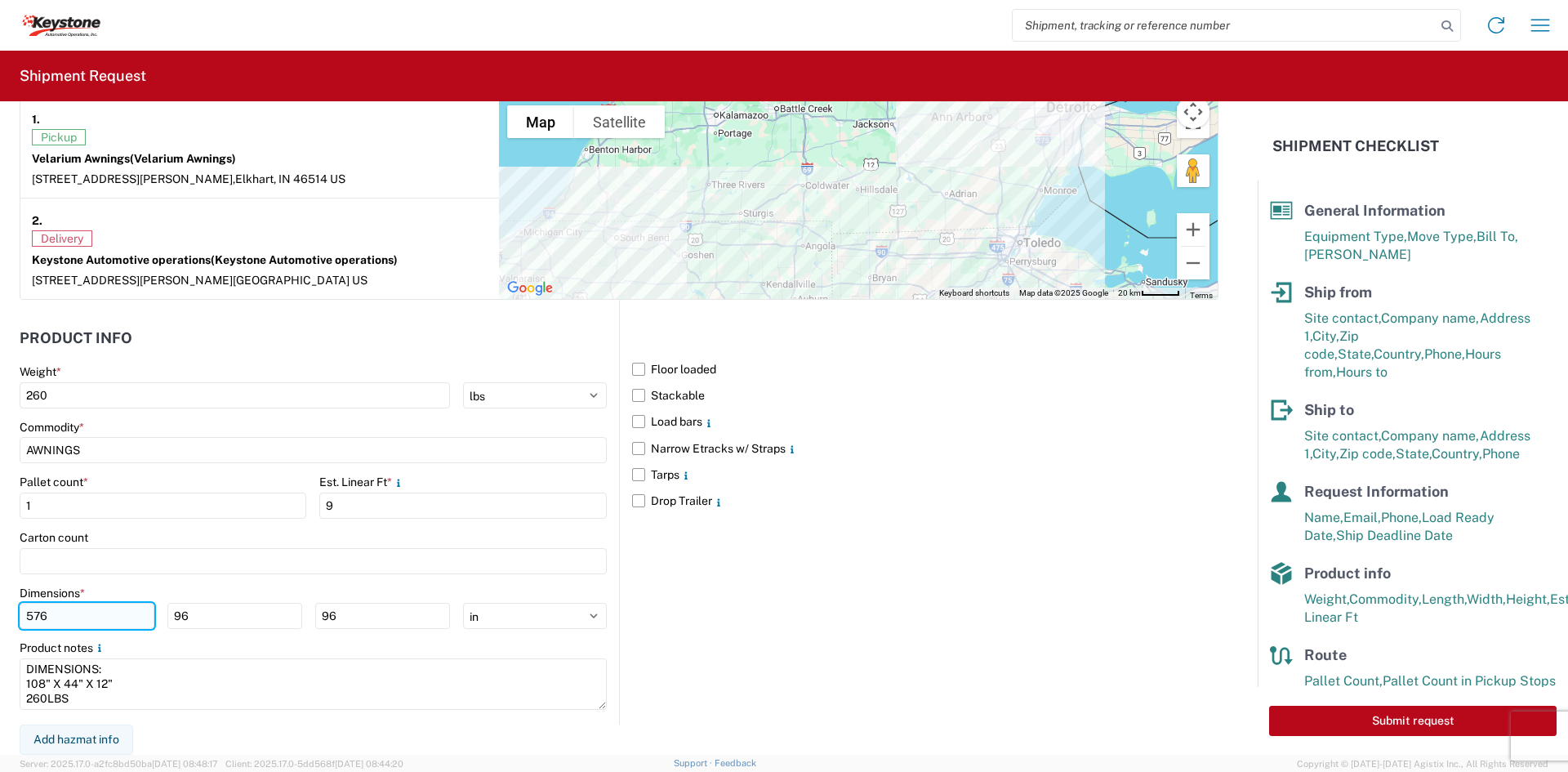
click at [30, 619] on input "576" at bounding box center [87, 616] width 134 height 26
type input "108"
type input "44"
type input "12"
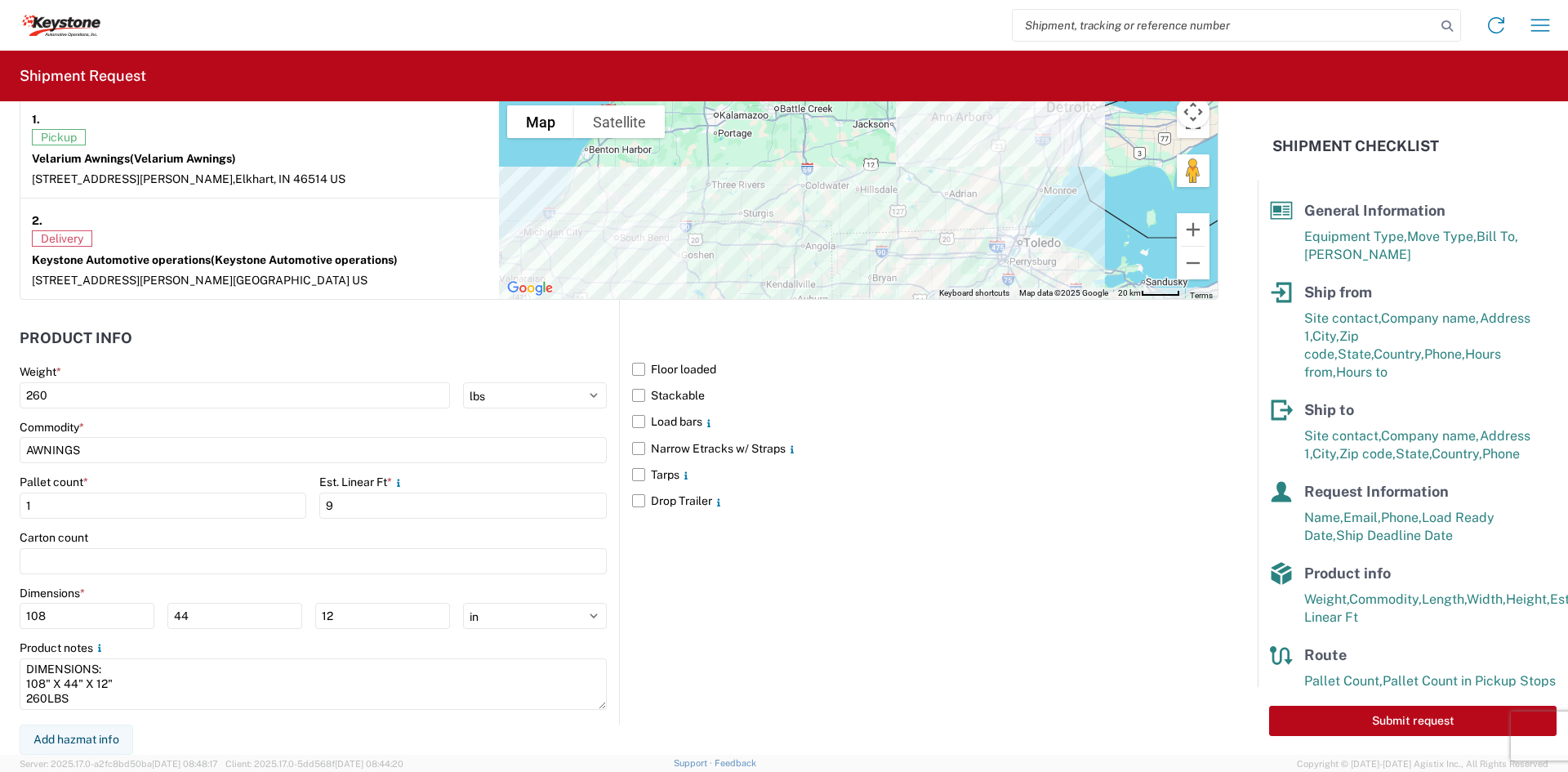
click at [237, 641] on div "Product notes" at bounding box center [313, 647] width 587 height 15
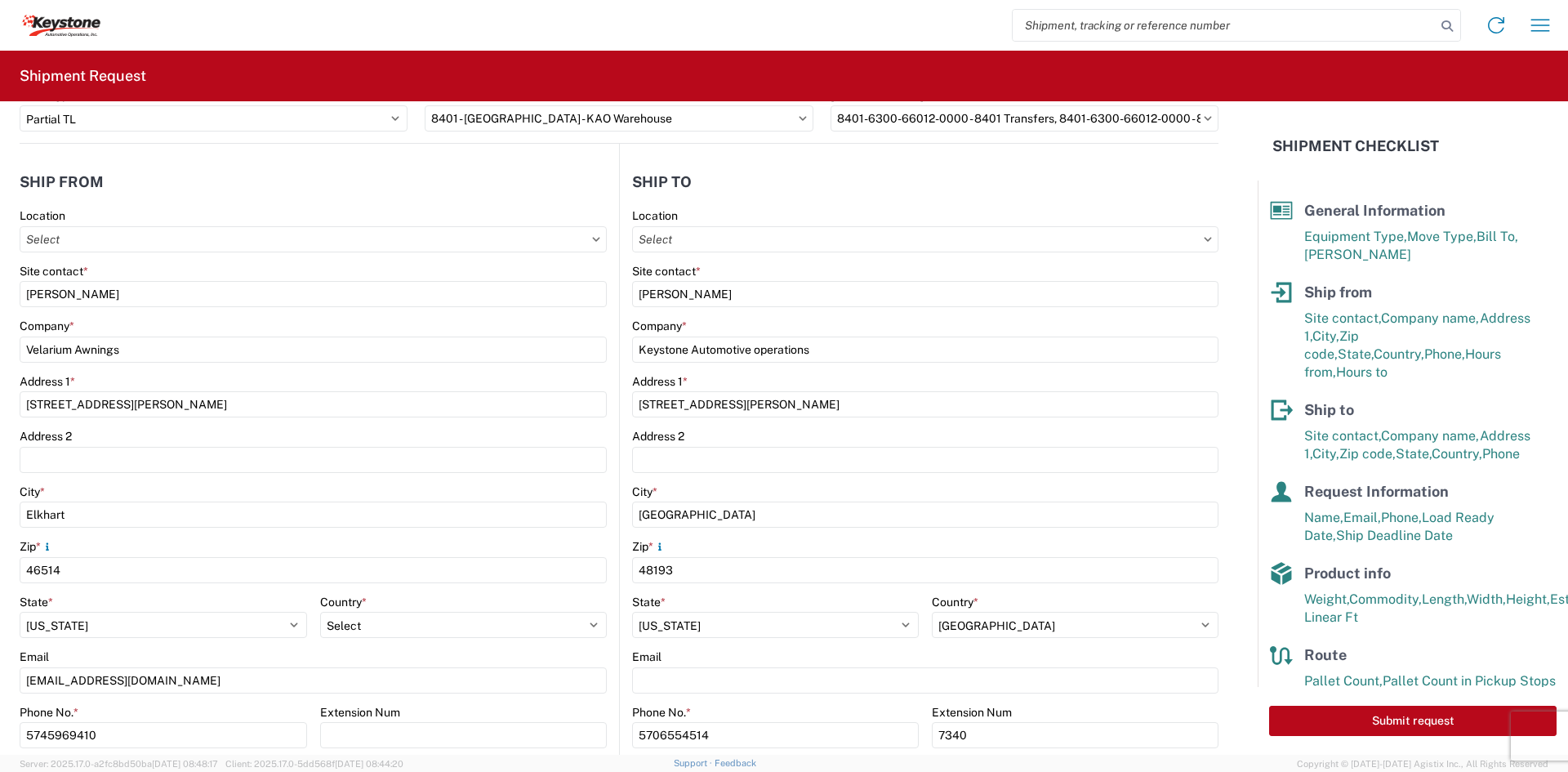
scroll to position [0, 0]
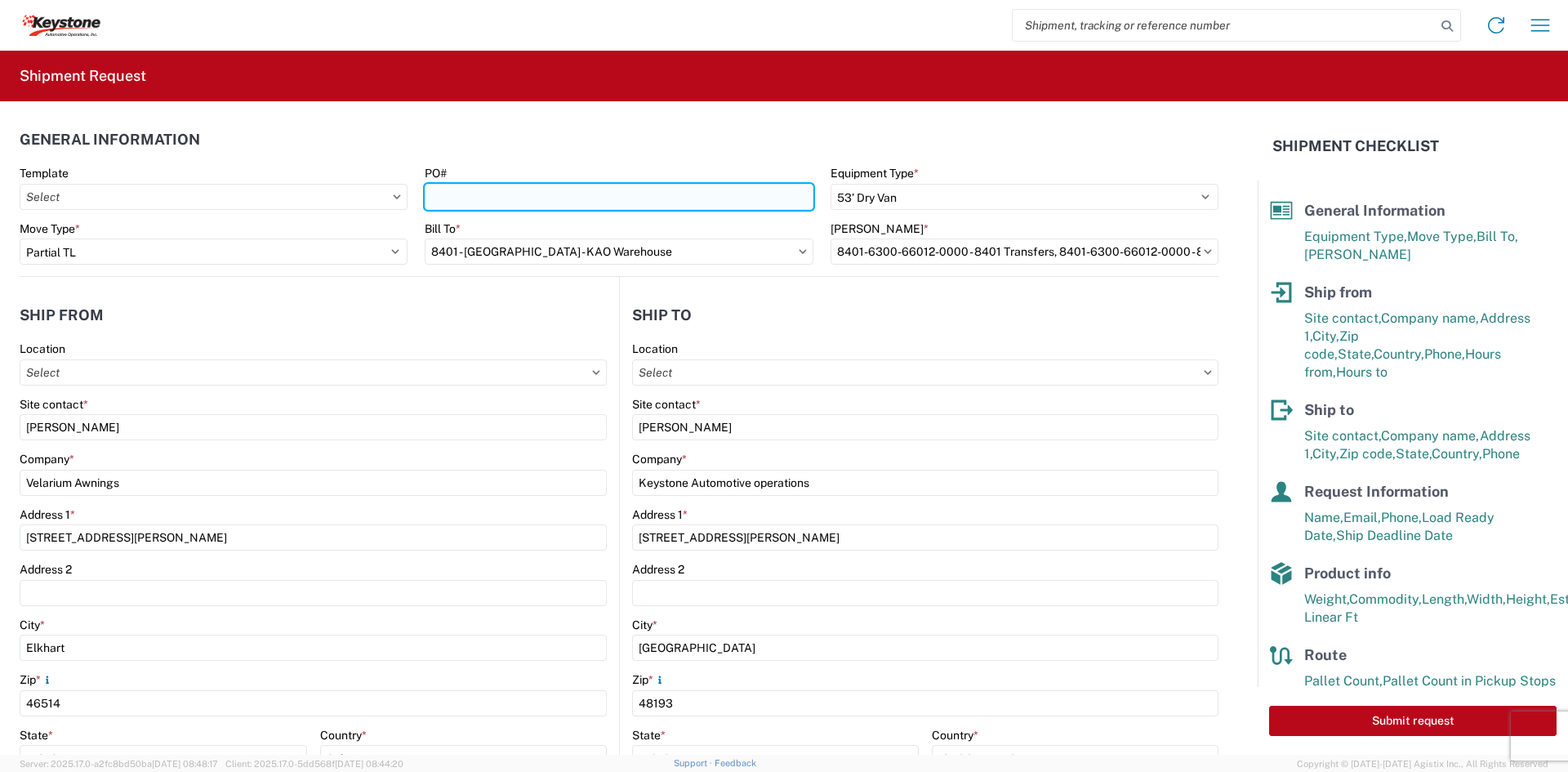
click at [583, 199] on input "PO#" at bounding box center [618, 196] width 388 height 26
paste input "5098131"
type input "5098131"
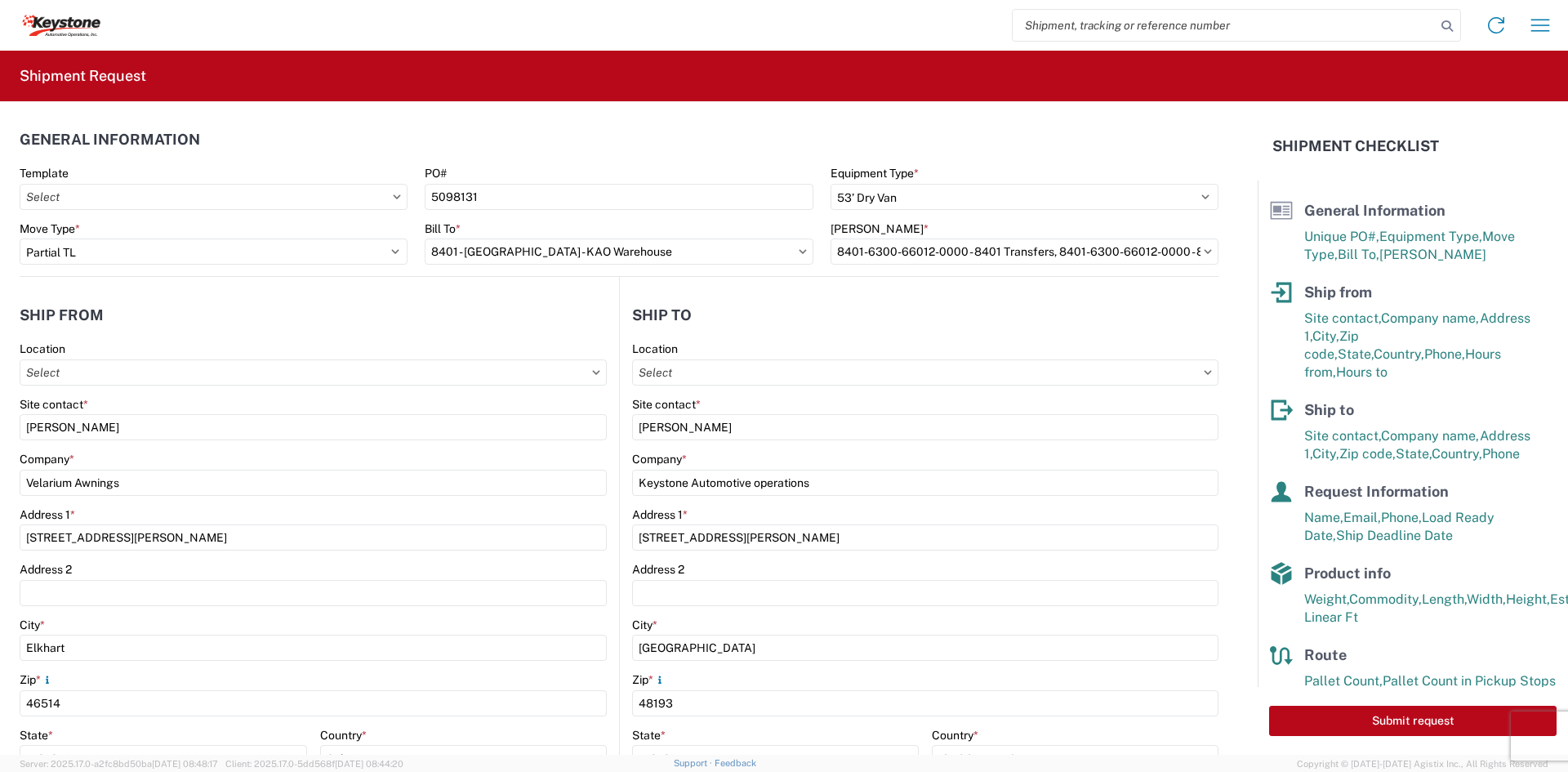
click at [569, 139] on header "General Information" at bounding box center [620, 138] width 1199 height 37
click at [1347, 720] on button "Submit request" at bounding box center [1413, 720] width 288 height 30
select select "US"
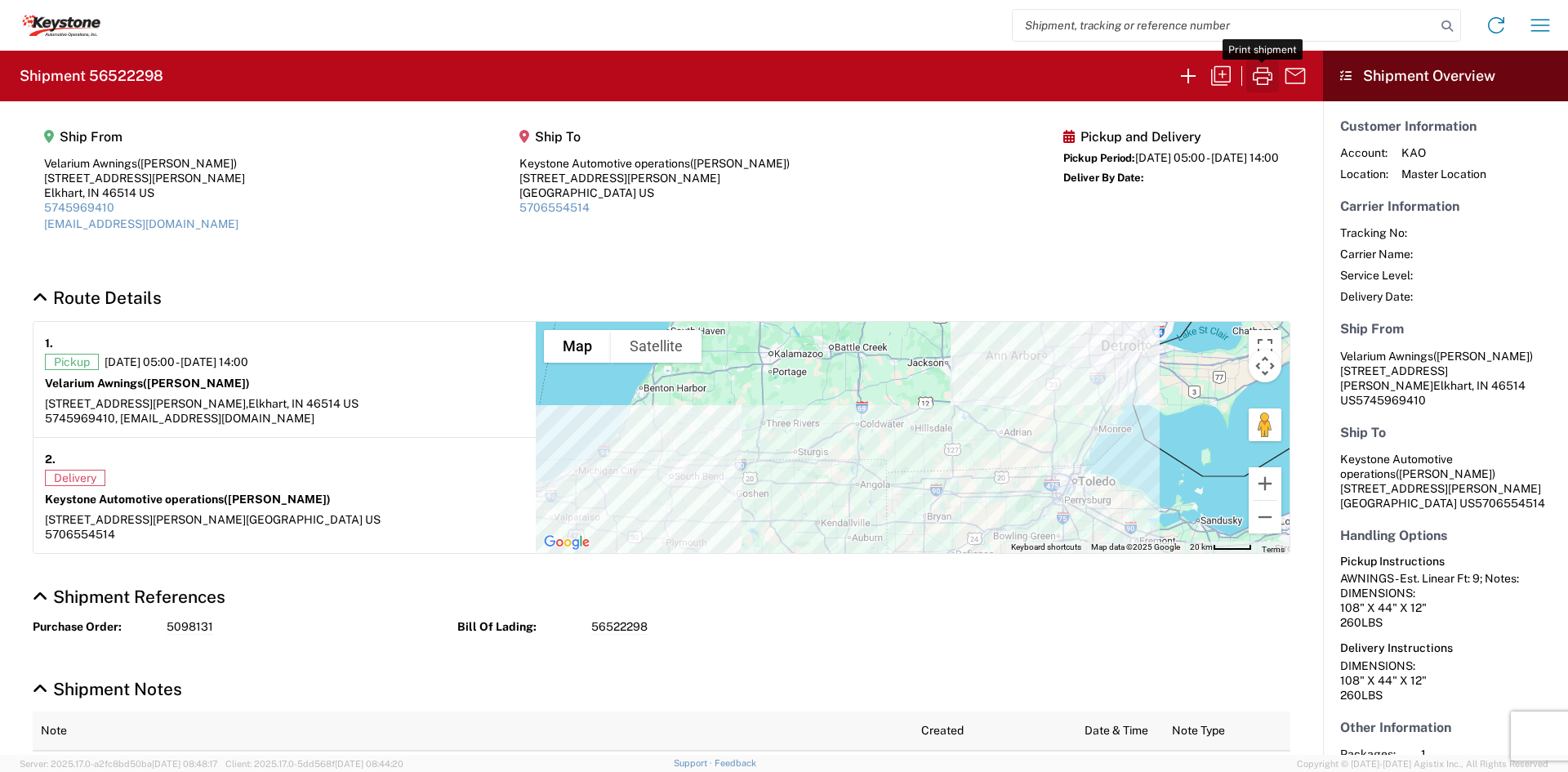
click at [1251, 75] on icon "button" at bounding box center [1262, 76] width 26 height 26
click at [1183, 75] on icon "button" at bounding box center [1188, 76] width 26 height 26
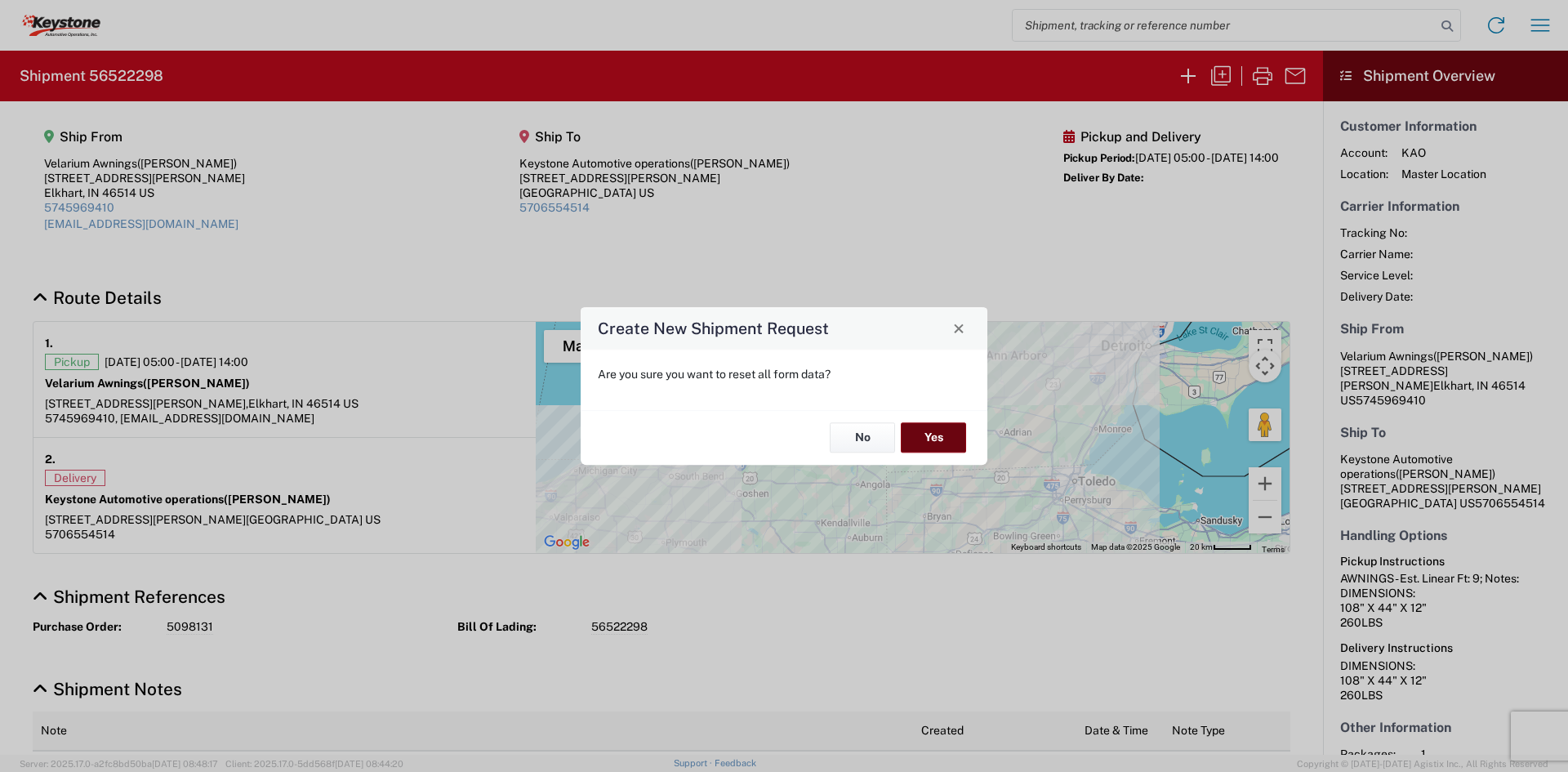
click at [919, 431] on button "Yes" at bounding box center [933, 438] width 66 height 30
select select "FULL"
select select "US"
select select "LBS"
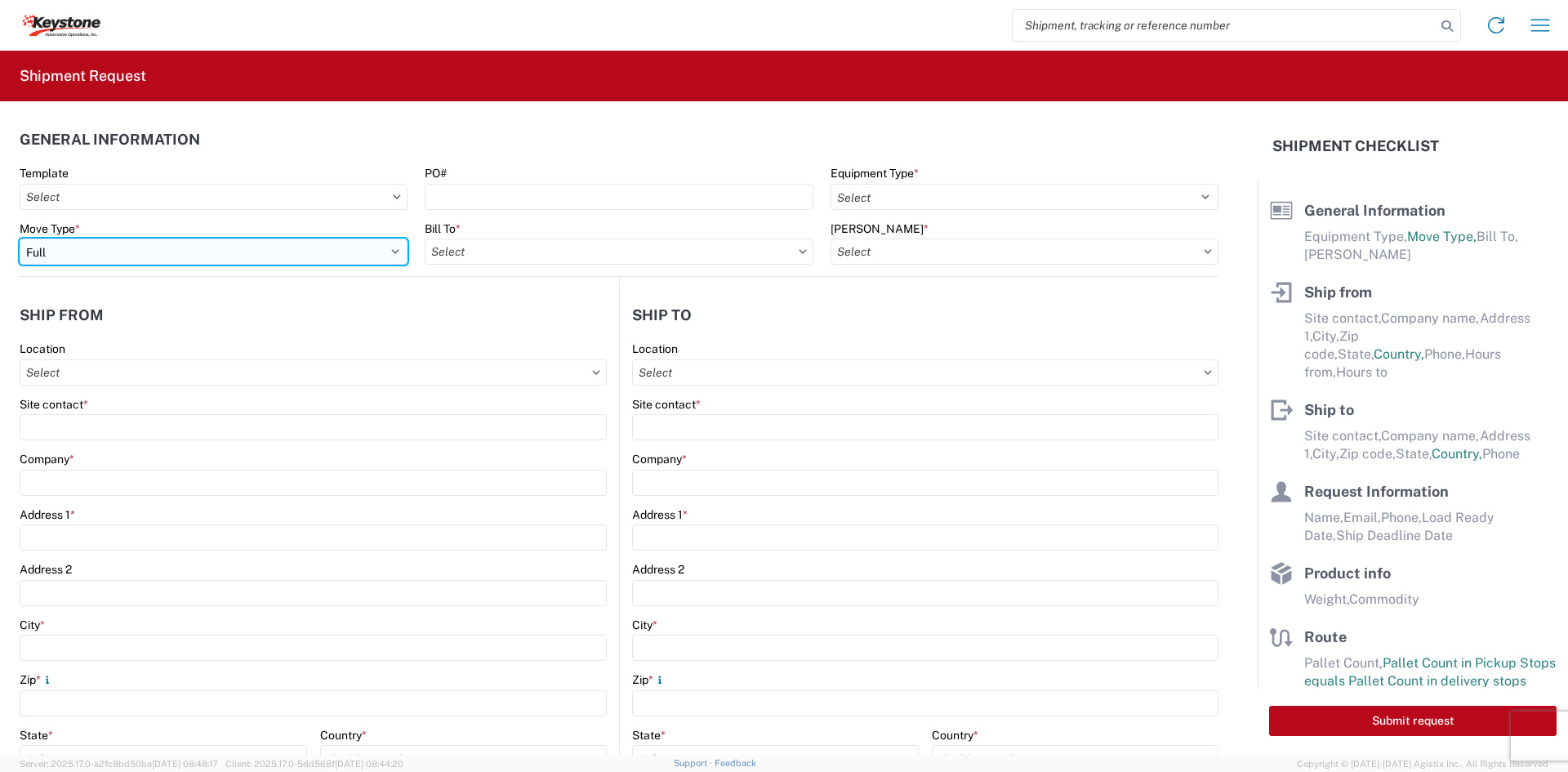
click at [198, 247] on select "Select Full Partial TL" at bounding box center [213, 251] width 388 height 26
select select "PARTIAL_TL"
click at [20, 238] on select "Select Full Partial TL" at bounding box center [213, 251] width 388 height 26
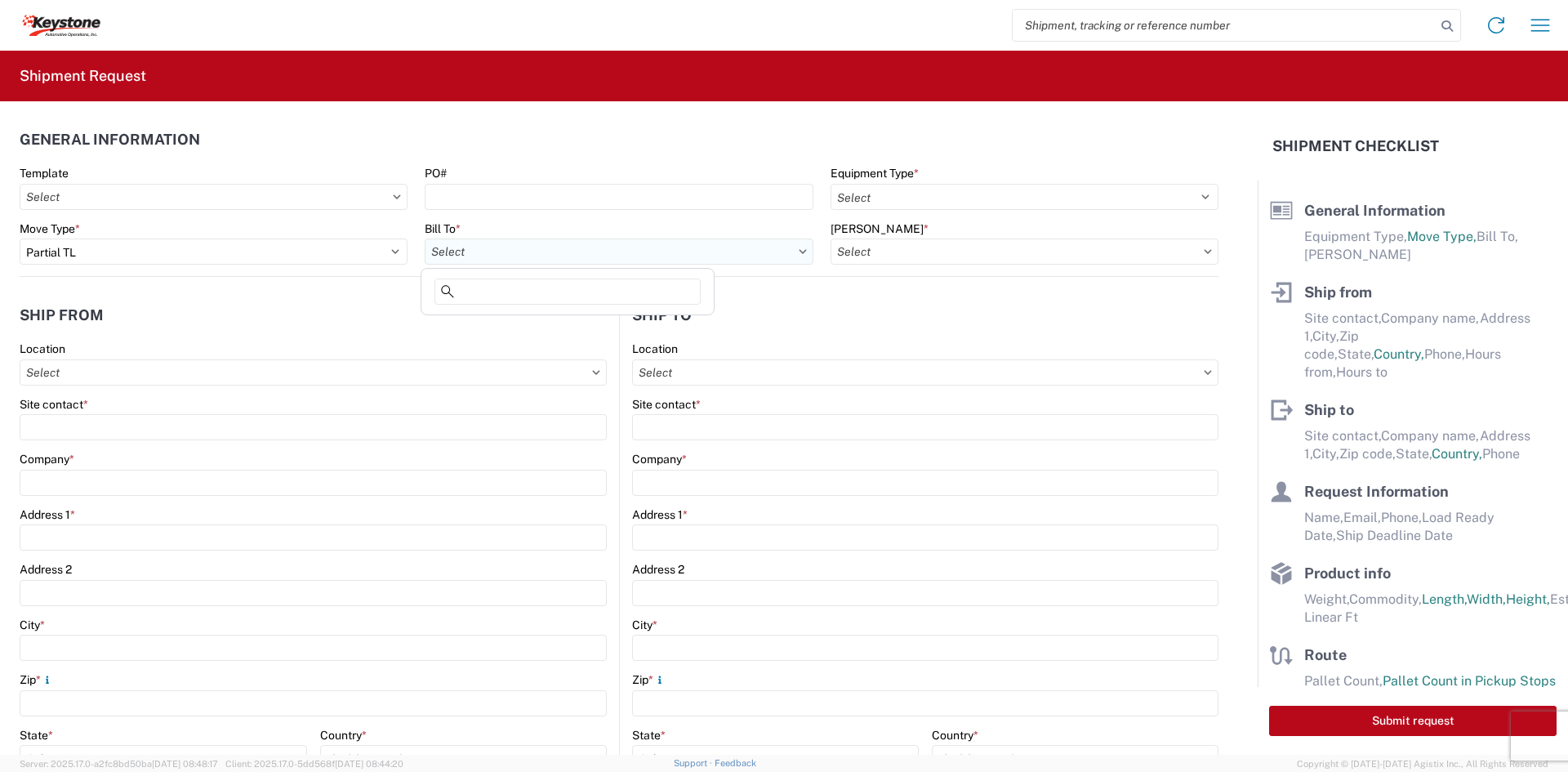
click at [506, 253] on input "Bill To *" at bounding box center [618, 251] width 388 height 26
type input "8401"
click at [519, 324] on div "8401 - [GEOGRAPHIC_DATA] - KAO Warehouse" at bounding box center [567, 324] width 286 height 26
type input "8401 - [GEOGRAPHIC_DATA] - KAO Warehouse"
click at [883, 253] on input "[PERSON_NAME] *" at bounding box center [1024, 251] width 388 height 26
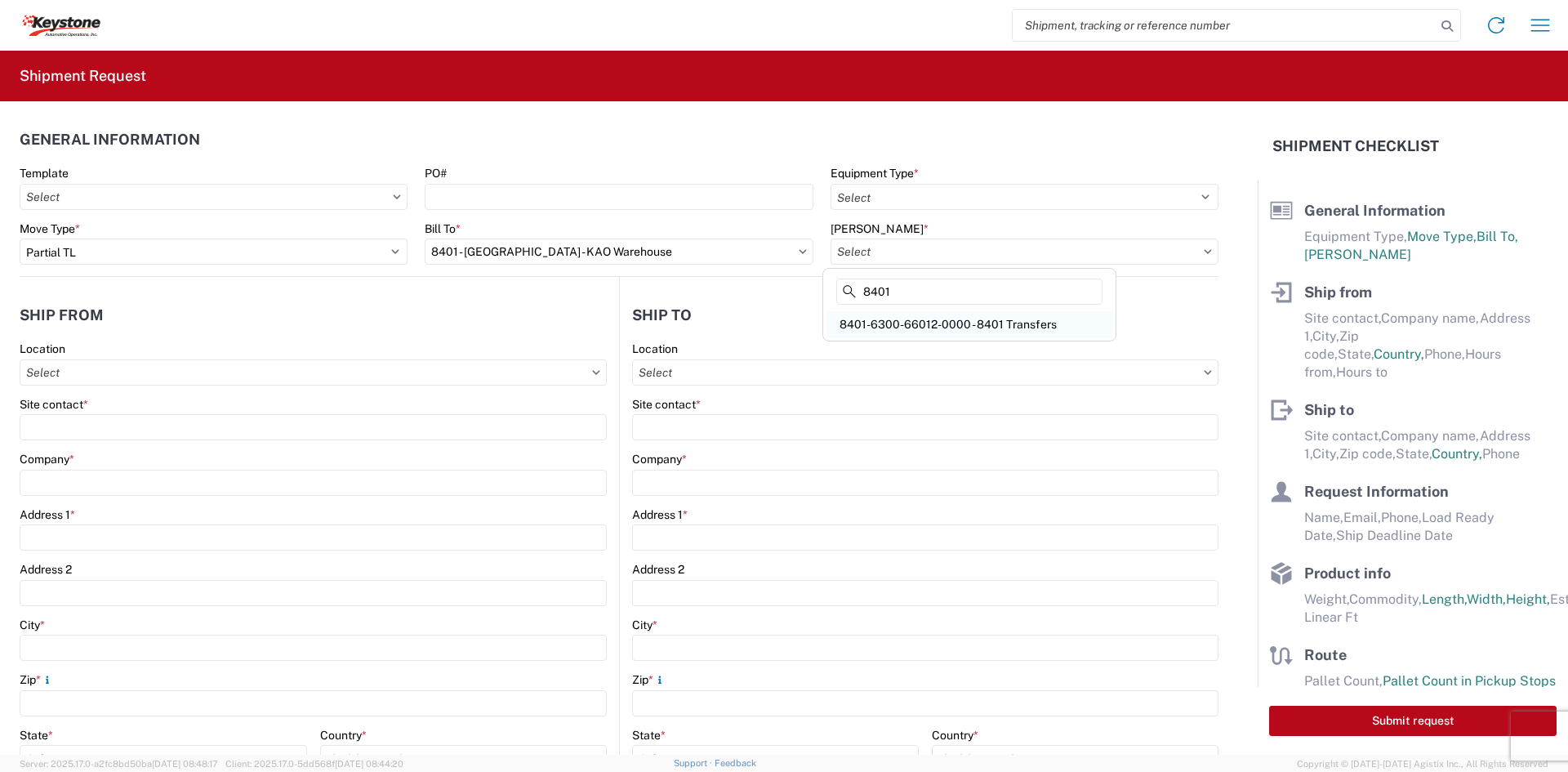
type input "8401"
click at [884, 328] on div "8401-6300-66012-0000 - 8401 Transfers" at bounding box center [969, 324] width 286 height 26
type input "8401-6300-66012-0000 - 8401 Transfers, 8401-6300-66012-0000 - 8401 Transfers"
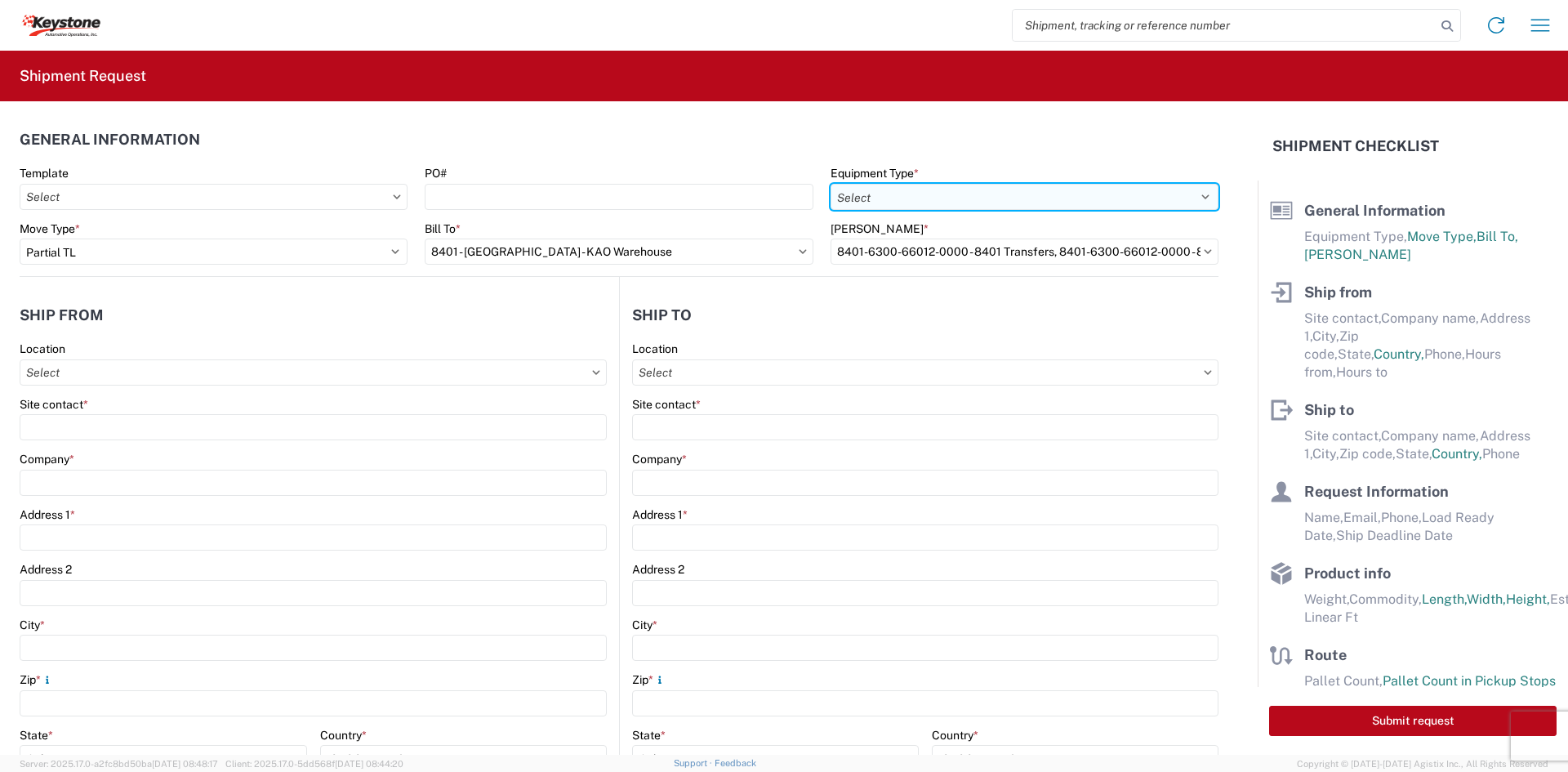
click at [870, 188] on select "Select 53’ Dry Van Flatbed Dropdeck (van) Lowboy (flatbed) Rail" at bounding box center [1024, 196] width 388 height 26
select select "STDV"
click at [831, 183] on select "Select 53’ Dry Van Flatbed Dropdeck (van) Lowboy (flatbed) Rail" at bounding box center [1024, 196] width 388 height 26
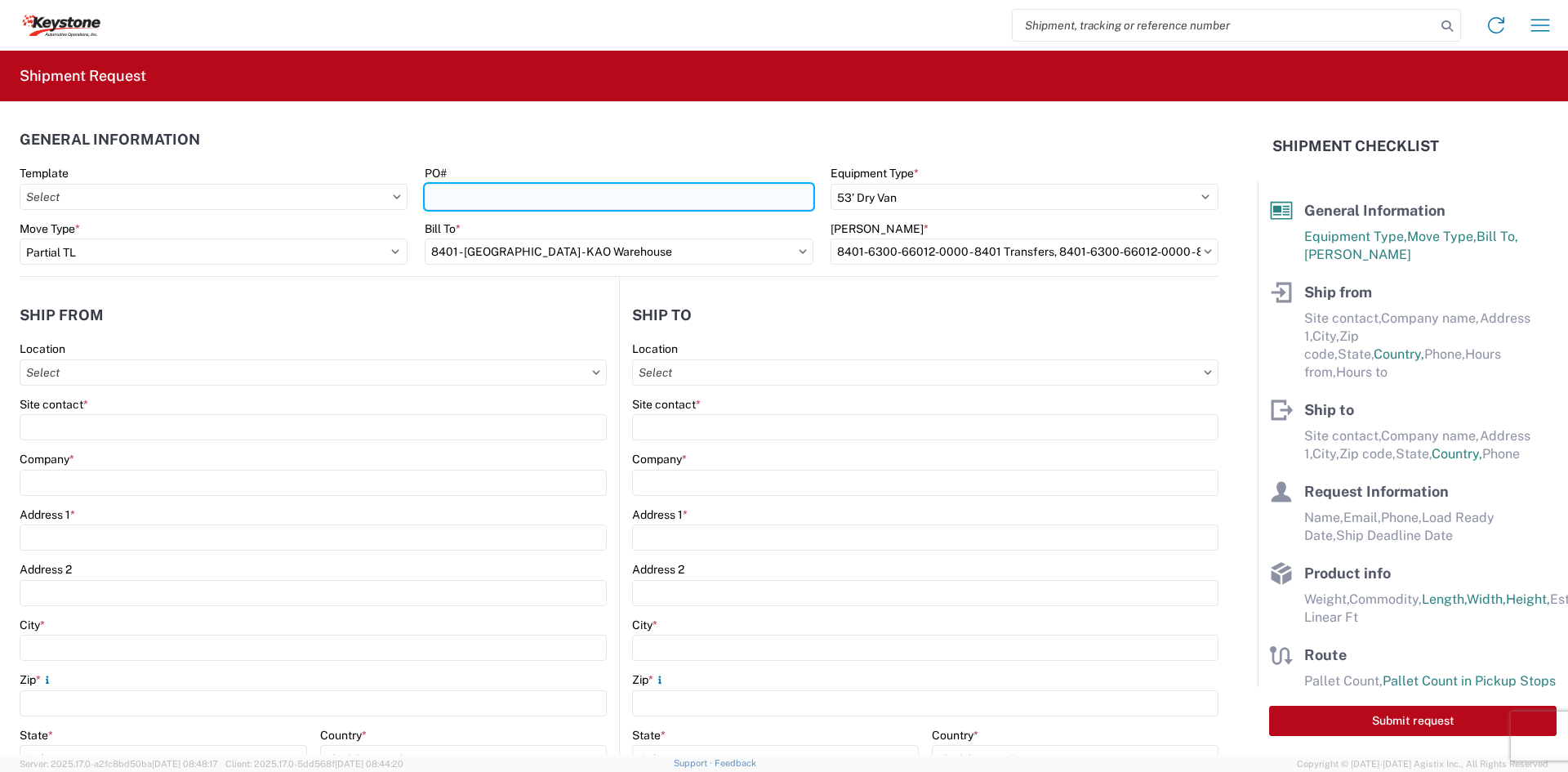
click at [549, 202] on input "PO#" at bounding box center [618, 196] width 388 height 26
paste input "4175253"
type input "4175253"
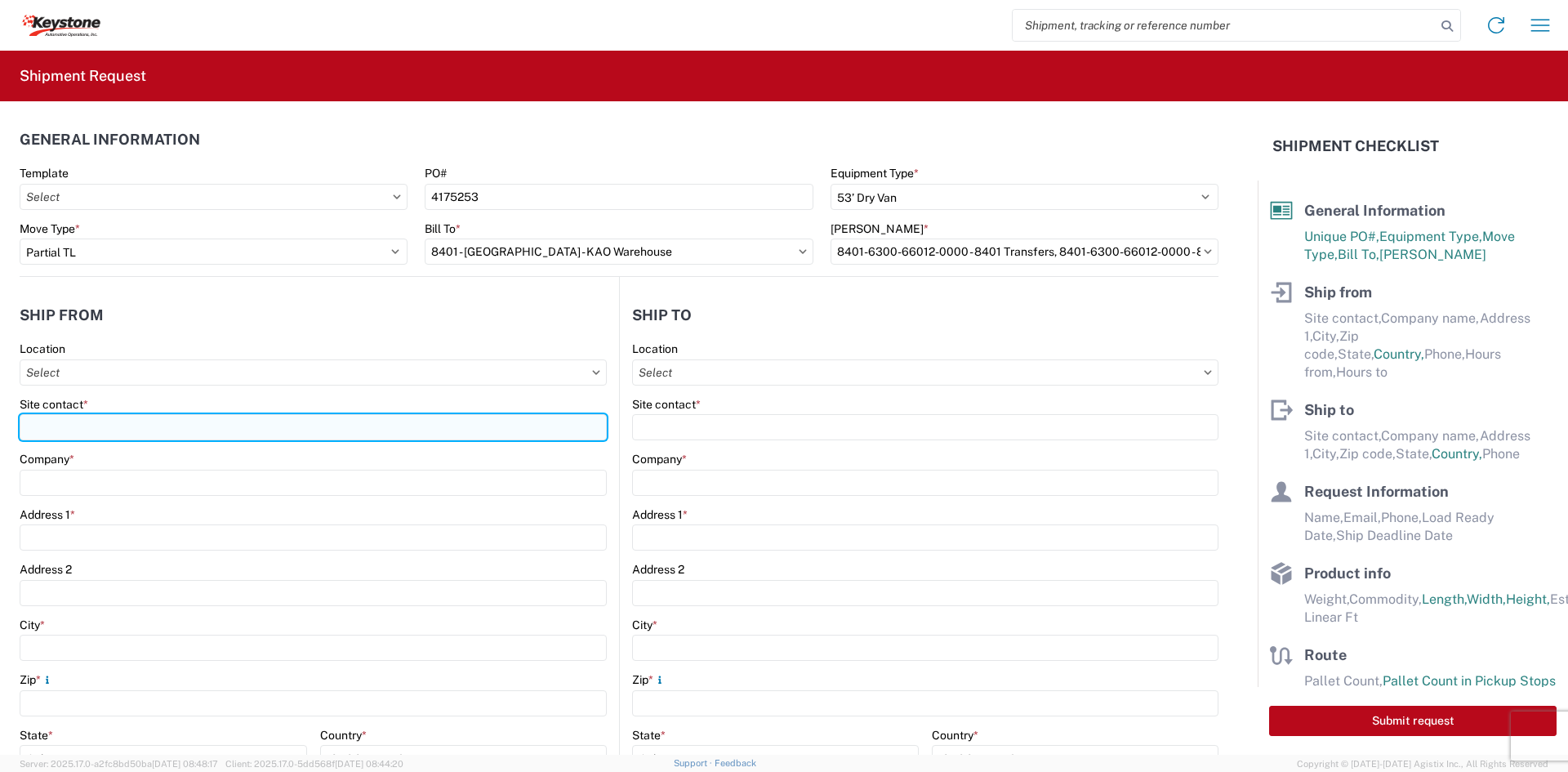
click at [154, 421] on input "Site contact *" at bounding box center [313, 427] width 587 height 26
type input "[PERSON_NAME]"
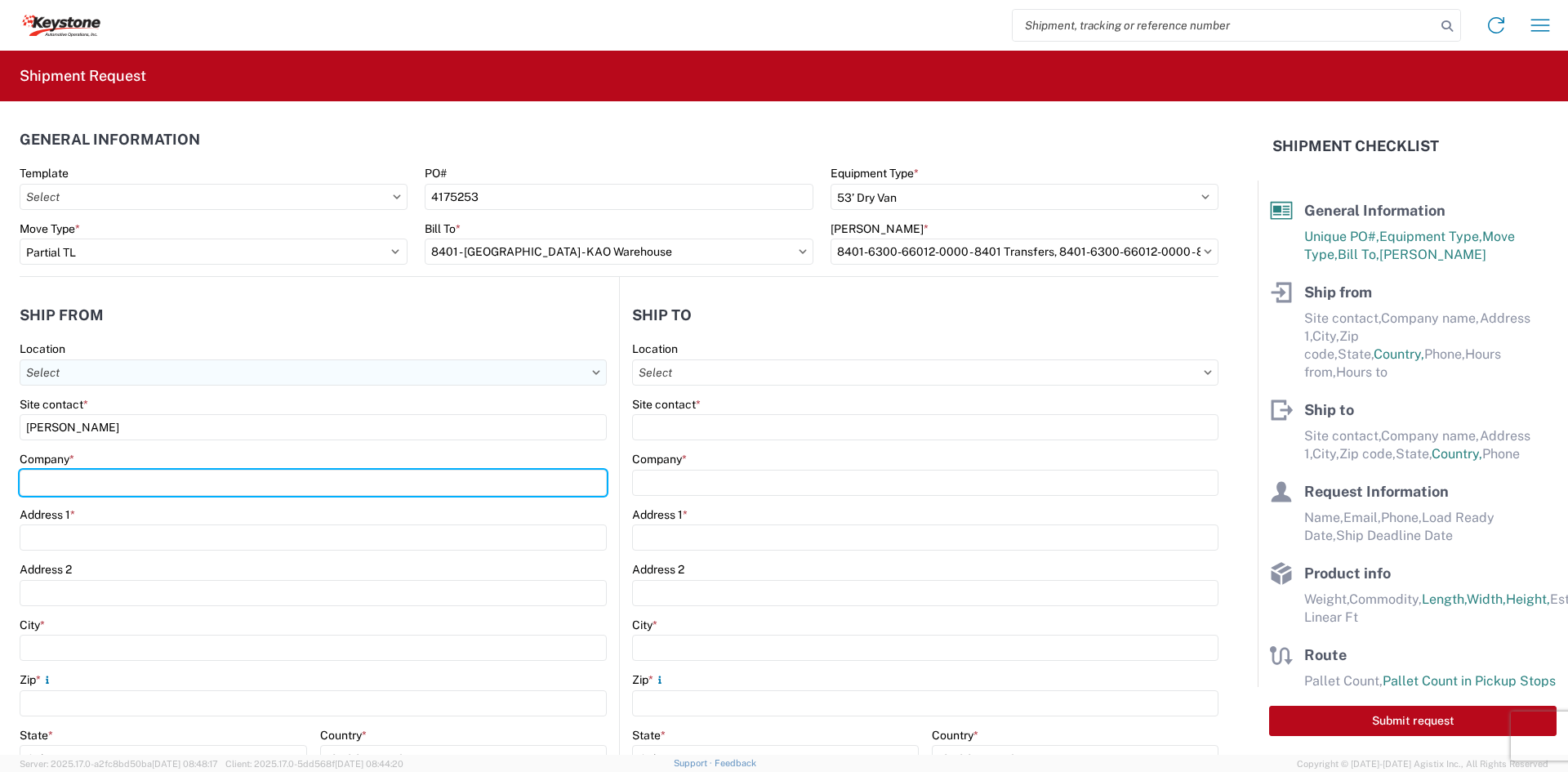
type input "Velarium Awnings"
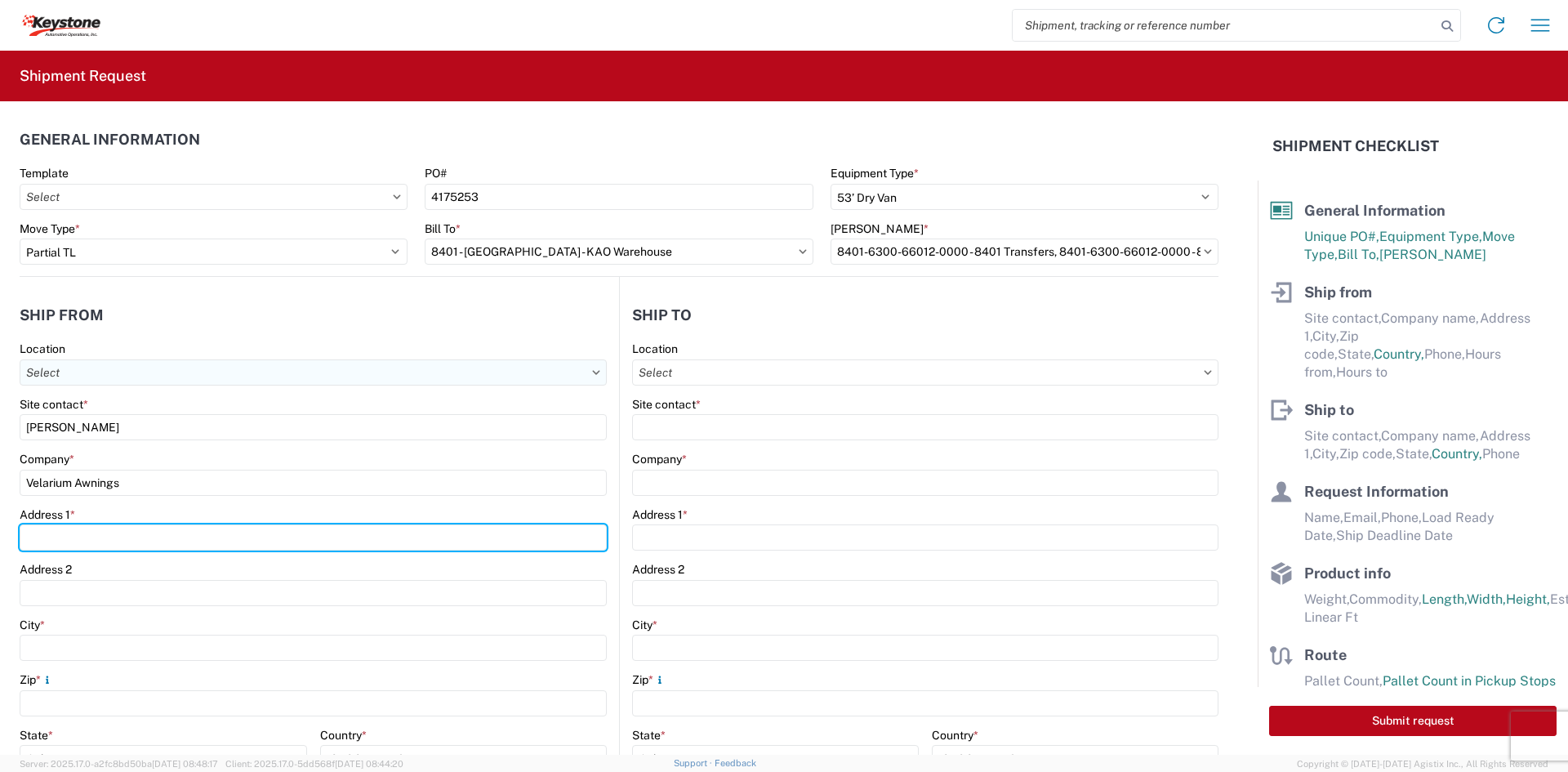
type input "[STREET_ADDRESS][PERSON_NAME]"
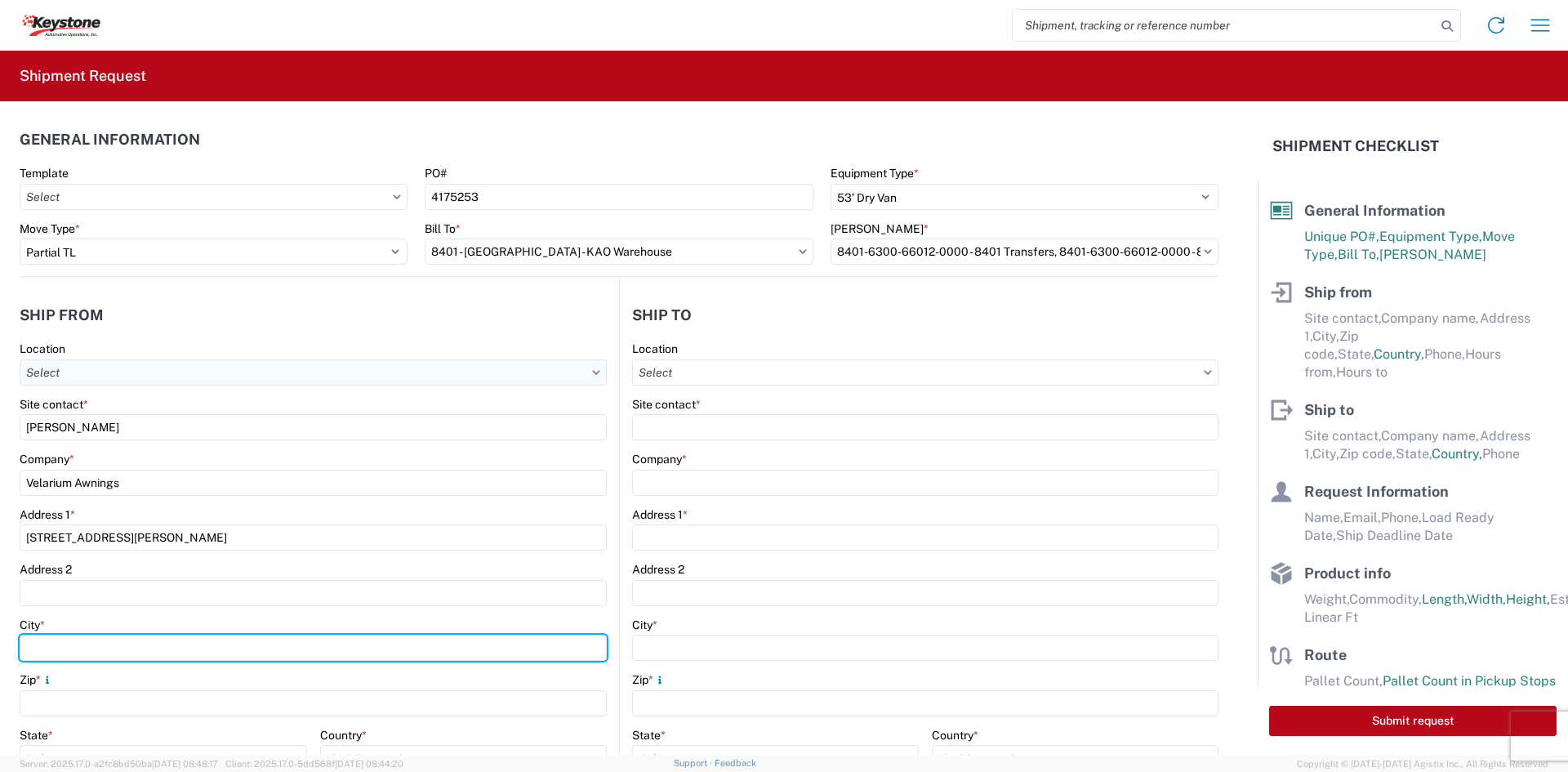
type input "Elkhart"
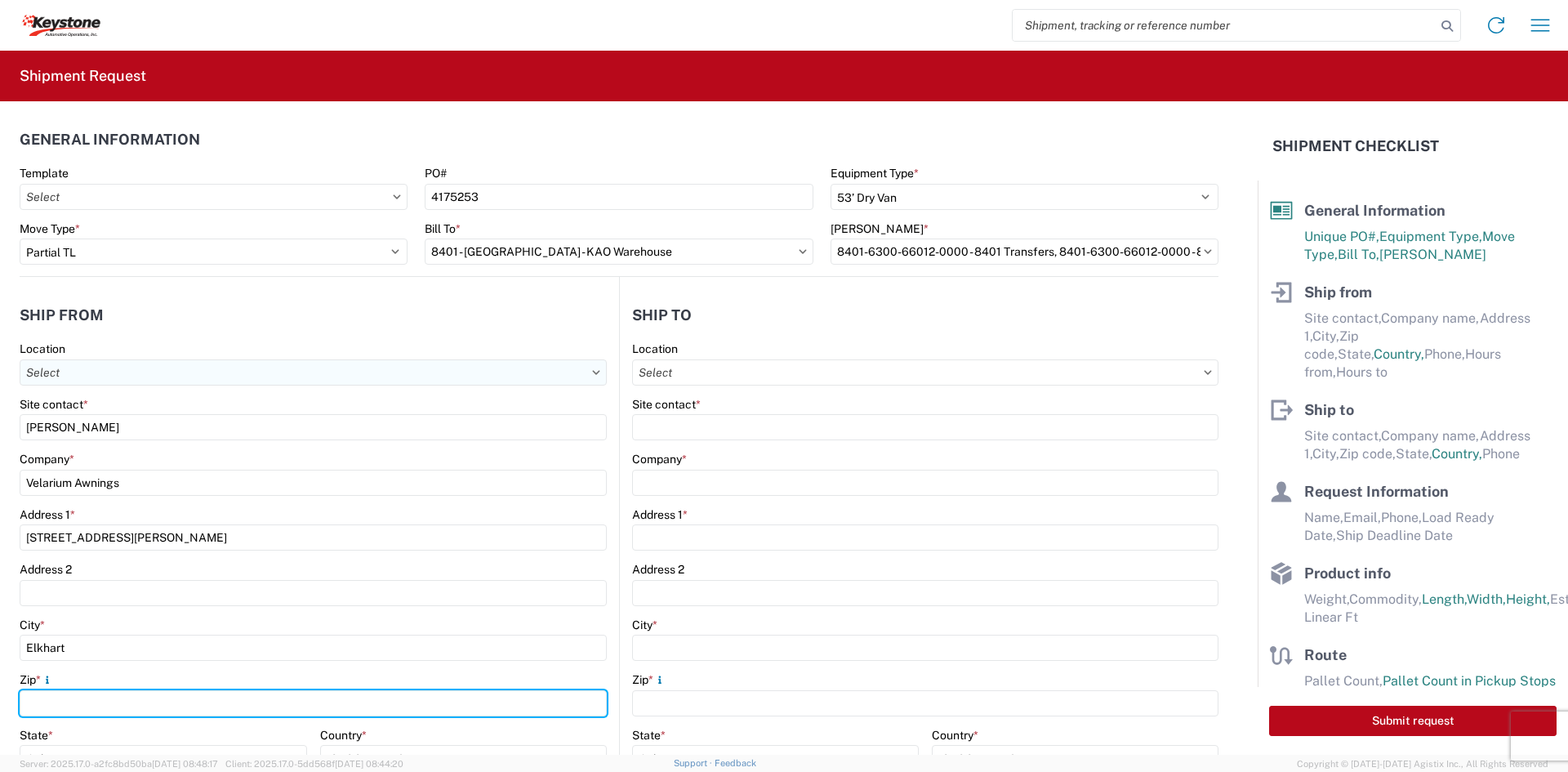
type input "46514"
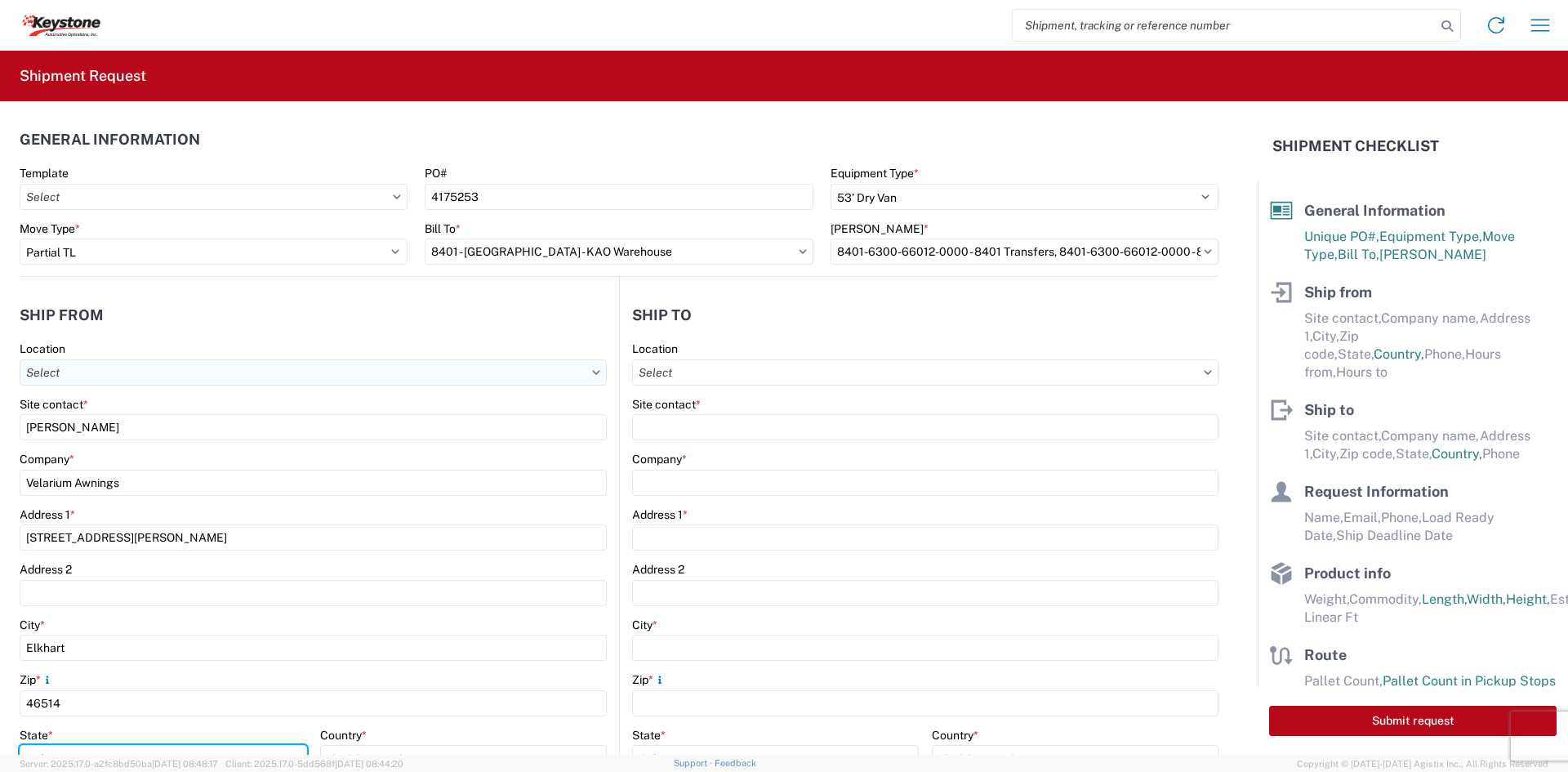
select select "IN"
type input "[EMAIL_ADDRESS][DOMAIN_NAME]"
type input "5745969410"
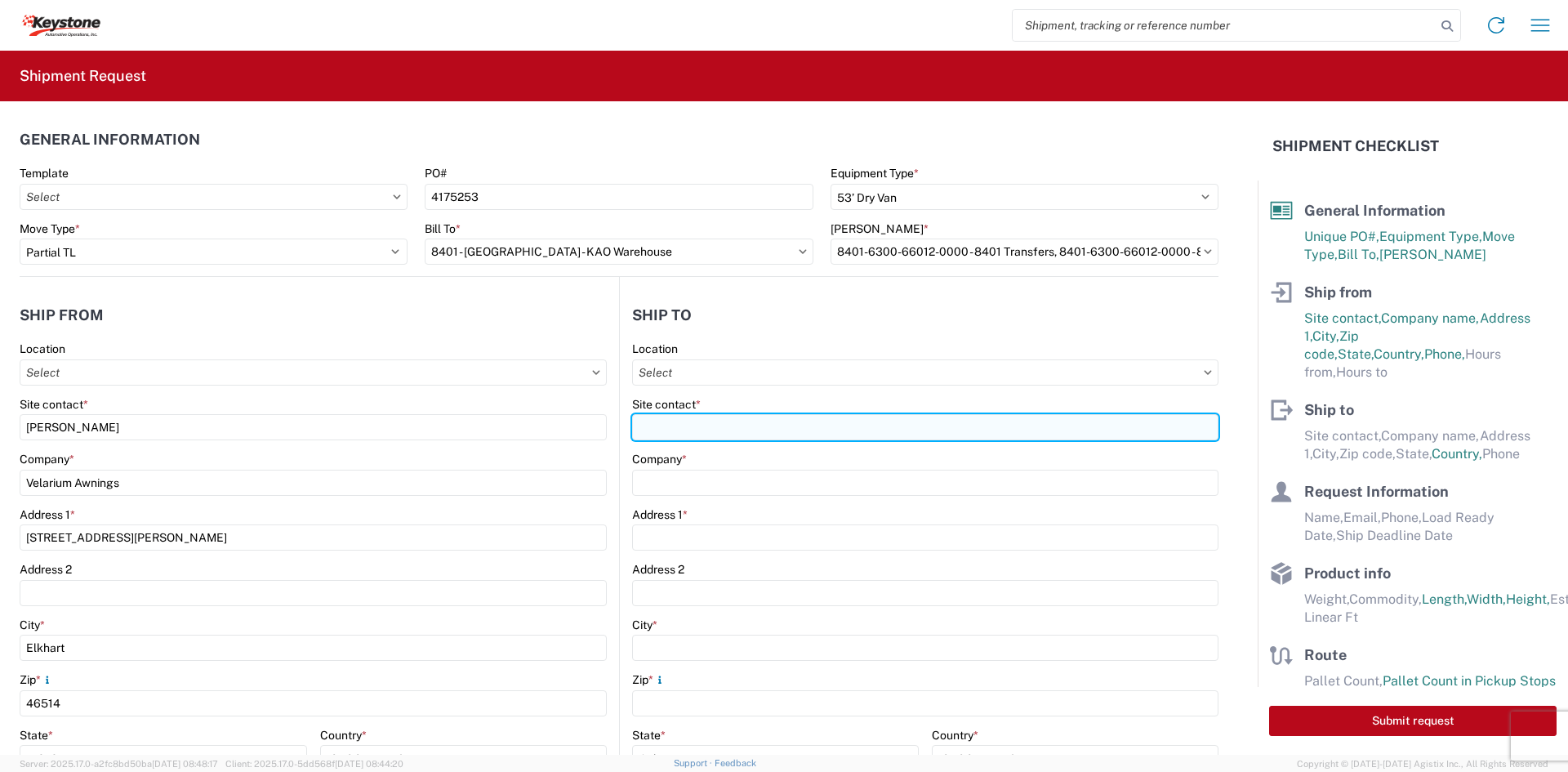
click at [722, 415] on input "Site contact *" at bounding box center [925, 427] width 587 height 26
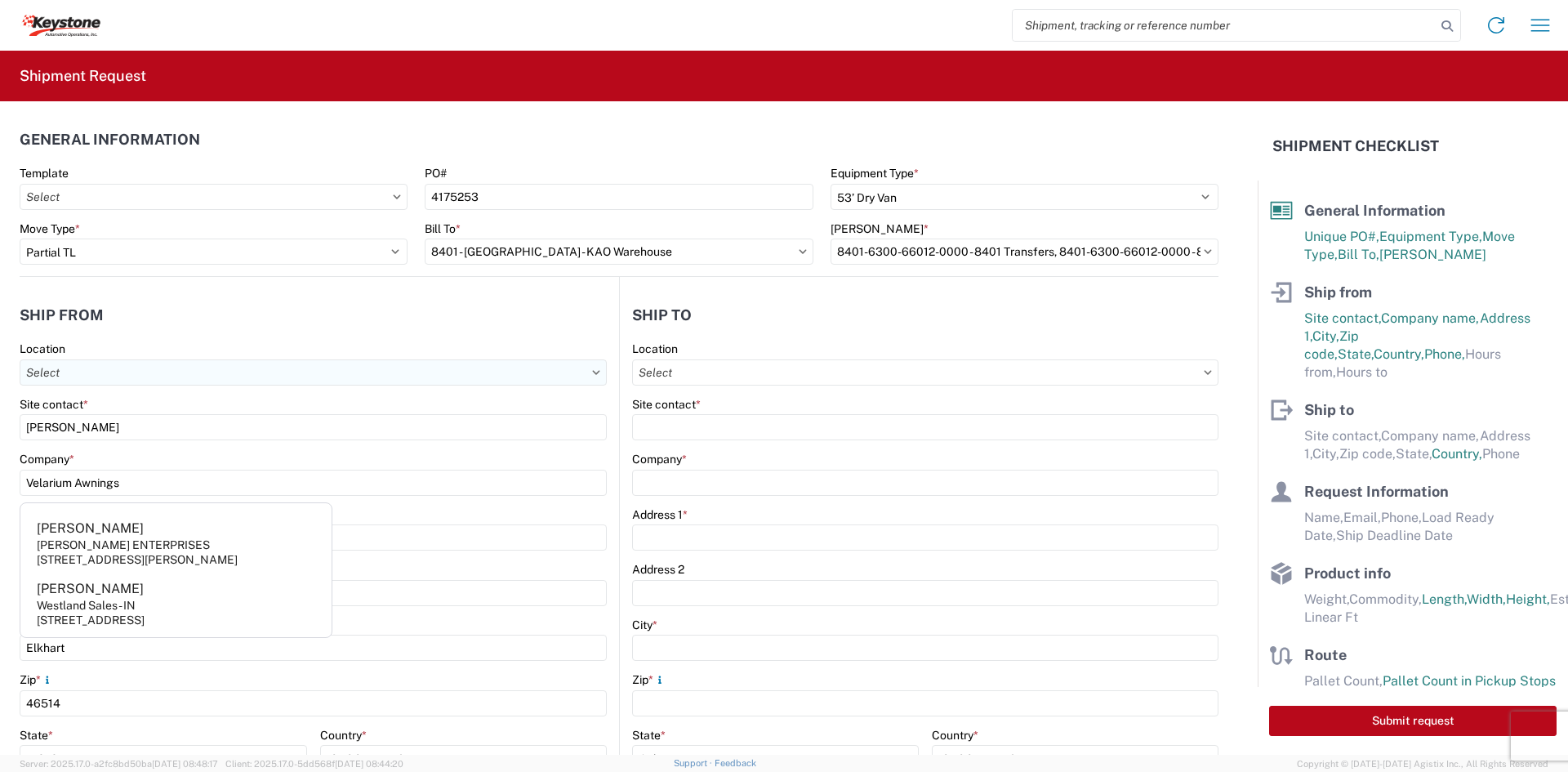
click at [378, 365] on input "Location" at bounding box center [313, 373] width 587 height 26
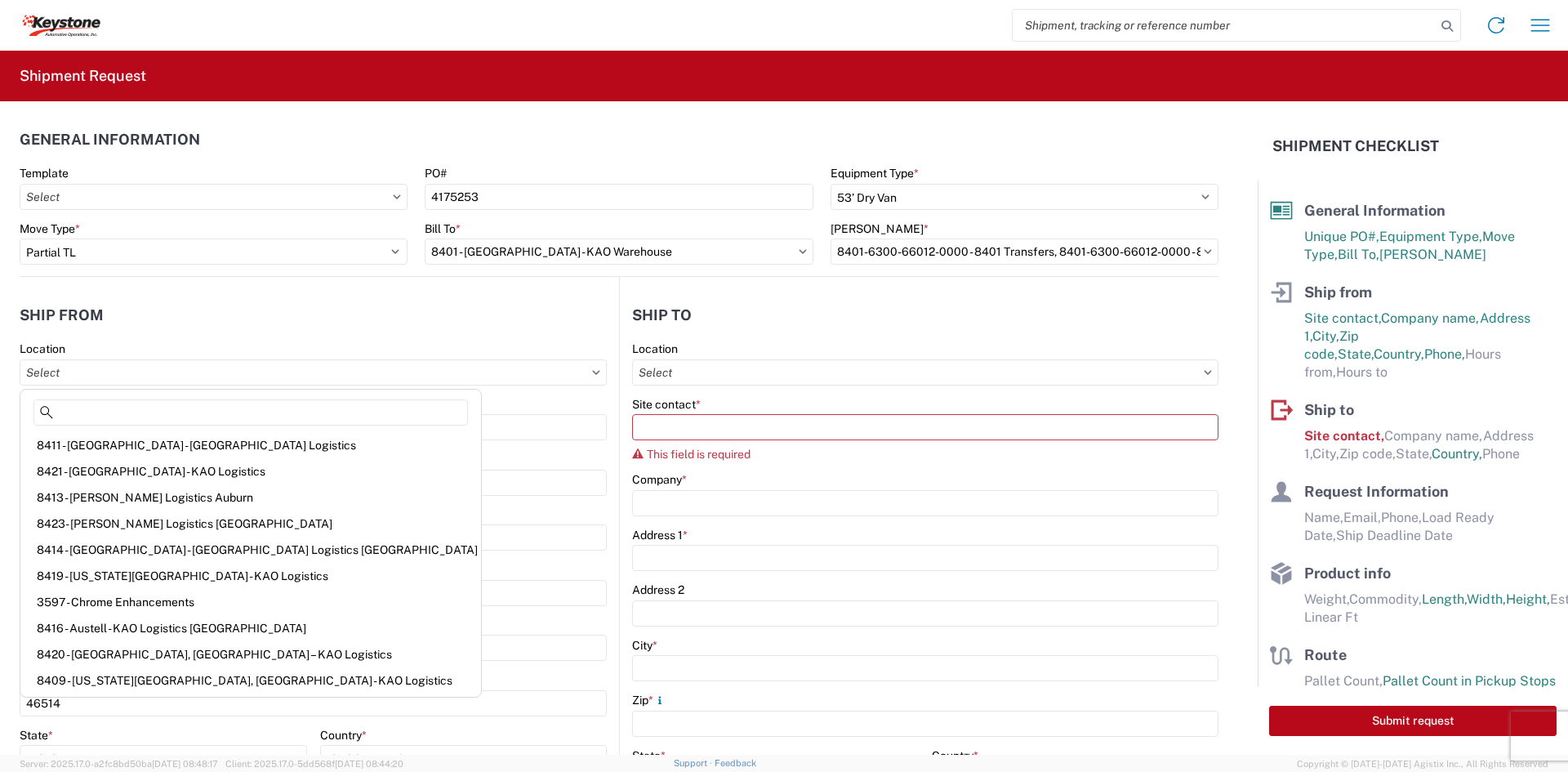
click at [362, 316] on header "Ship from" at bounding box center [320, 315] width 600 height 37
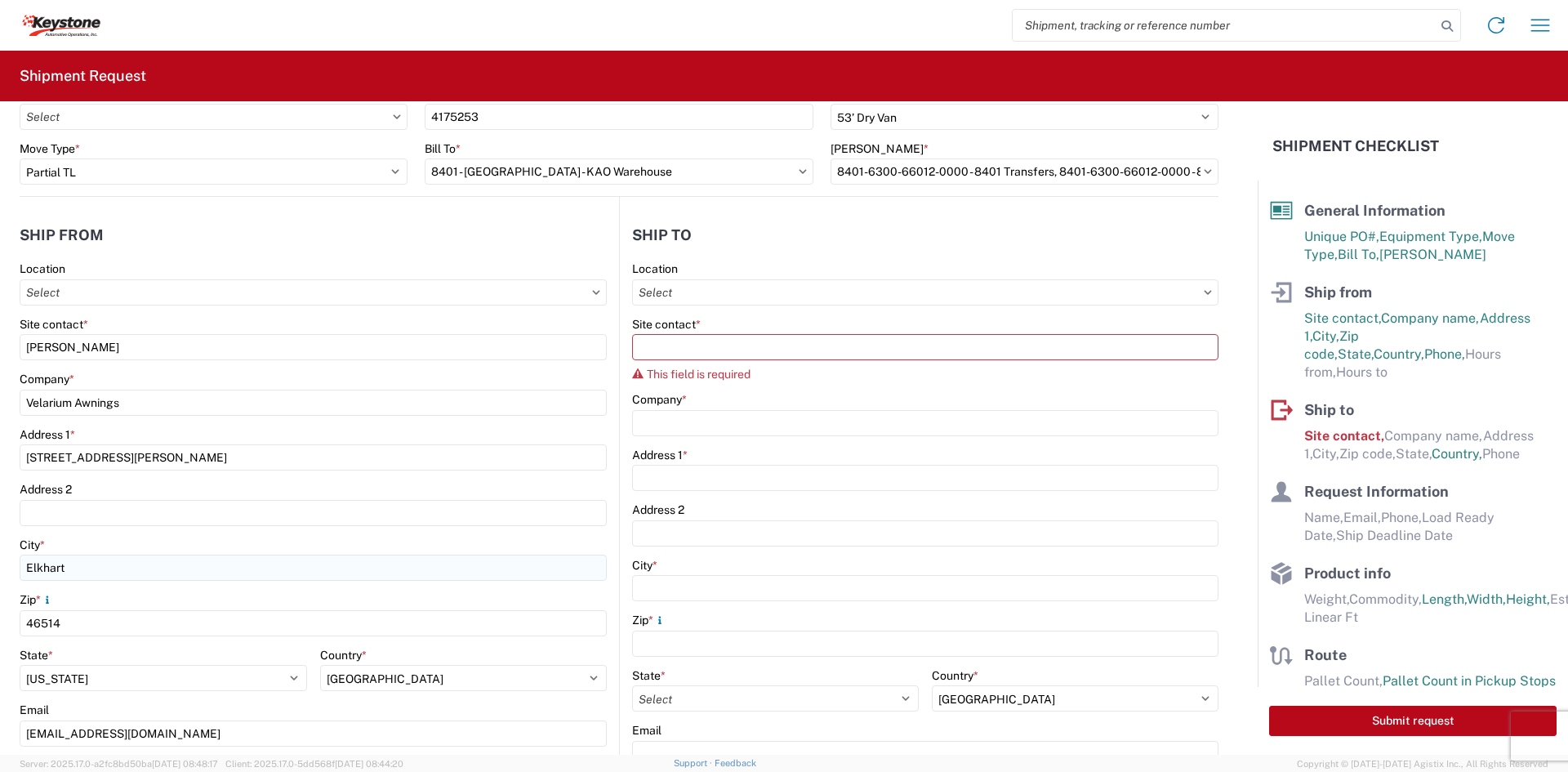
scroll to position [245, 0]
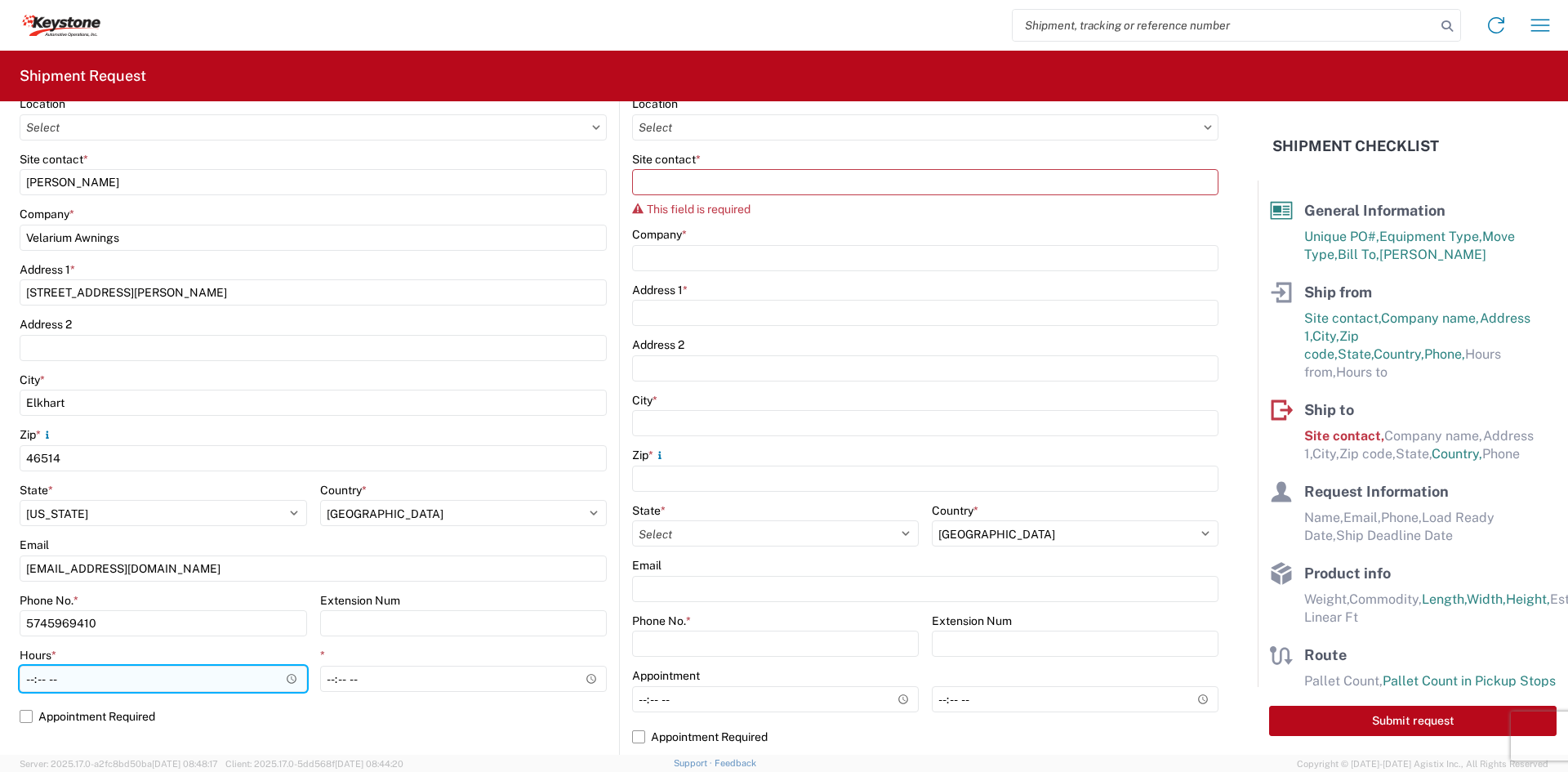
click at [116, 691] on input "Hours *" at bounding box center [163, 678] width 288 height 26
type input "05:00"
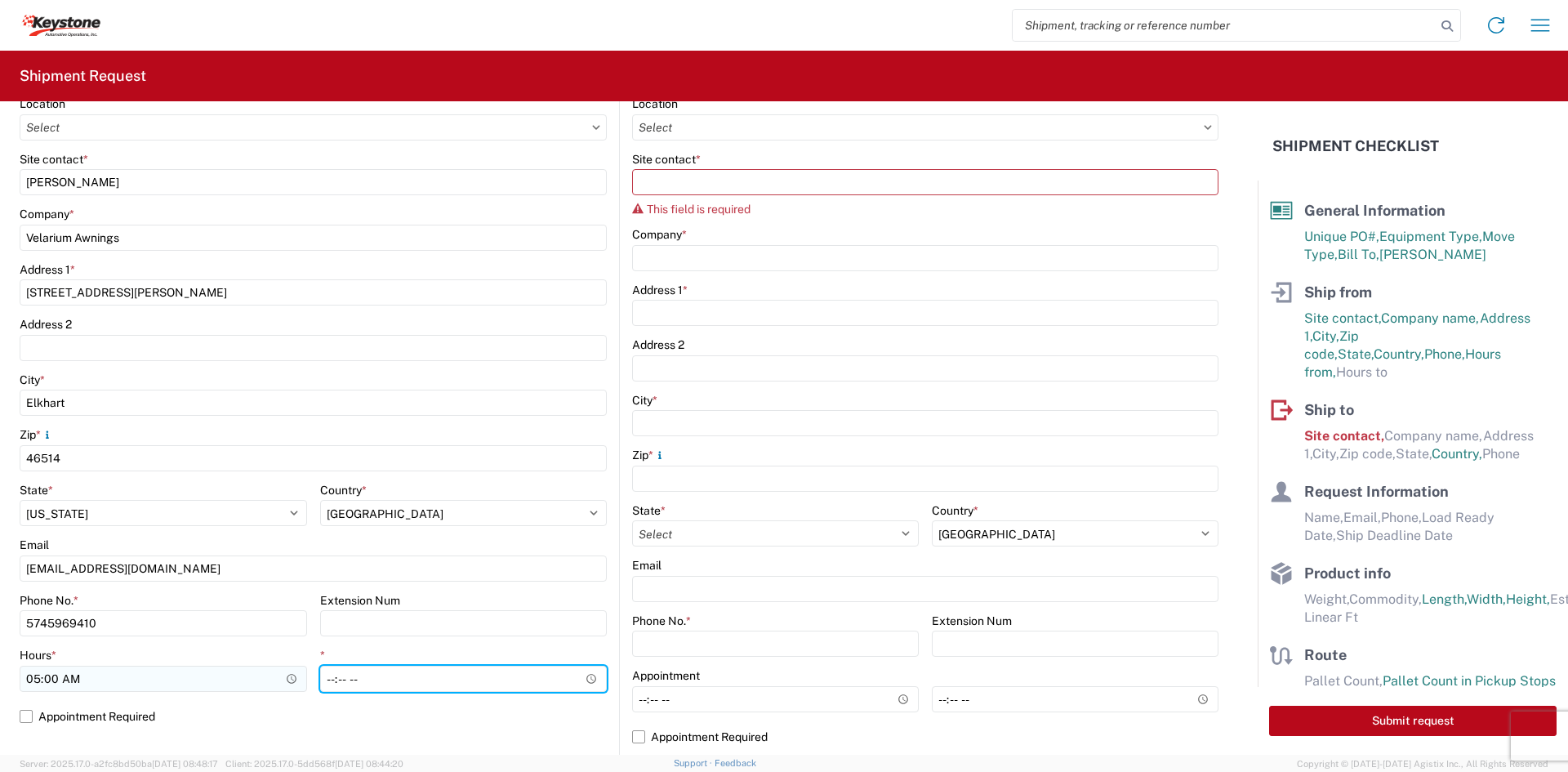
type input "14:00"
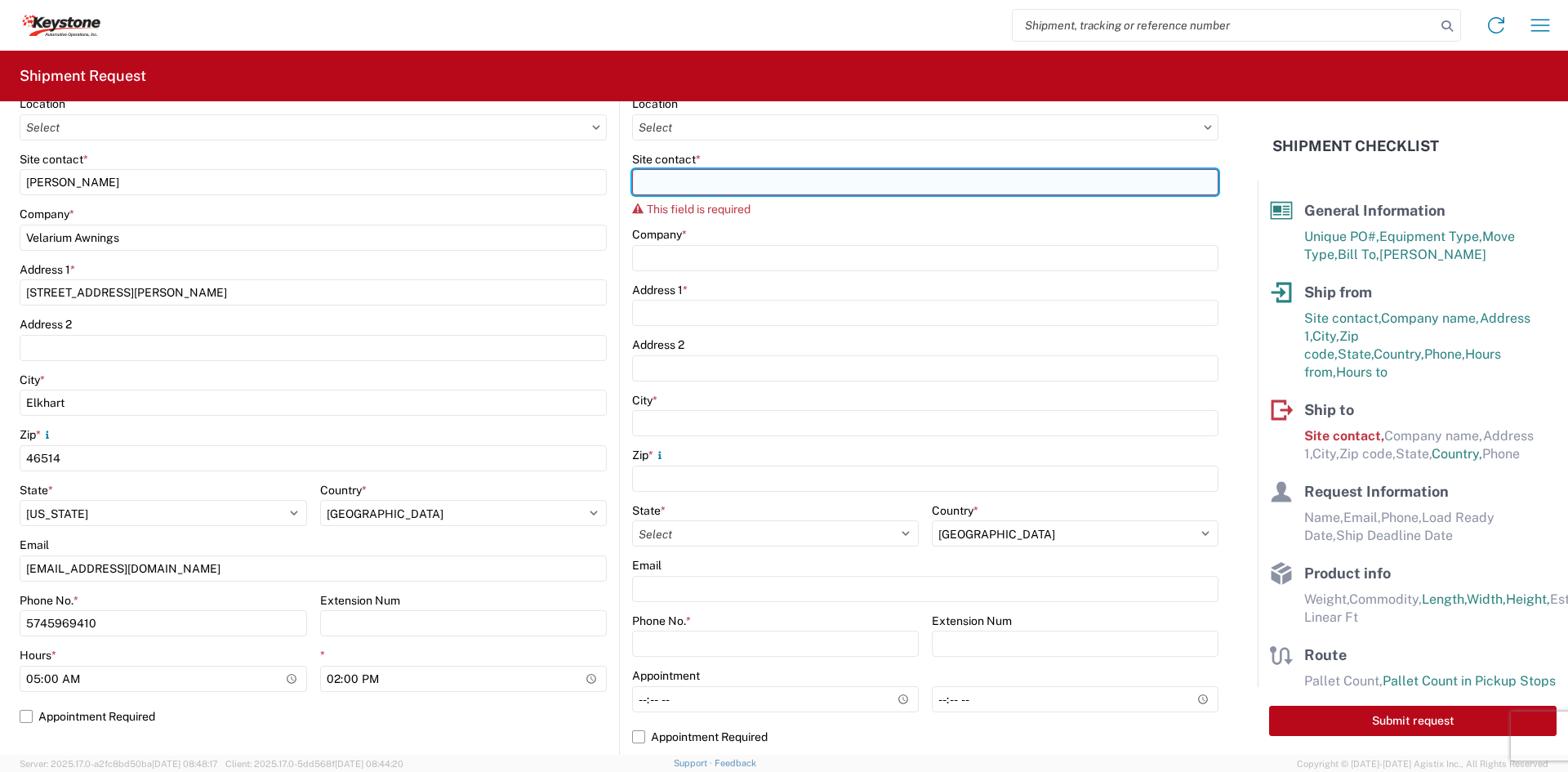
click at [835, 183] on input "Site contact *" at bounding box center [925, 182] width 587 height 26
type input "[PERSON_NAME]"
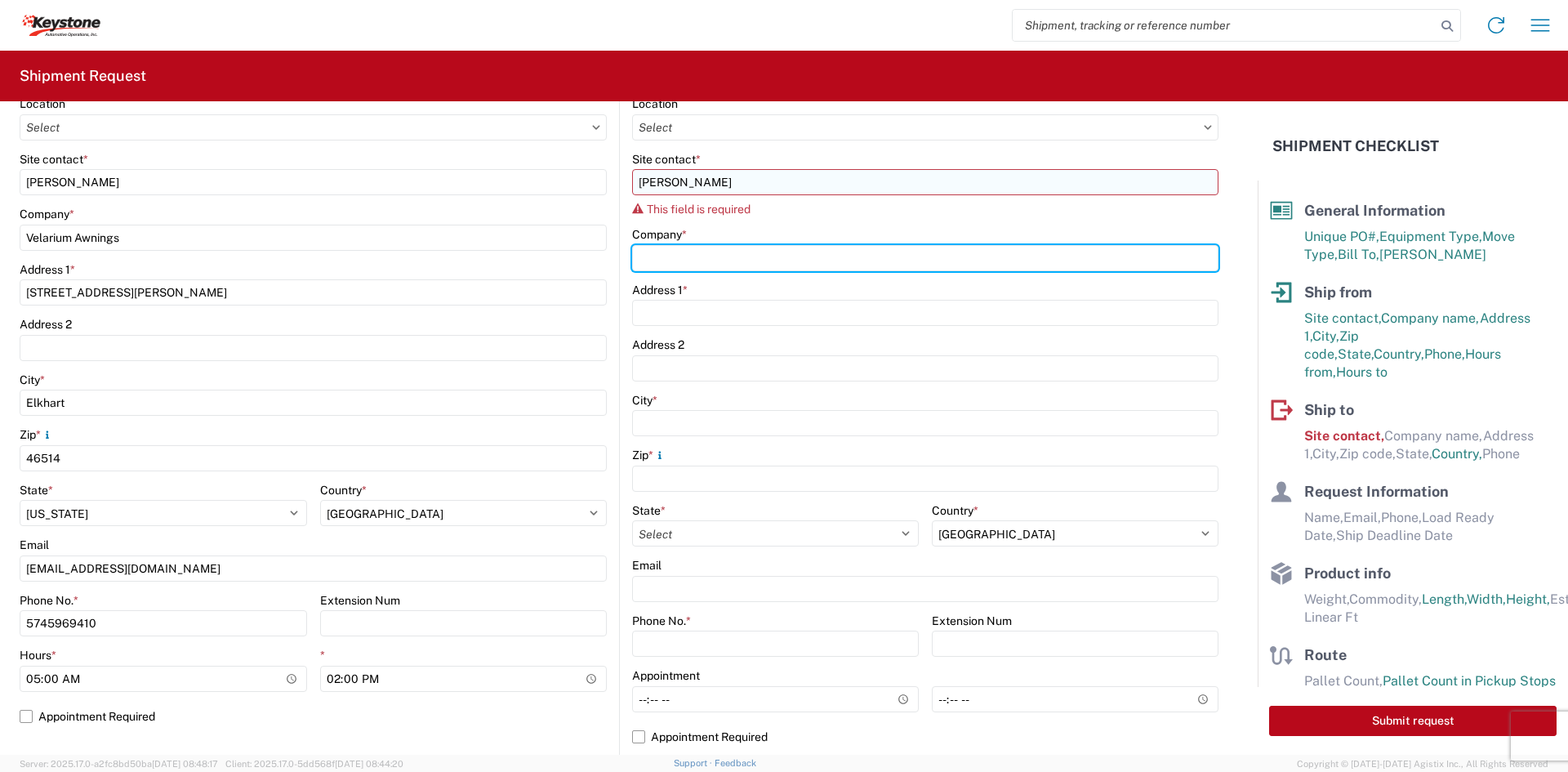
type input "Keystone Automotive Operations"
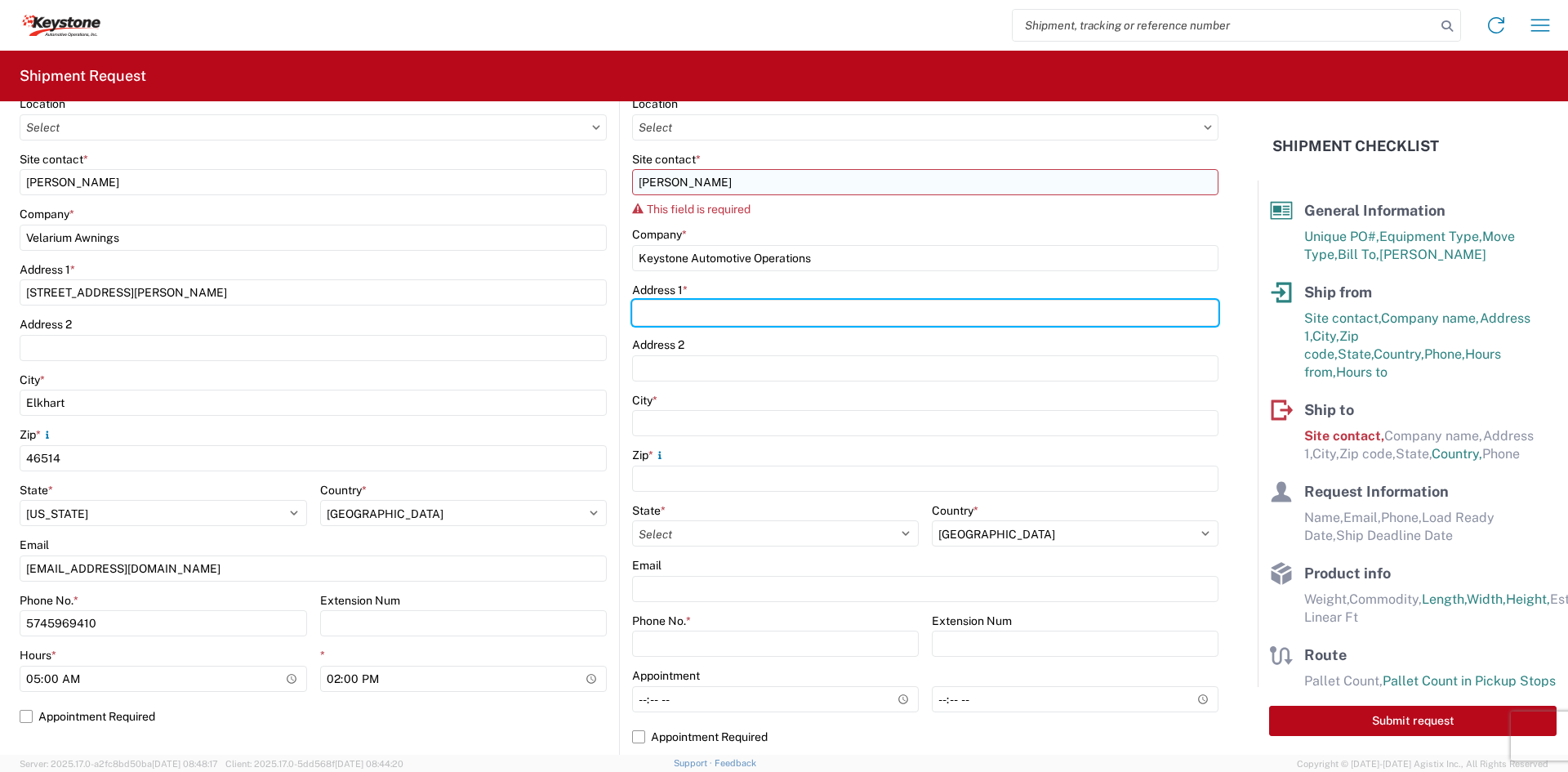
type input "[STREET_ADDRESS][PERSON_NAME]"
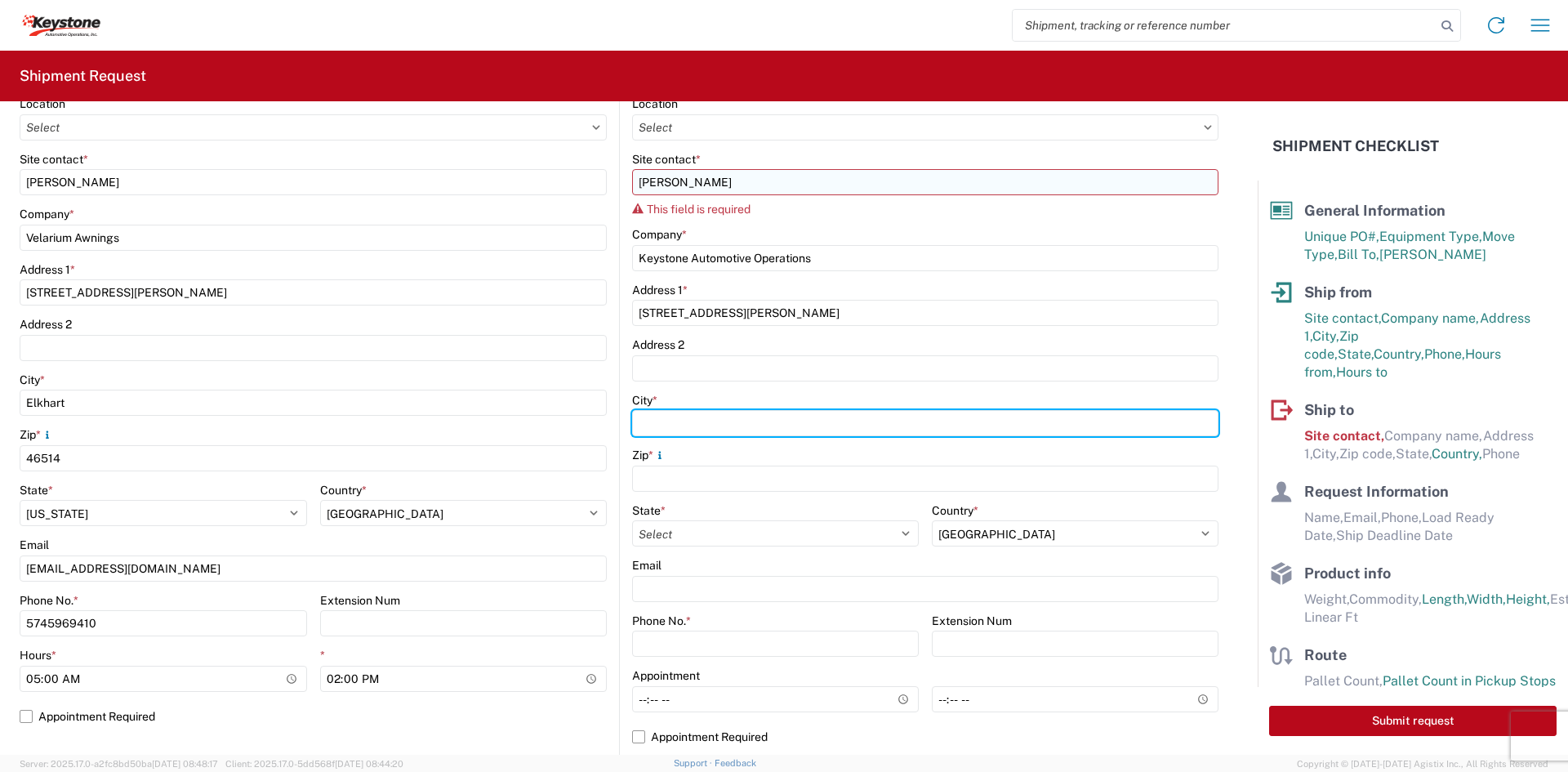
type input "Austell"
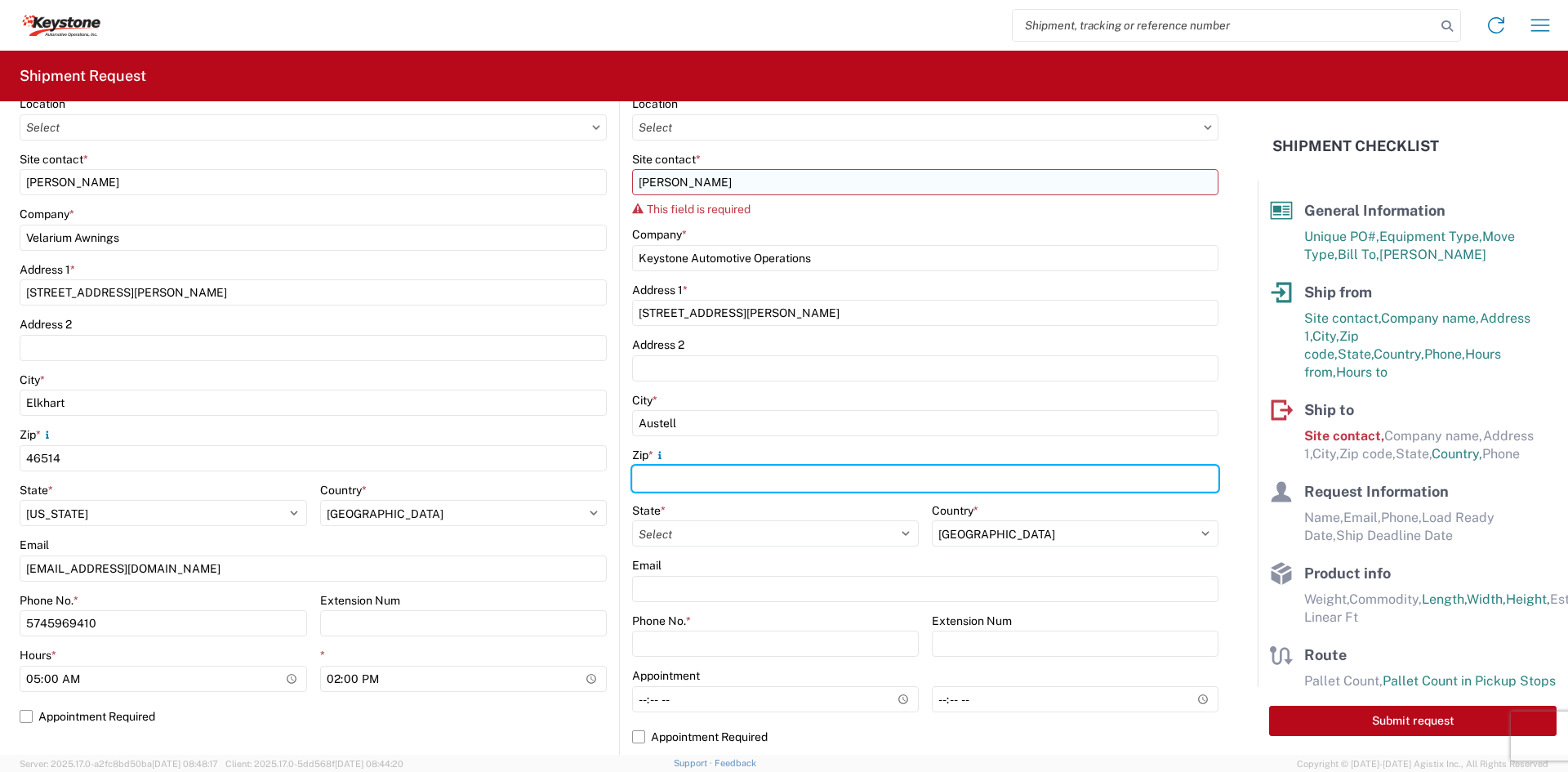
type input "30168"
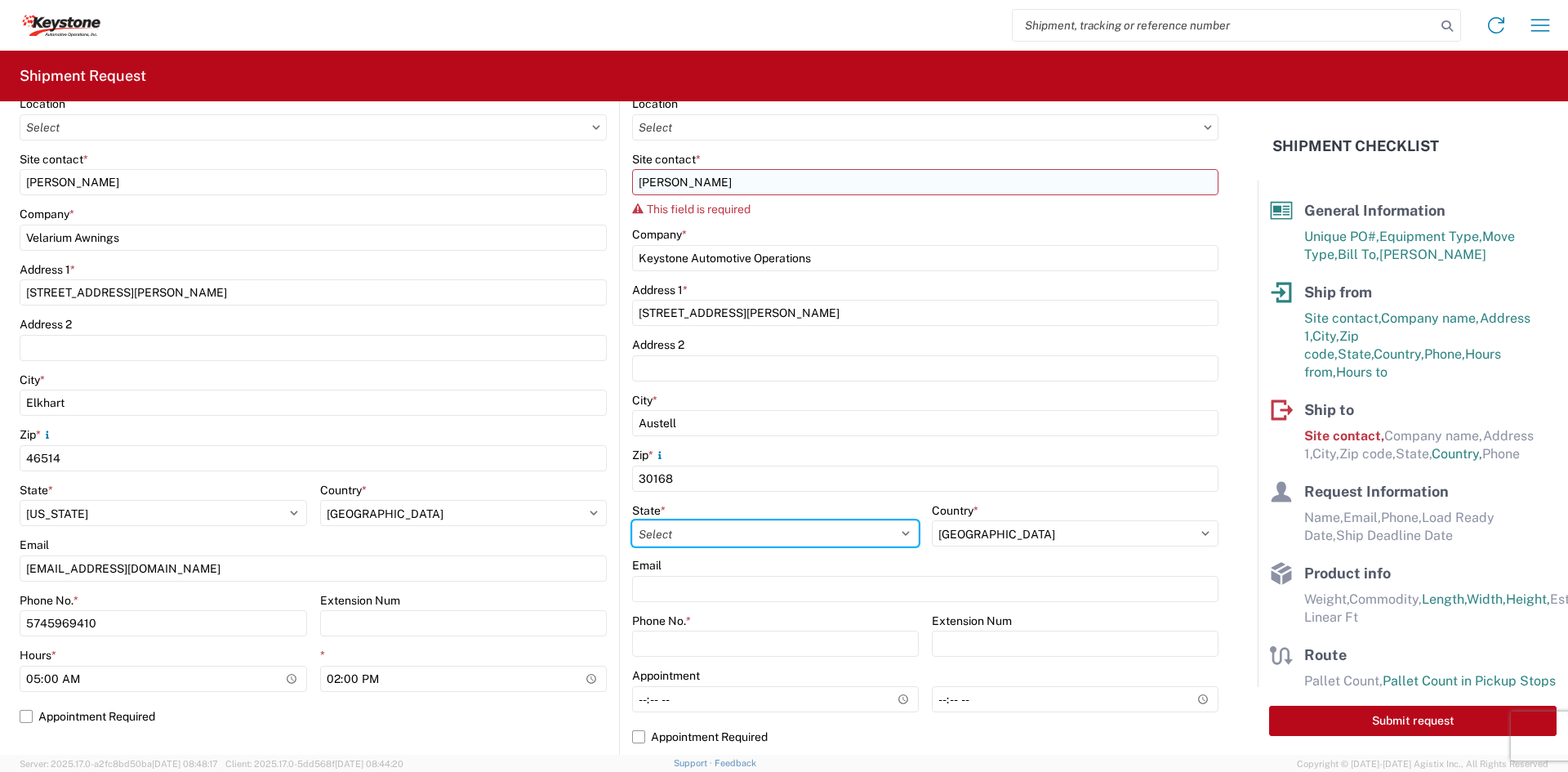
select select "GA"
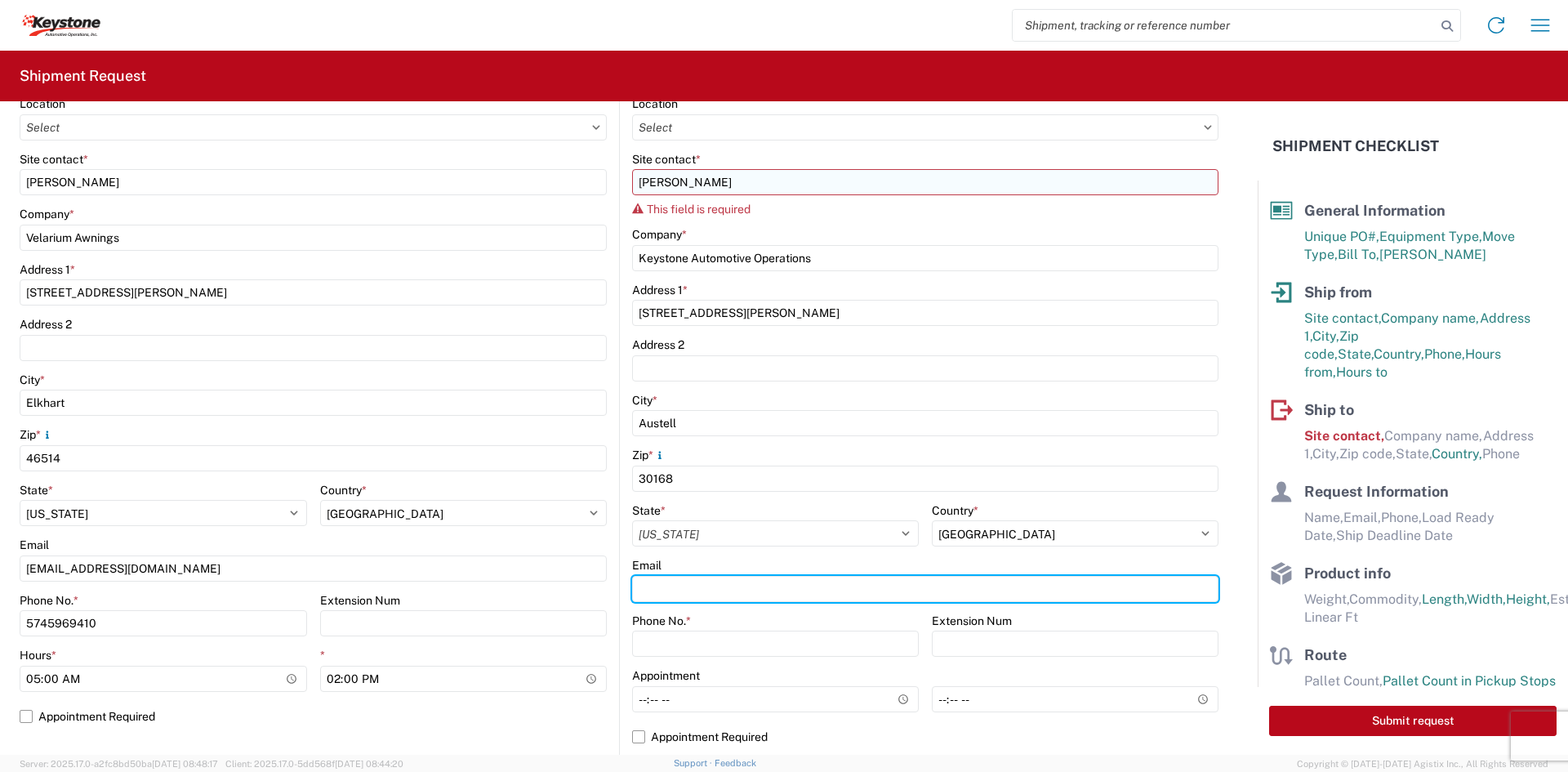
type input "[EMAIL_ADDRESS][DOMAIN_NAME]"
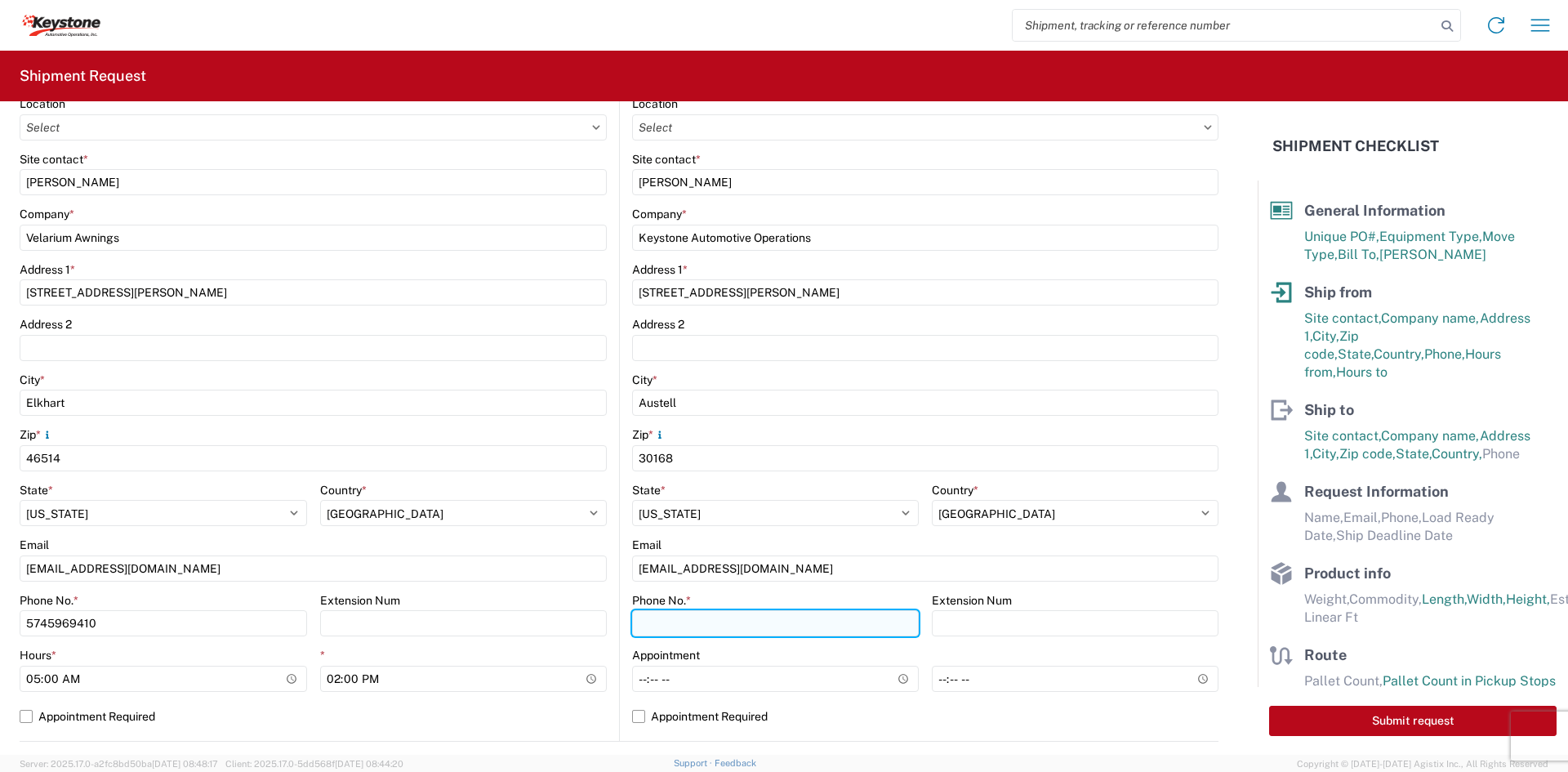
click at [766, 626] on input "Phone No. *" at bounding box center [776, 623] width 287 height 26
drag, startPoint x: 764, startPoint y: 625, endPoint x: 754, endPoint y: 632, distance: 12.2
click at [764, 625] on input "Phone No. *" at bounding box center [776, 623] width 287 height 26
type input "7707394321"
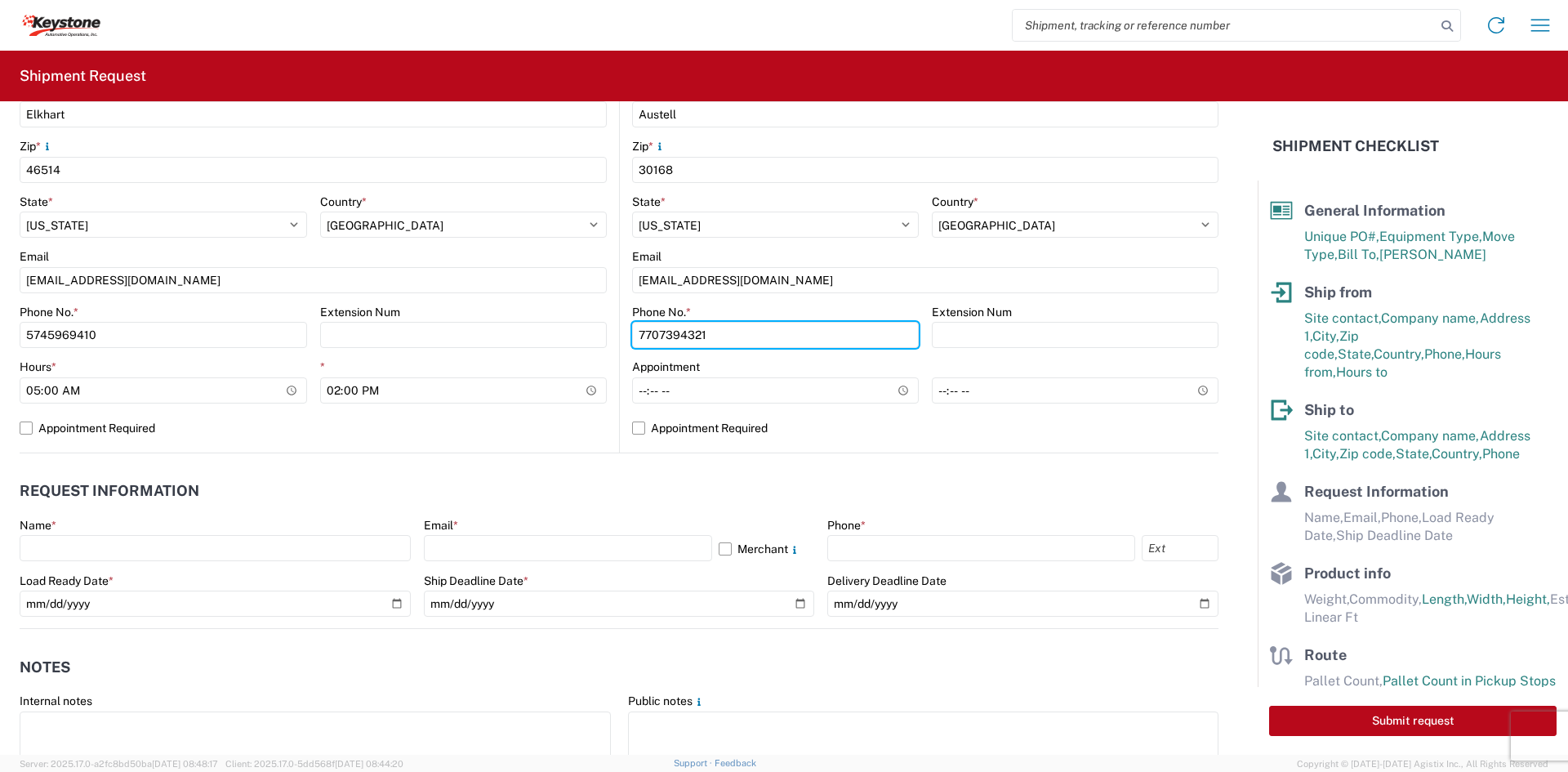
scroll to position [572, 0]
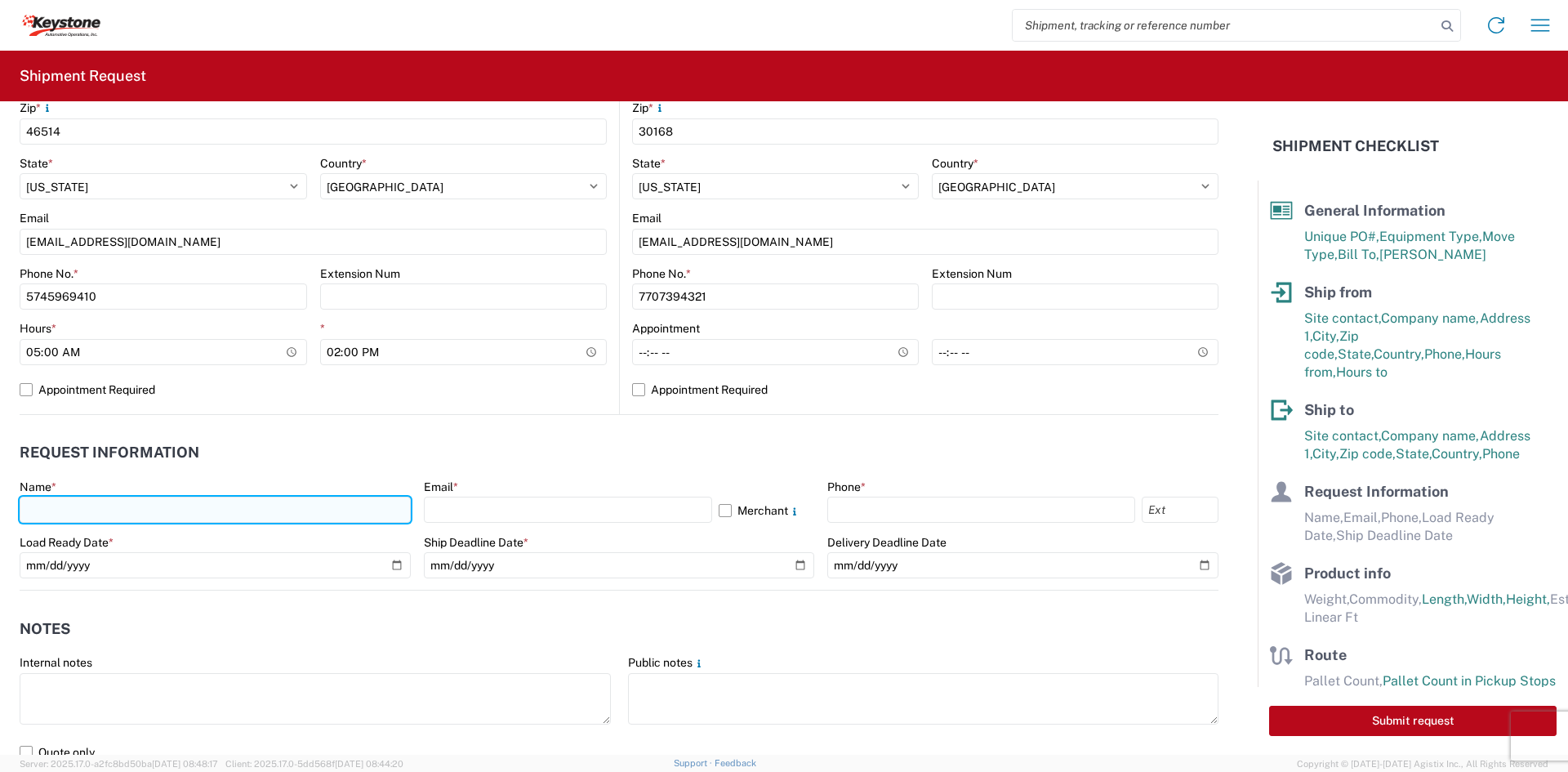
click at [197, 507] on input "text" at bounding box center [215, 509] width 392 height 26
type input "[PERSON_NAME]"
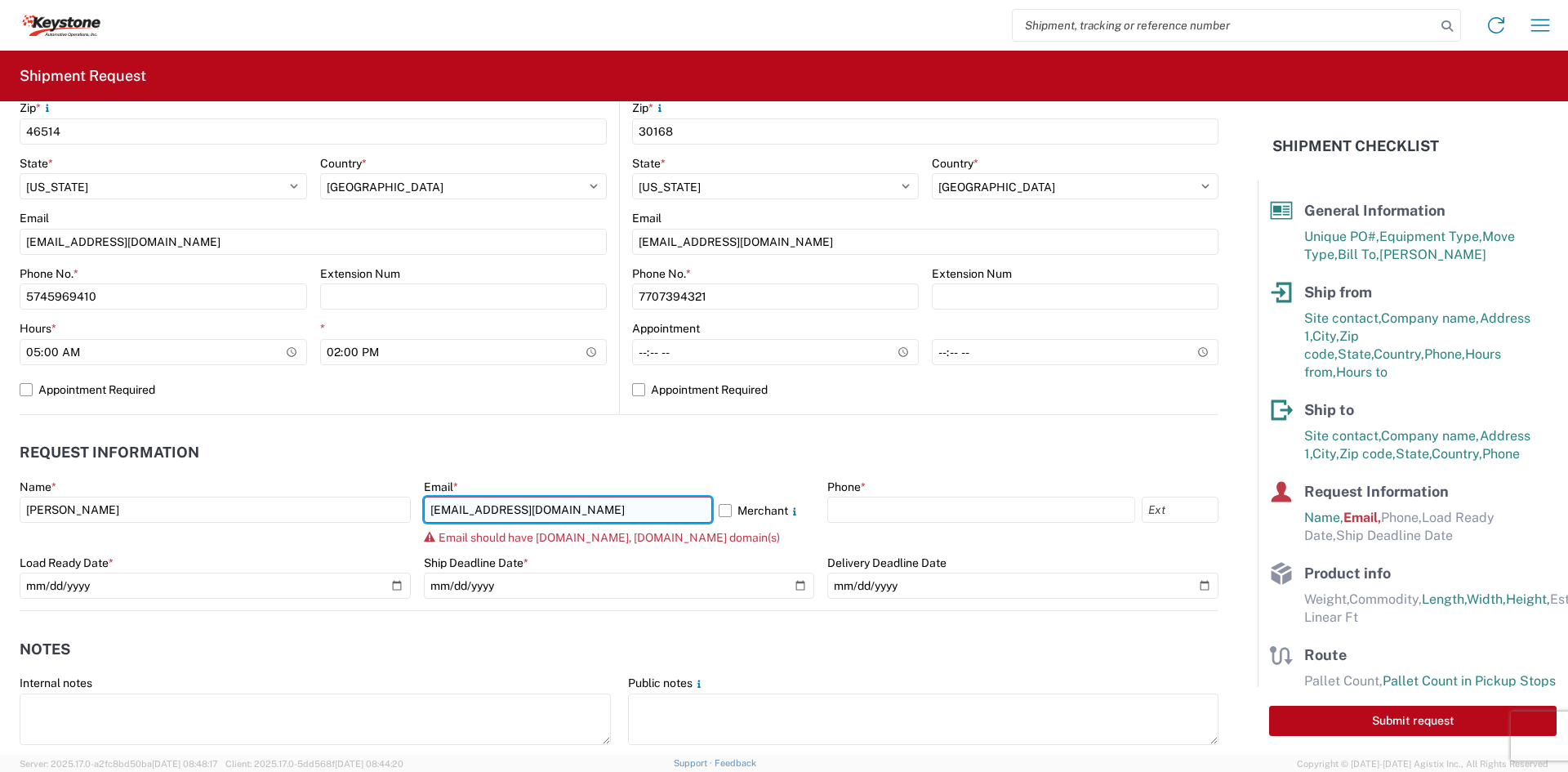
drag, startPoint x: 604, startPoint y: 511, endPoint x: 505, endPoint y: 516, distance: 99.1
click at [505, 516] on input "[EMAIL_ADDRESS][DOMAIN_NAME]" at bounding box center [568, 509] width 288 height 26
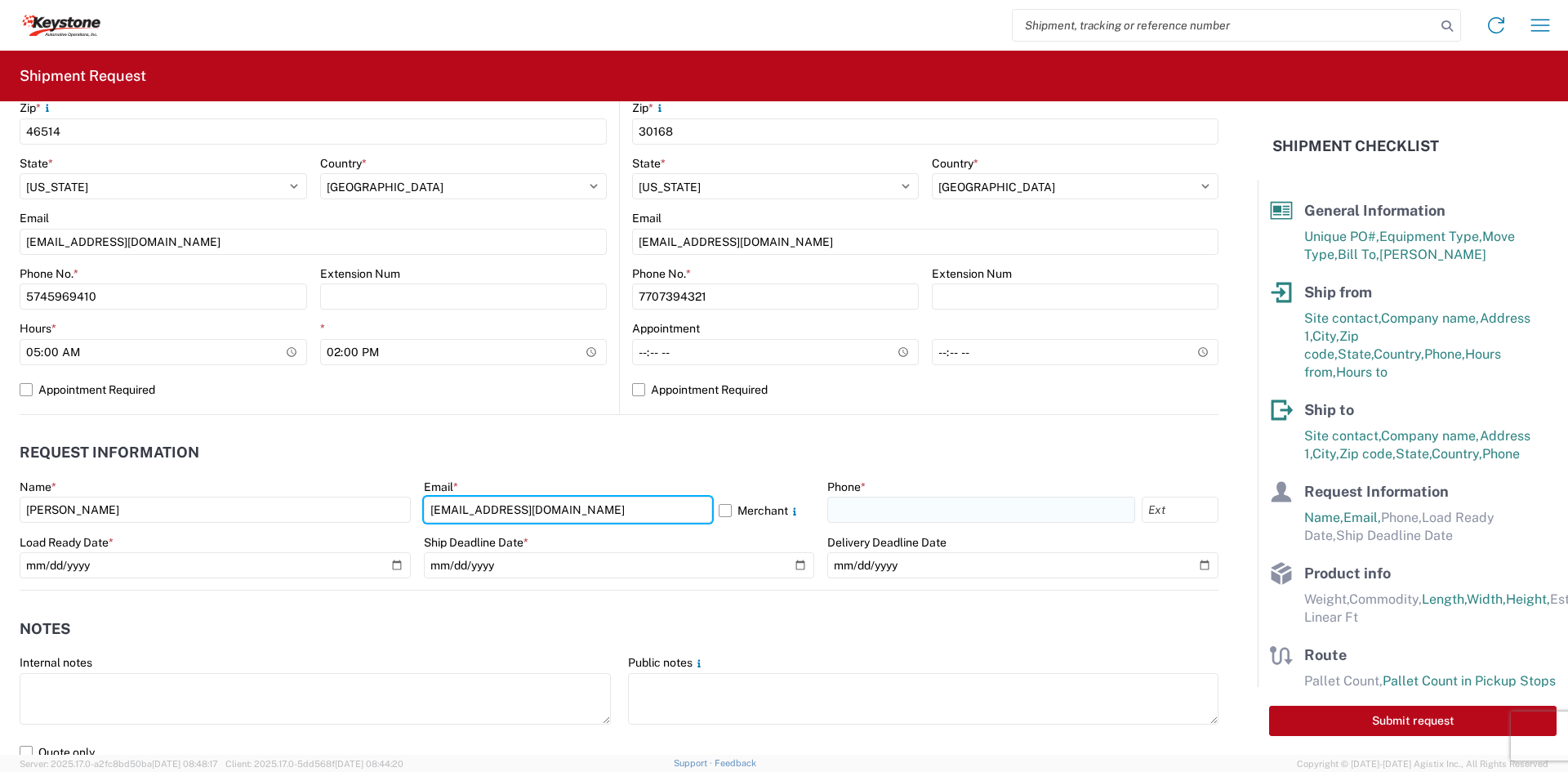
type input "[EMAIL_ADDRESS][DOMAIN_NAME]"
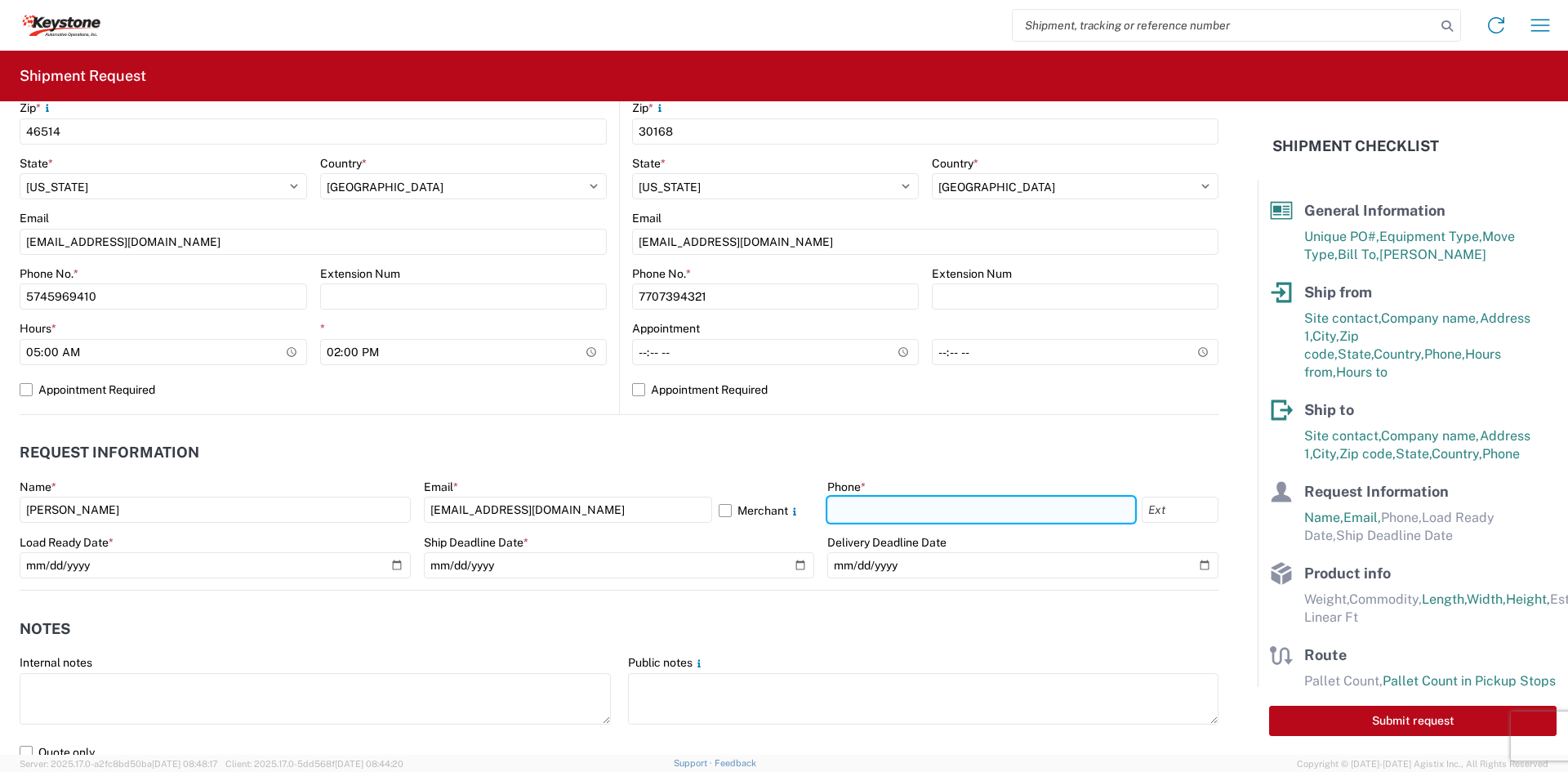
click at [845, 501] on input "text" at bounding box center [981, 509] width 308 height 26
type input "7707394321"
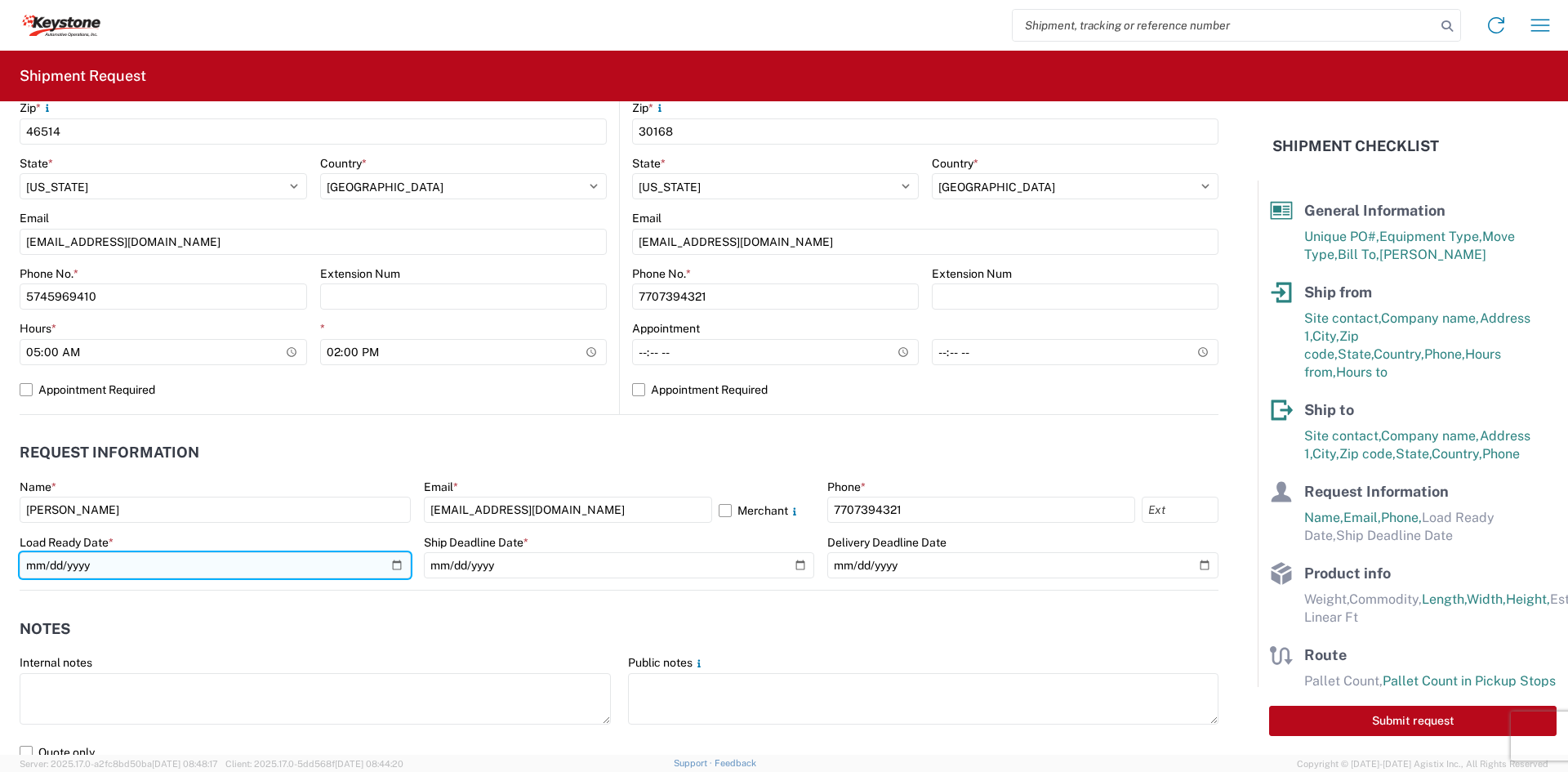
click at [399, 562] on input "date" at bounding box center [215, 565] width 392 height 26
type input "[DATE]"
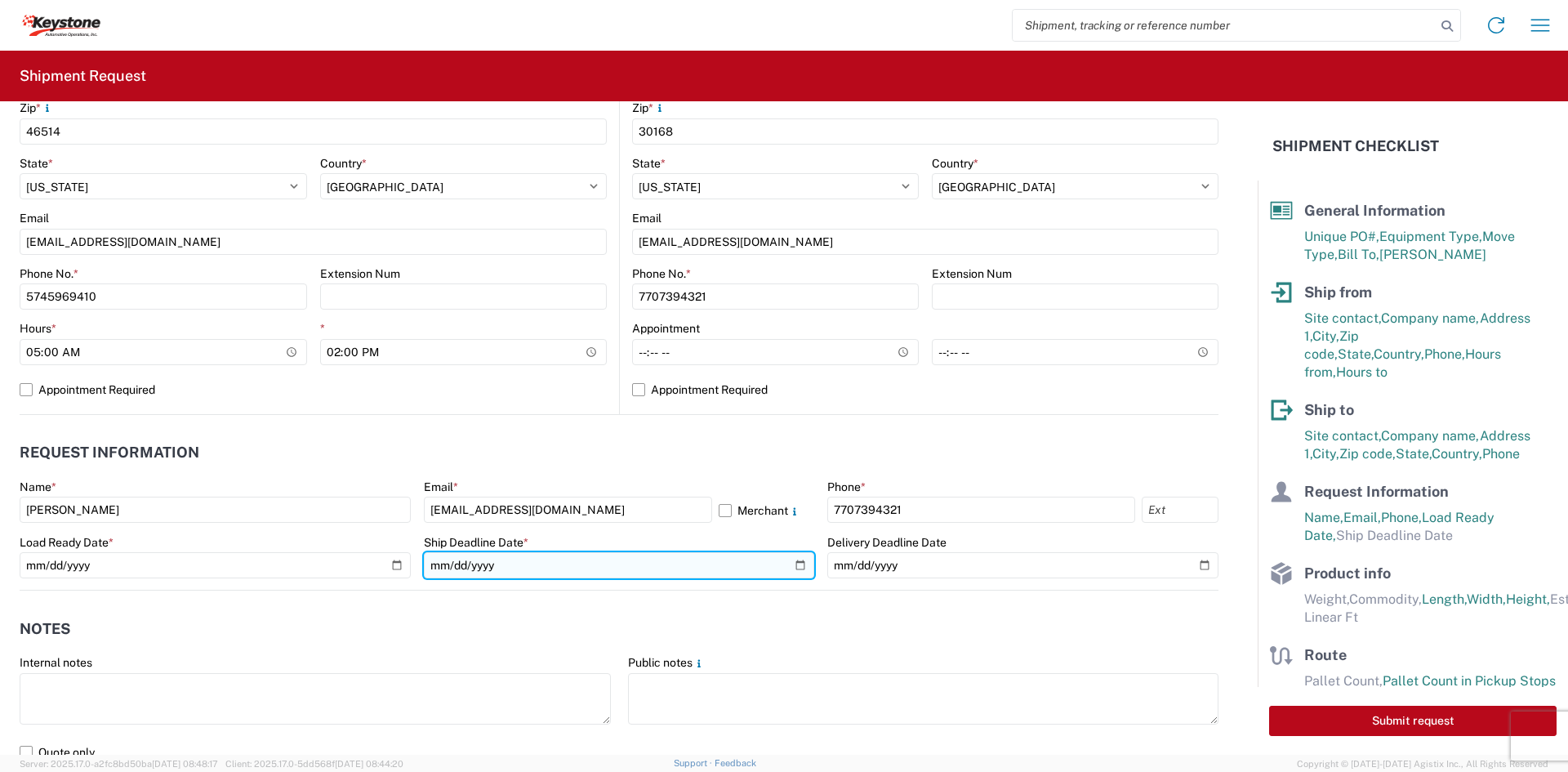
click at [780, 562] on input "date" at bounding box center [620, 565] width 392 height 26
click at [787, 561] on input "date" at bounding box center [620, 565] width 392 height 26
type input "[DATE]"
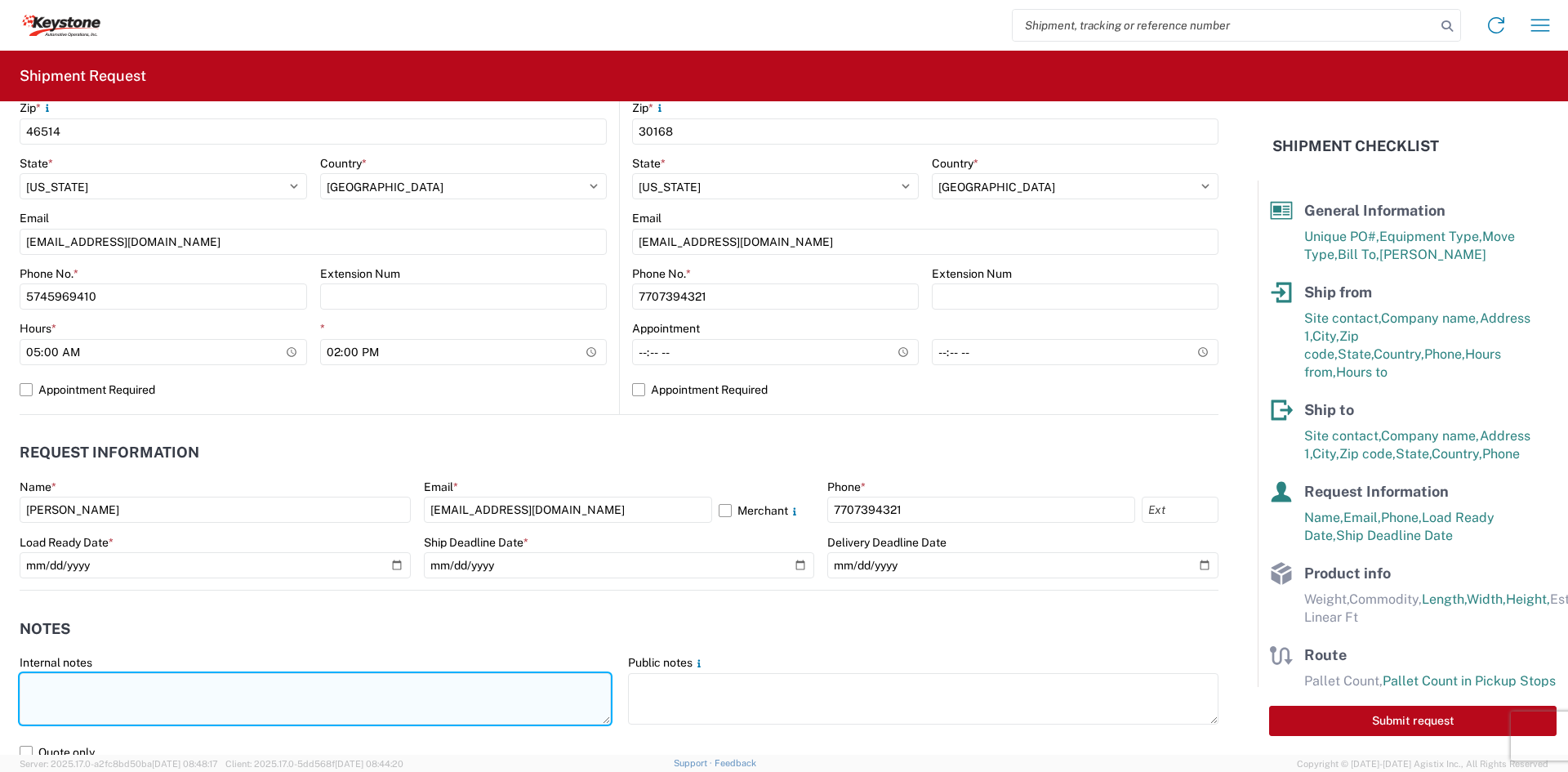
click at [325, 696] on textarea at bounding box center [316, 699] width 592 height 52
drag, startPoint x: 91, startPoint y: 715, endPoint x: 5, endPoint y: 673, distance: 95.7
click at [5, 673] on form "General Information Template PO# 4175253 Equipment Type * Select 53’ Dry Van Fl…" at bounding box center [629, 428] width 1258 height 653
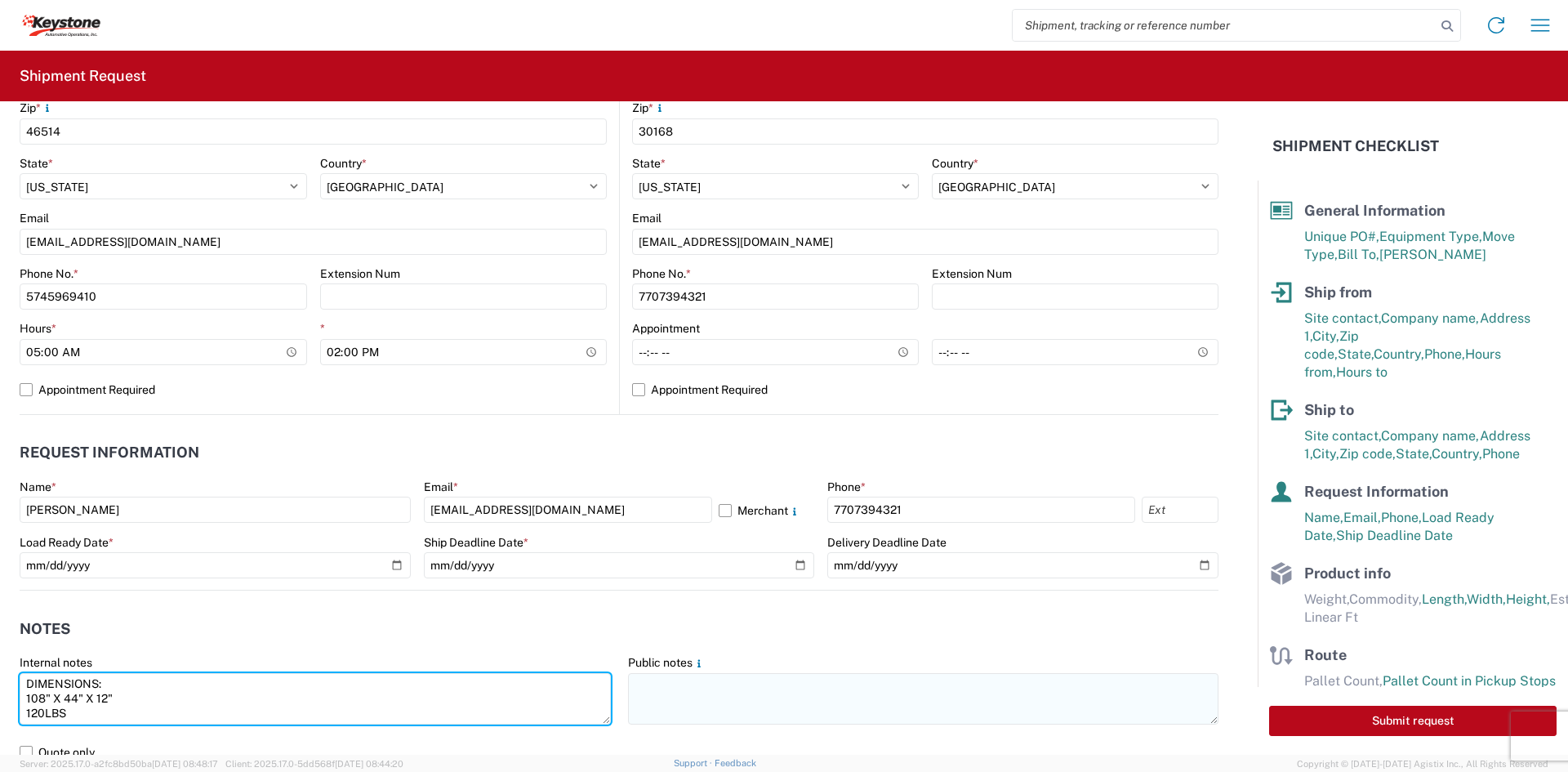
type textarea "DIMENSIONS: 108" X 44" X 12" 120LBS"
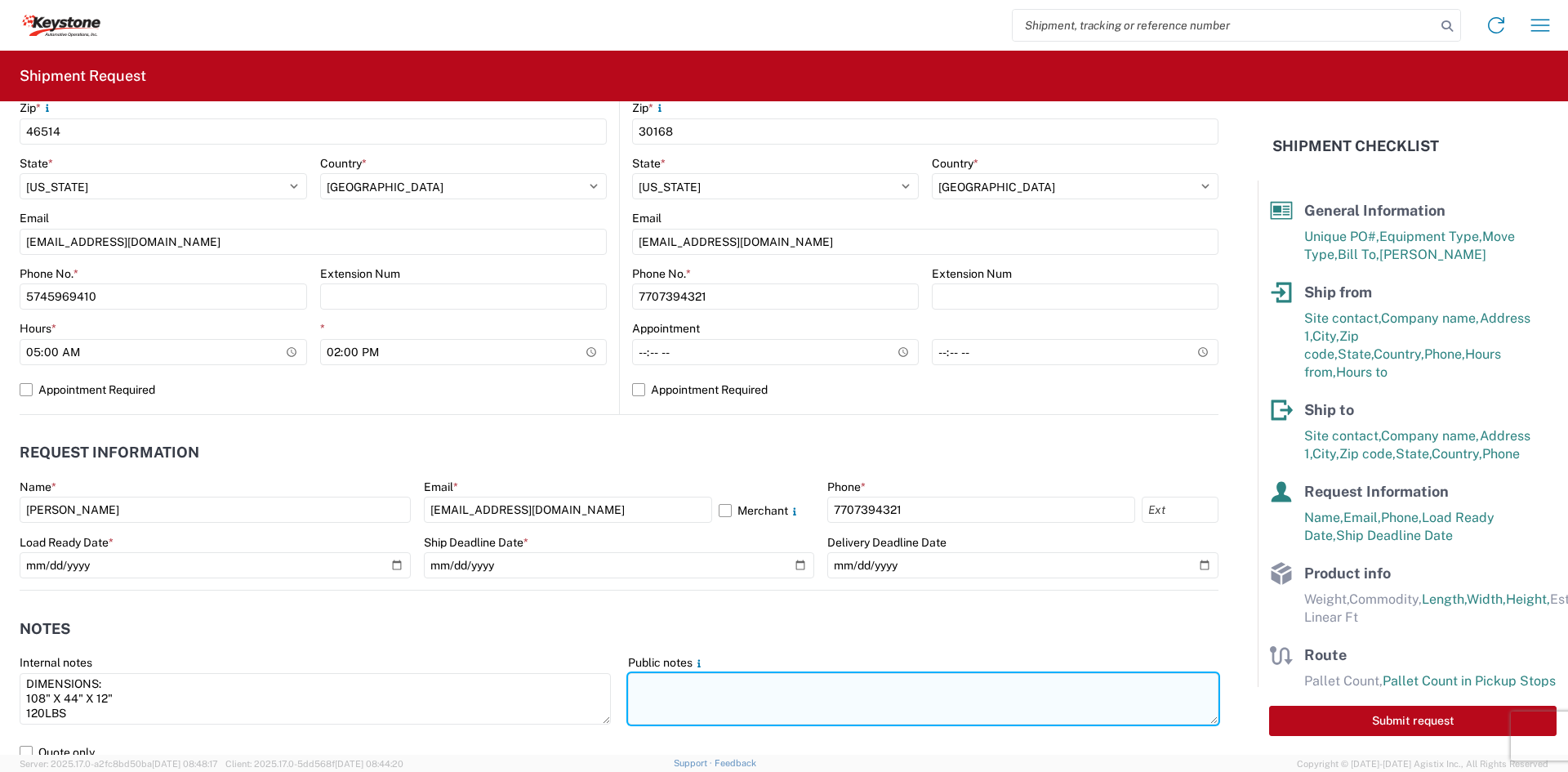
click at [684, 699] on textarea at bounding box center [923, 699] width 592 height 52
paste textarea "DIMENSIONS: 108" X 44" X 12" 120LBS"
type textarea "DIMENSIONS: 108" X 44" X 12" 120LBS"
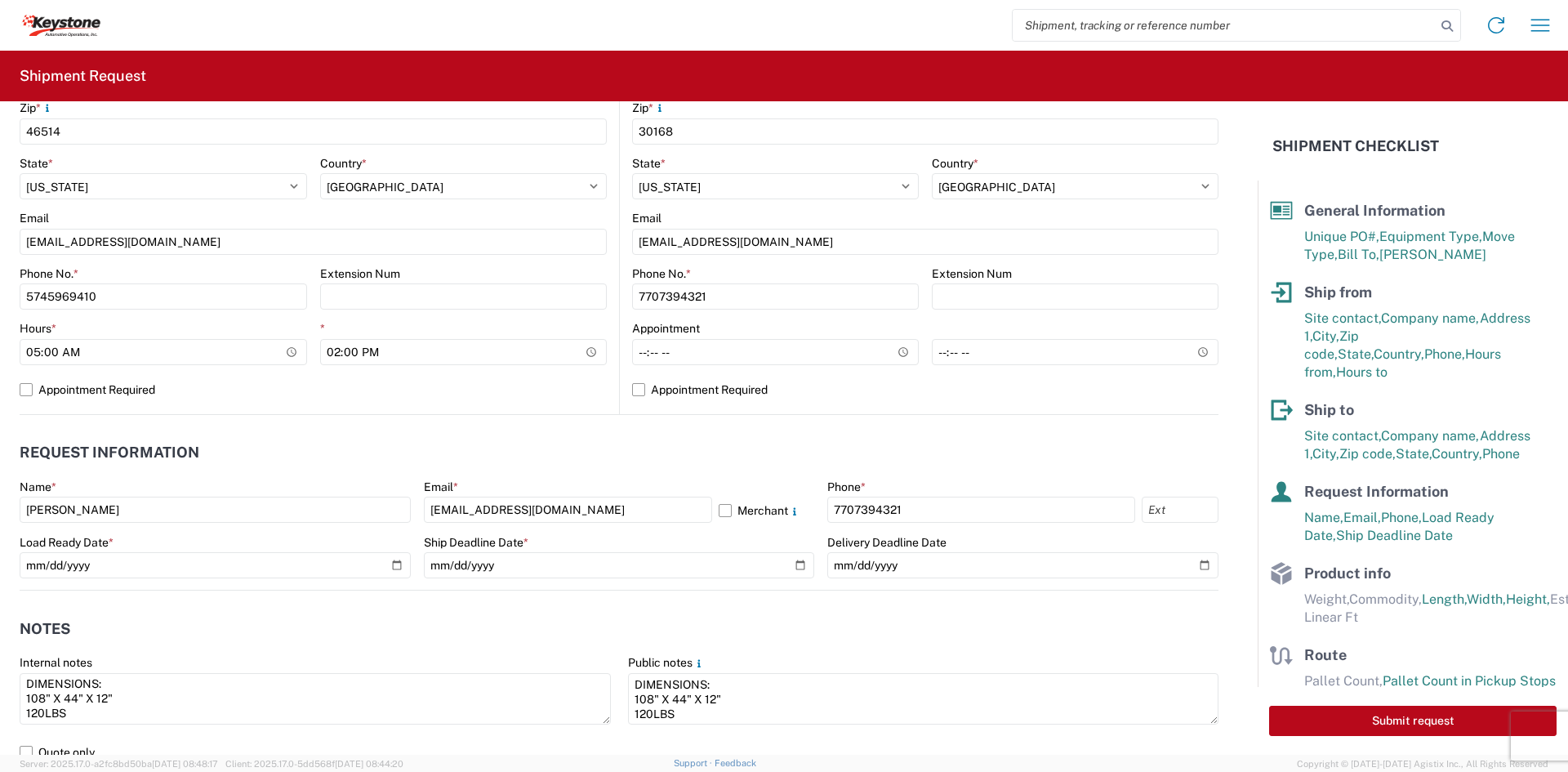
click at [647, 619] on header "Notes" at bounding box center [620, 628] width 1199 height 37
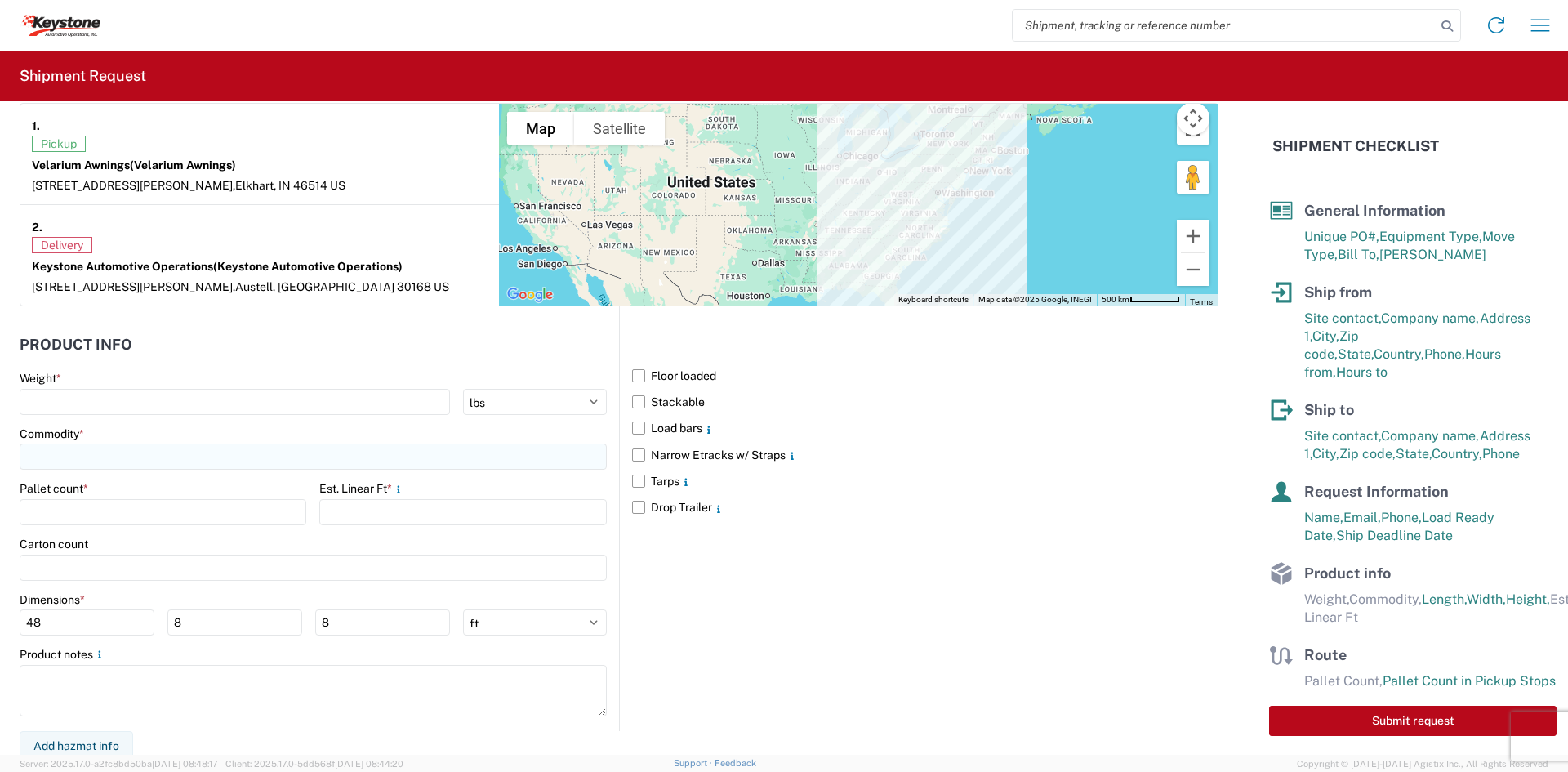
scroll to position [1306, 0]
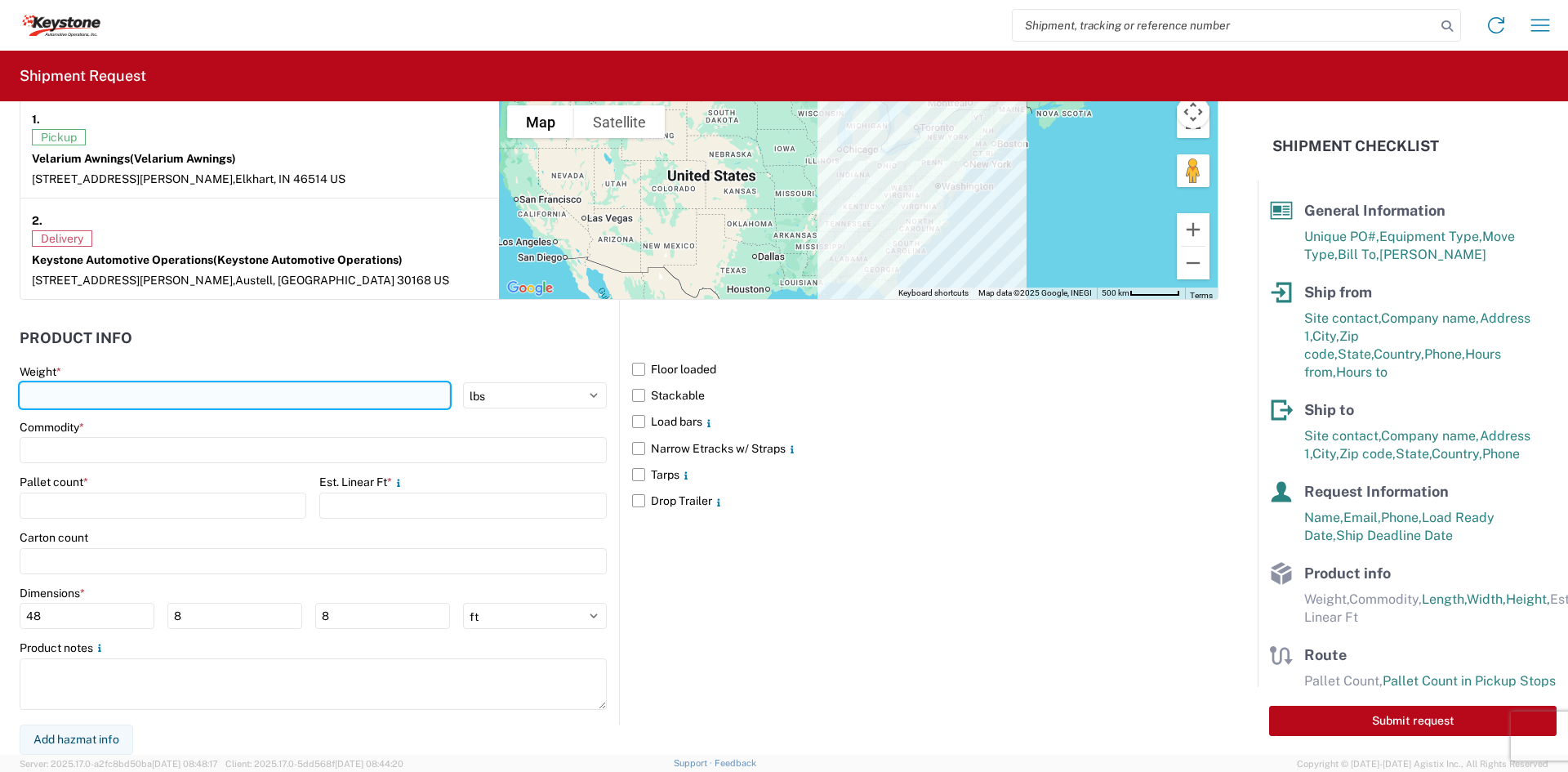
click at [205, 391] on input "number" at bounding box center [235, 395] width 430 height 26
type input "120"
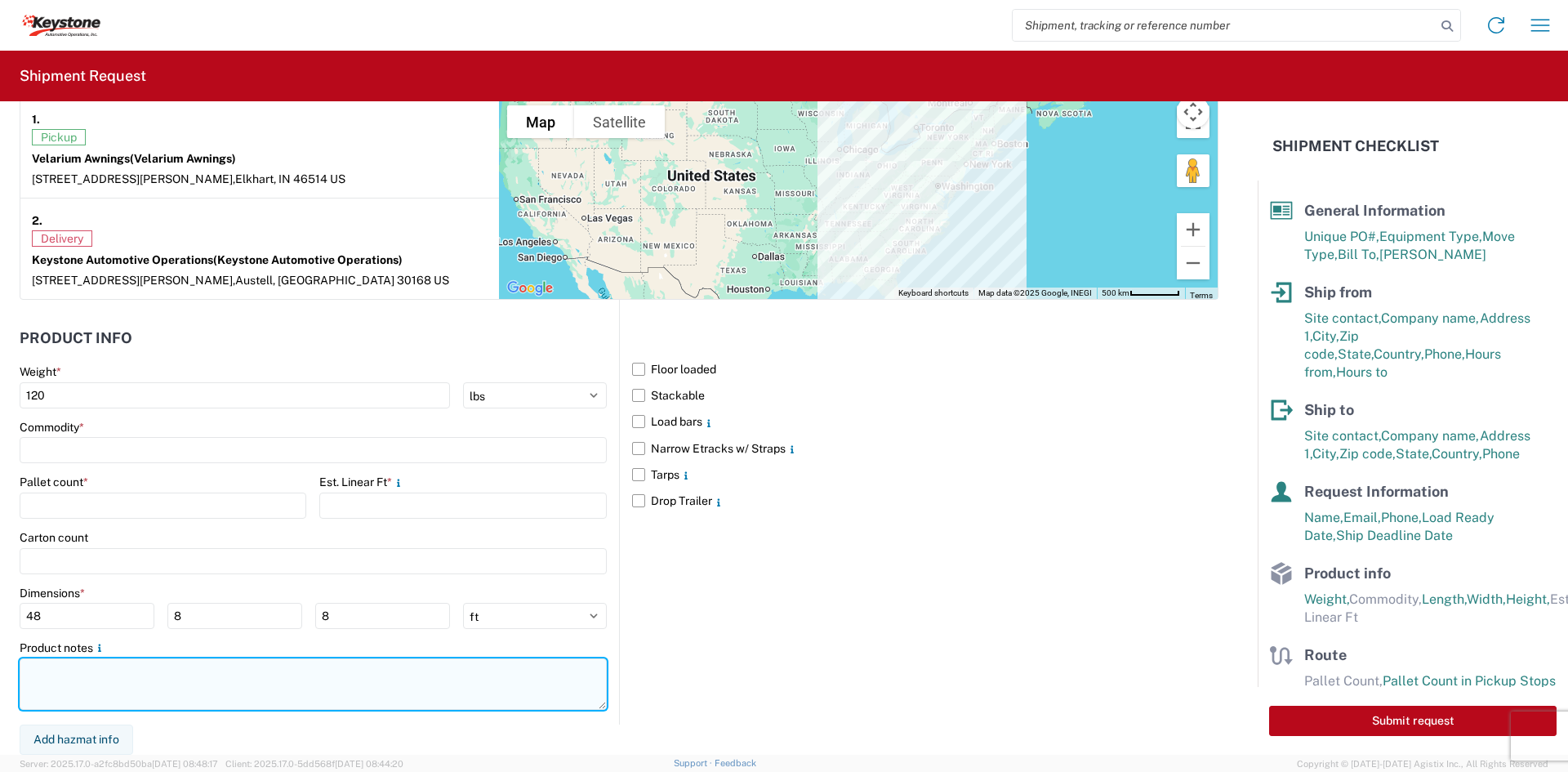
click at [96, 669] on textarea at bounding box center [313, 684] width 587 height 52
paste textarea "DIMENSIONS: 108" X 44" X 12" 120LBS"
type textarea "DIMENSIONS: 108" X 44" X 12" 120LBS"
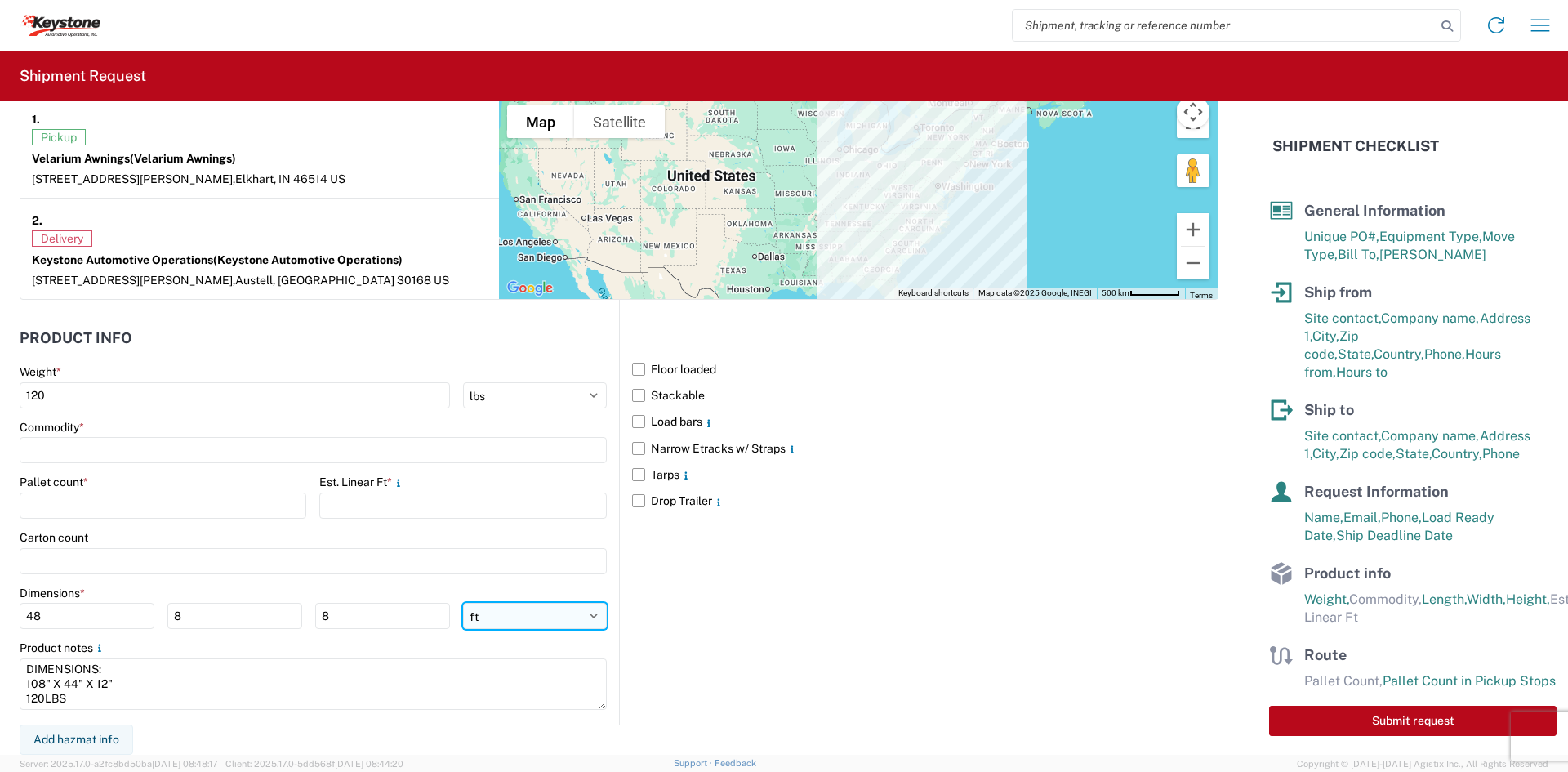
click at [498, 623] on select "ft in cm" at bounding box center [535, 616] width 143 height 26
select select "IN"
click at [463, 603] on select "ft in cm" at bounding box center [535, 616] width 143 height 26
type input "576"
type input "96"
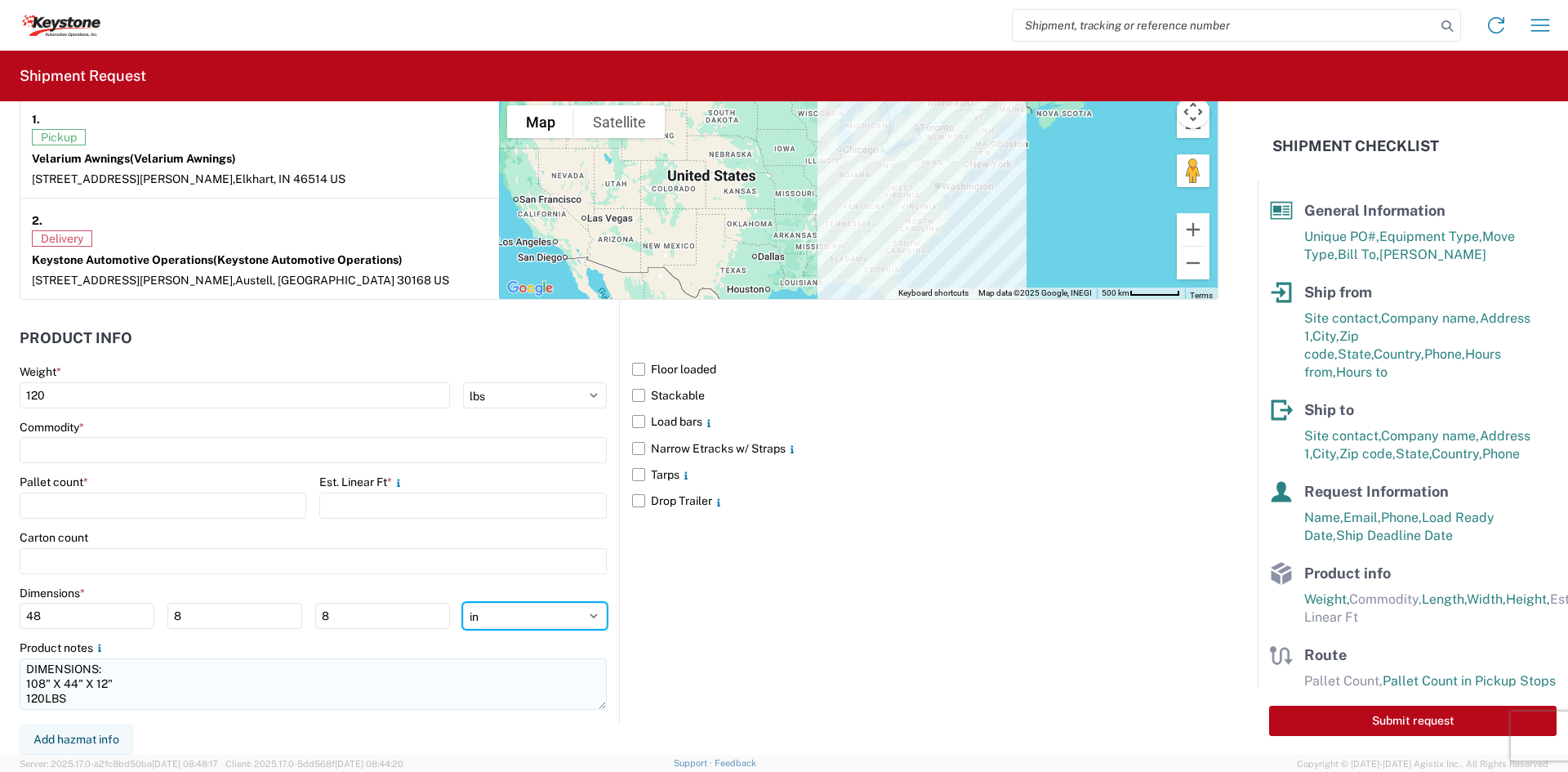
type input "96"
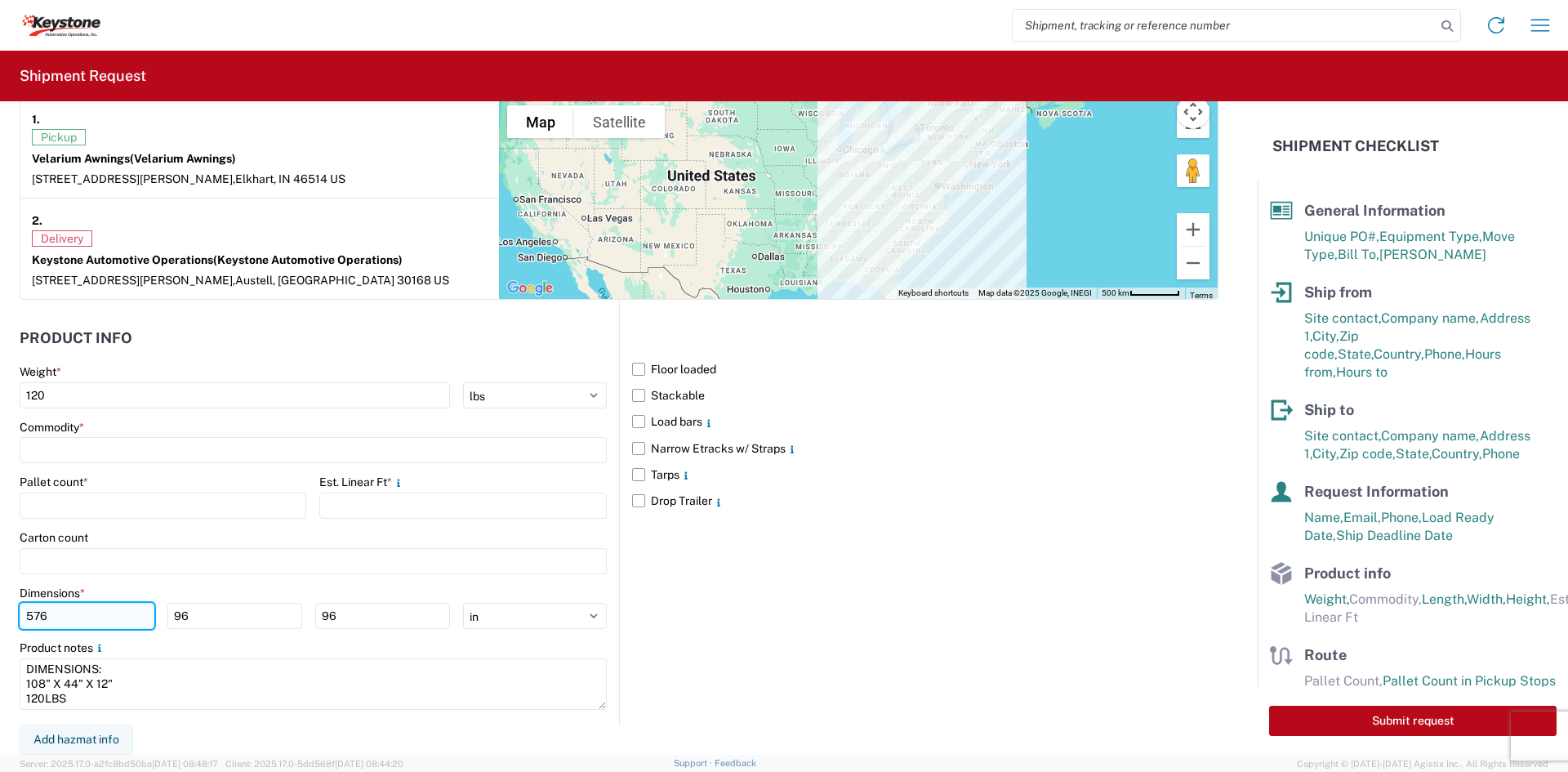
click at [28, 611] on input "576" at bounding box center [87, 616] width 134 height 26
type input "108"
type input "44"
type input "12"
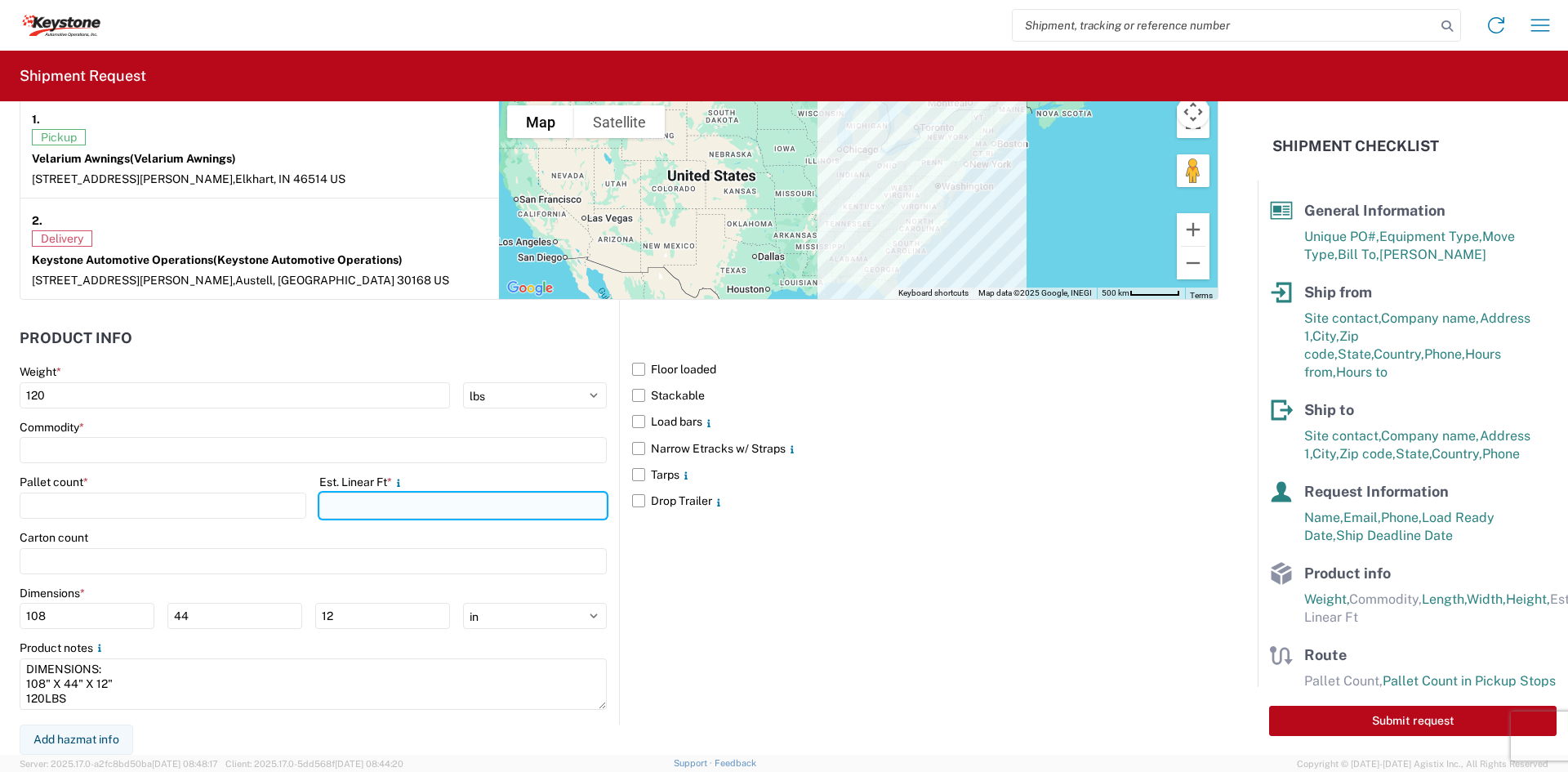
click at [352, 501] on input "number" at bounding box center [463, 505] width 287 height 26
type input "9"
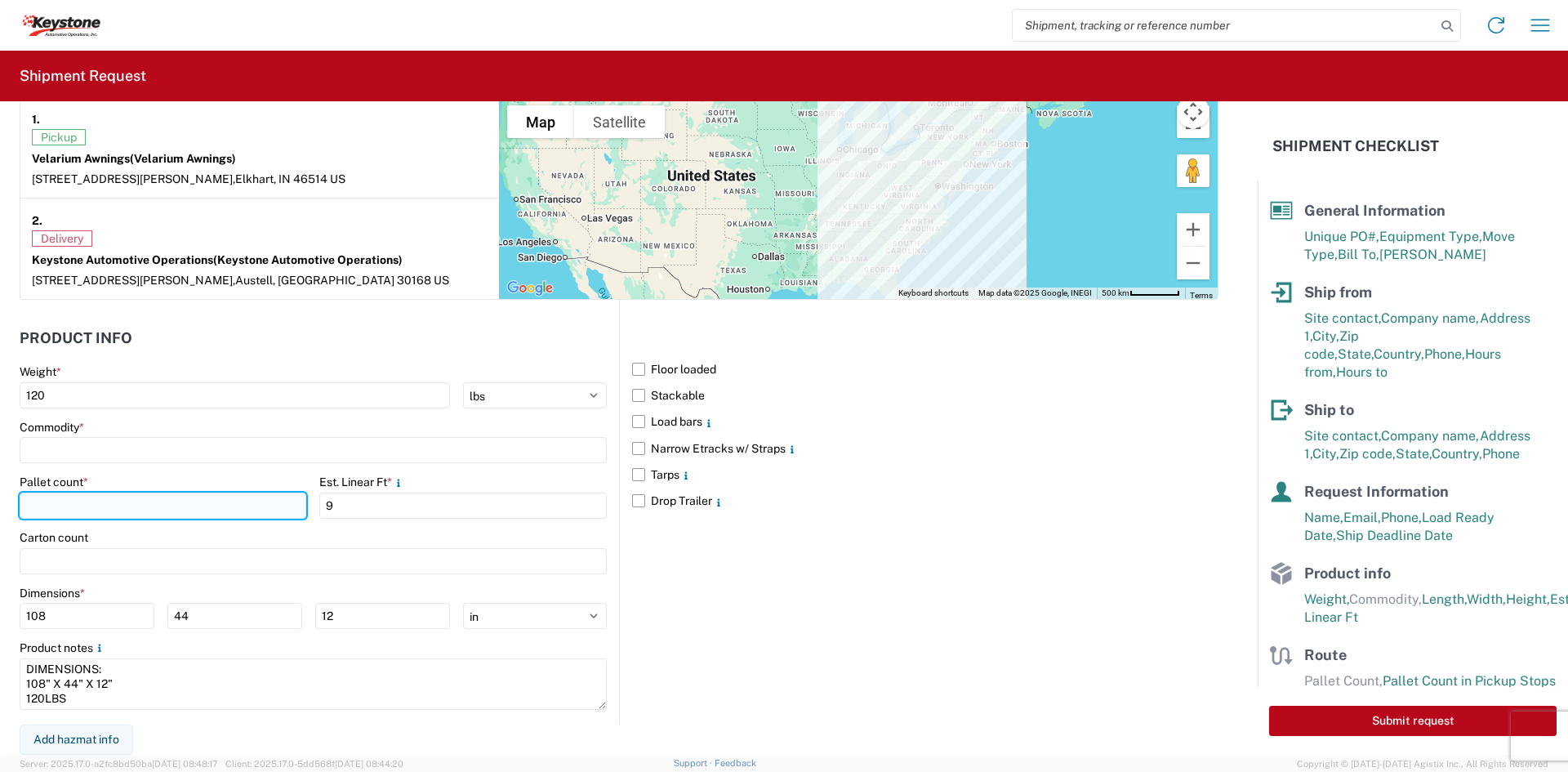
click at [263, 510] on input "number" at bounding box center [163, 505] width 287 height 26
type input "1"
click at [232, 435] on div "Commodity *" at bounding box center [313, 441] width 587 height 44
click at [229, 443] on input at bounding box center [313, 450] width 587 height 26
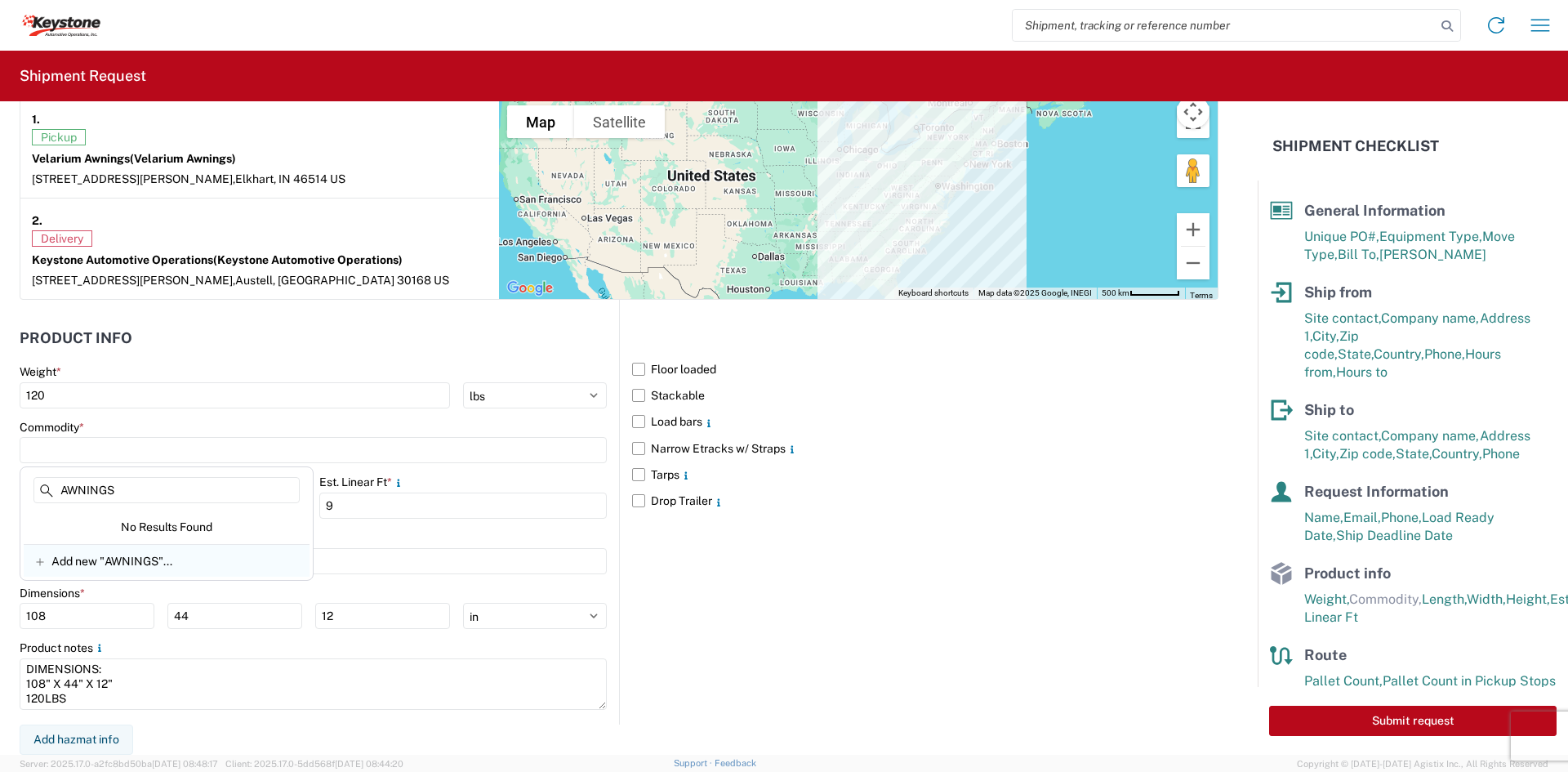
type input "AWNINGS"
click at [138, 562] on span "Add new "AWNINGS"..." at bounding box center [112, 561] width 121 height 15
type input "AWNINGS"
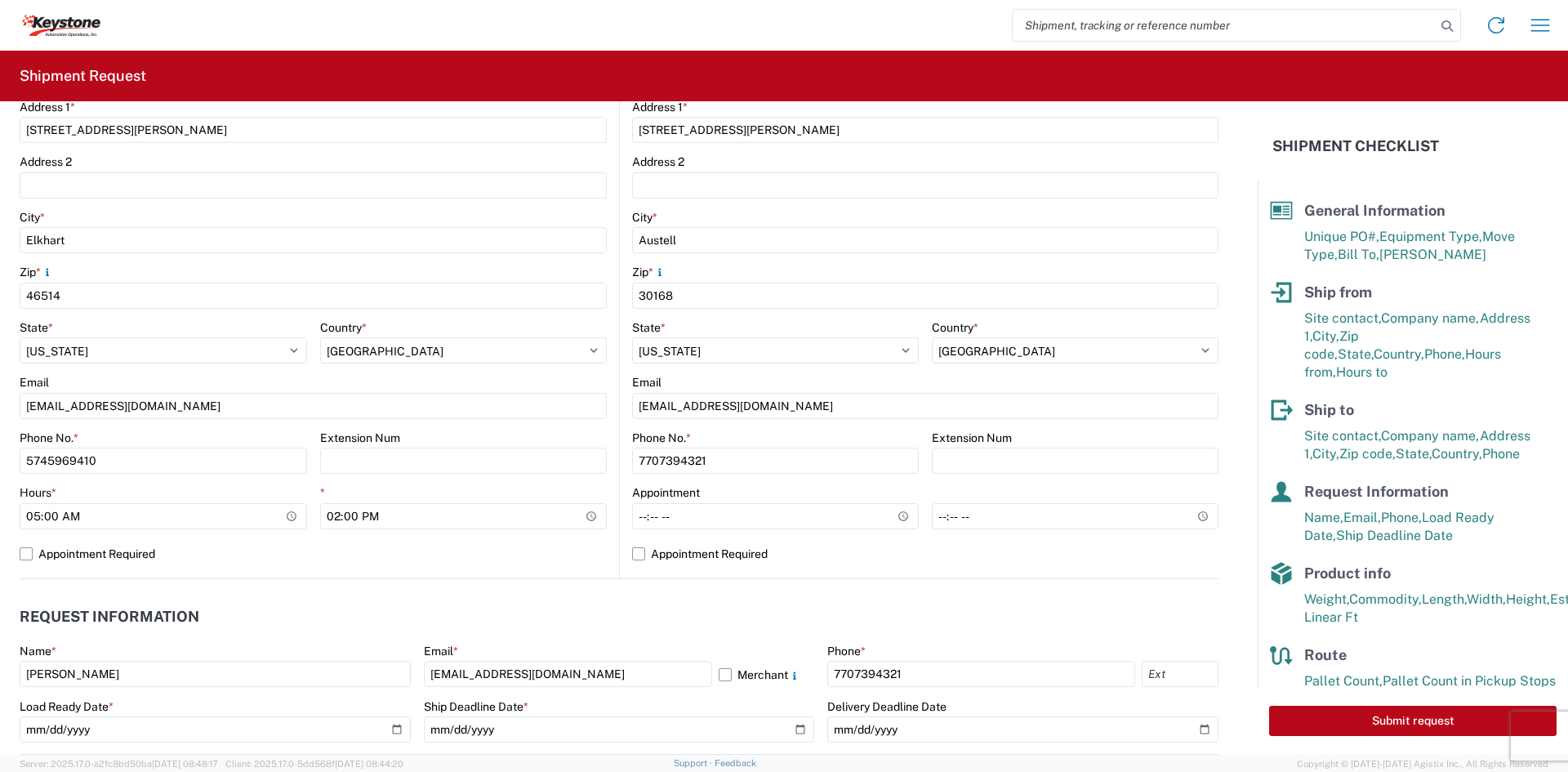
scroll to position [0, 0]
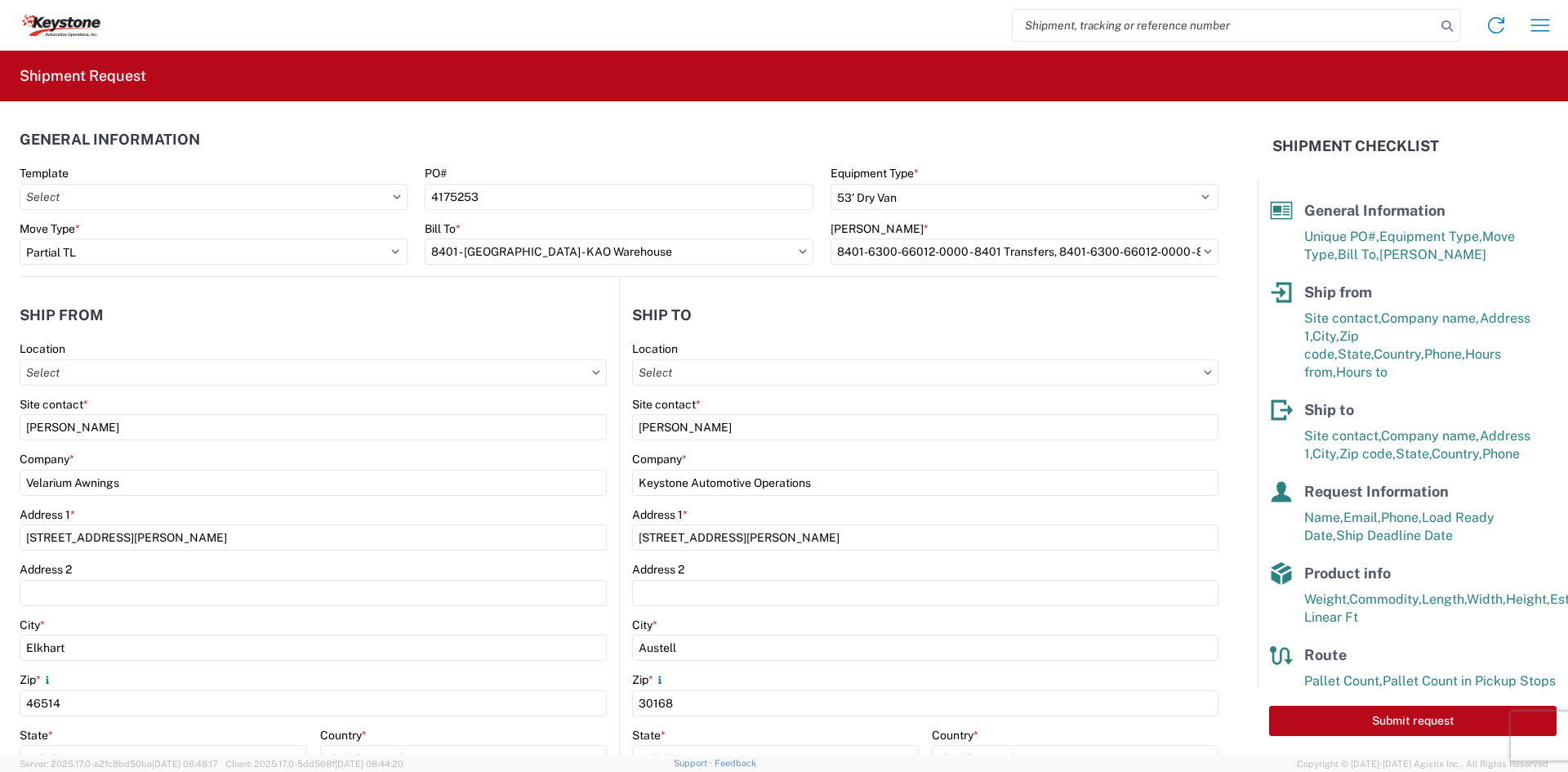
click at [1329, 720] on button "Submit request" at bounding box center [1413, 720] width 288 height 30
select select "IN"
select select "US"
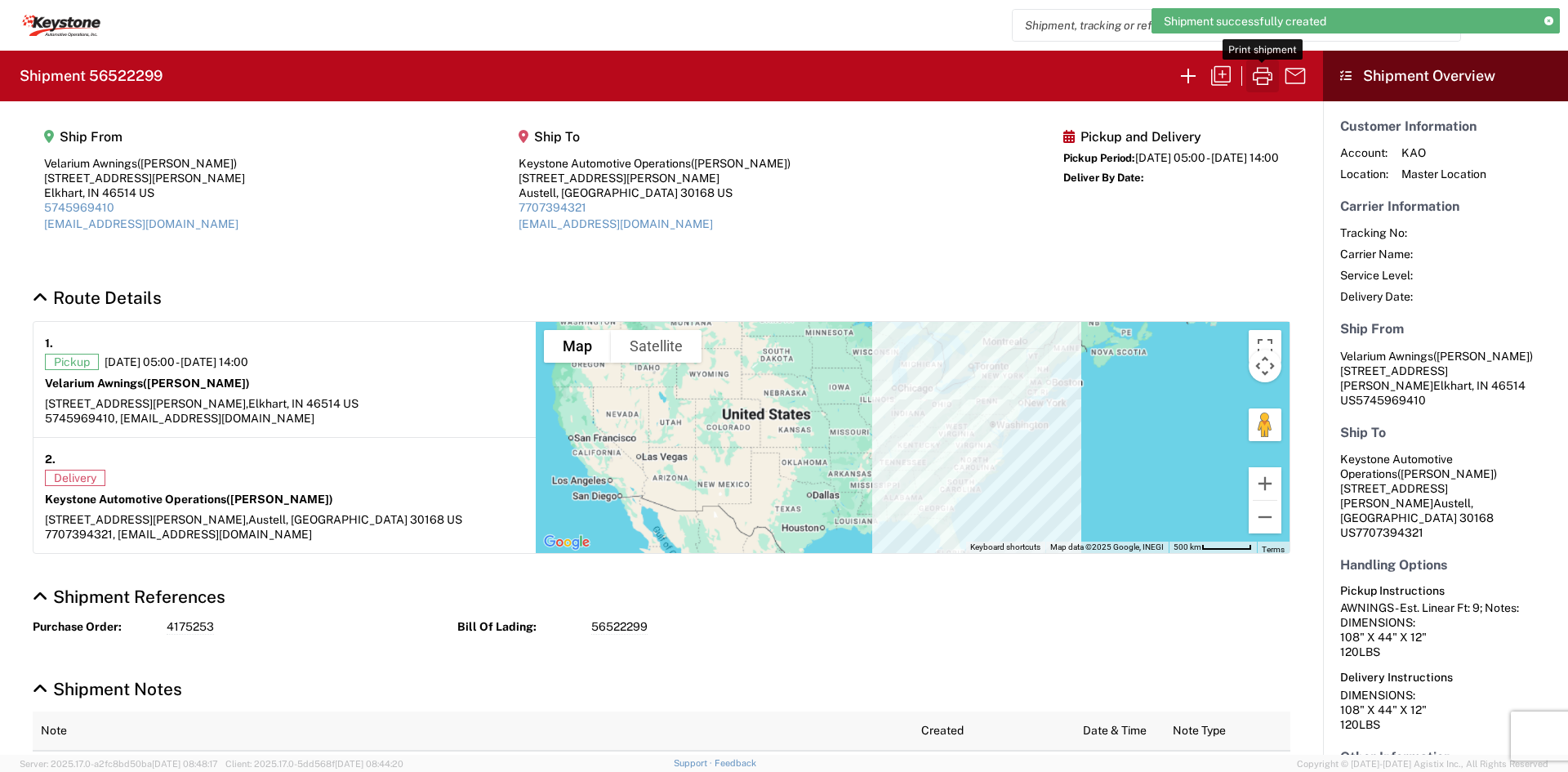
click at [1262, 78] on icon "button" at bounding box center [1263, 76] width 20 height 18
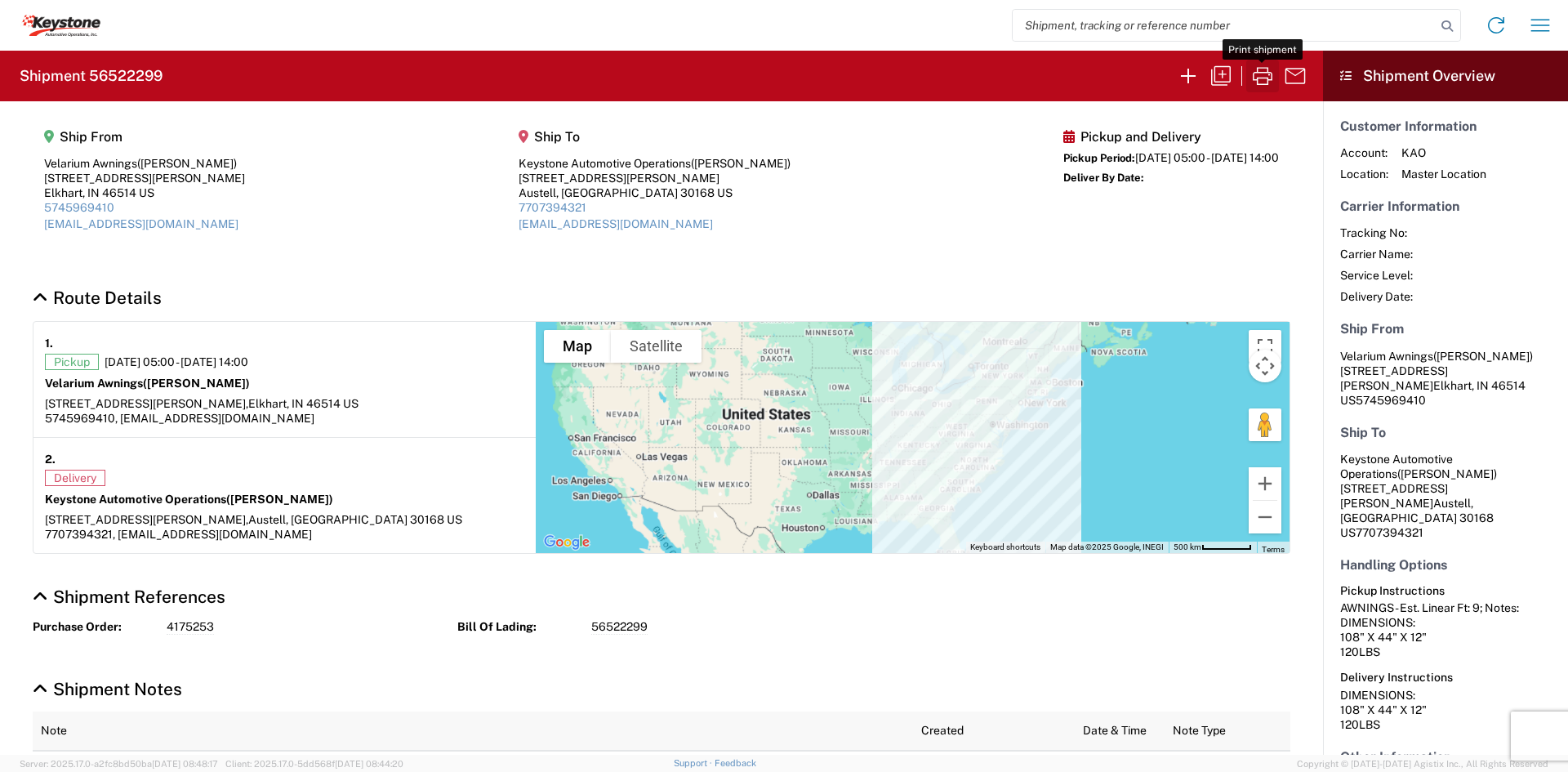
click at [1257, 75] on icon "button" at bounding box center [1262, 76] width 26 height 26
click at [1204, 25] on input "search" at bounding box center [1224, 25] width 423 height 31
click at [1156, 32] on input "search" at bounding box center [1224, 25] width 423 height 31
paste input "5098131"
type input "5098131"
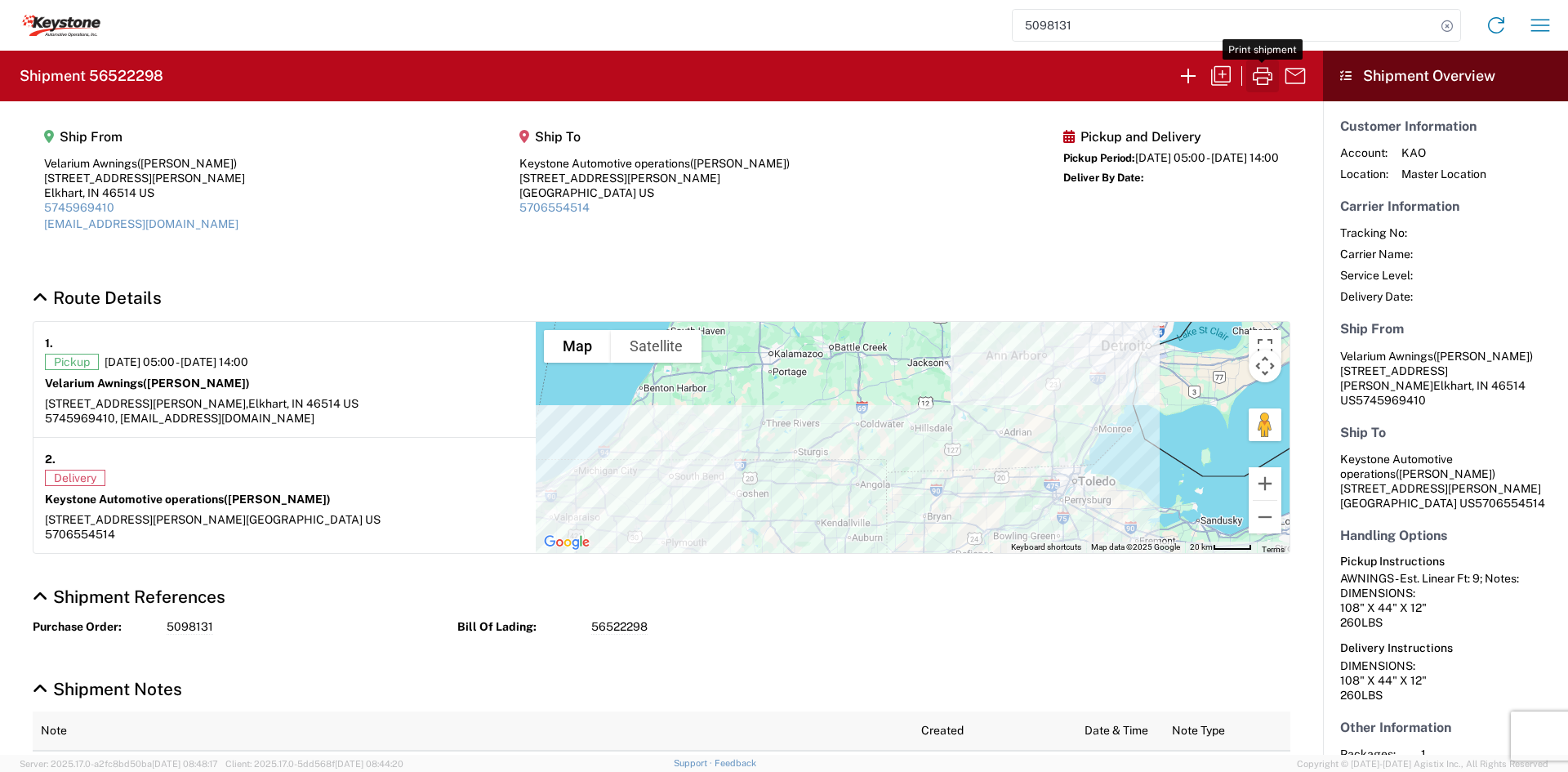
click at [1265, 87] on icon "button" at bounding box center [1262, 76] width 26 height 26
